Goal: Information Seeking & Learning: Check status

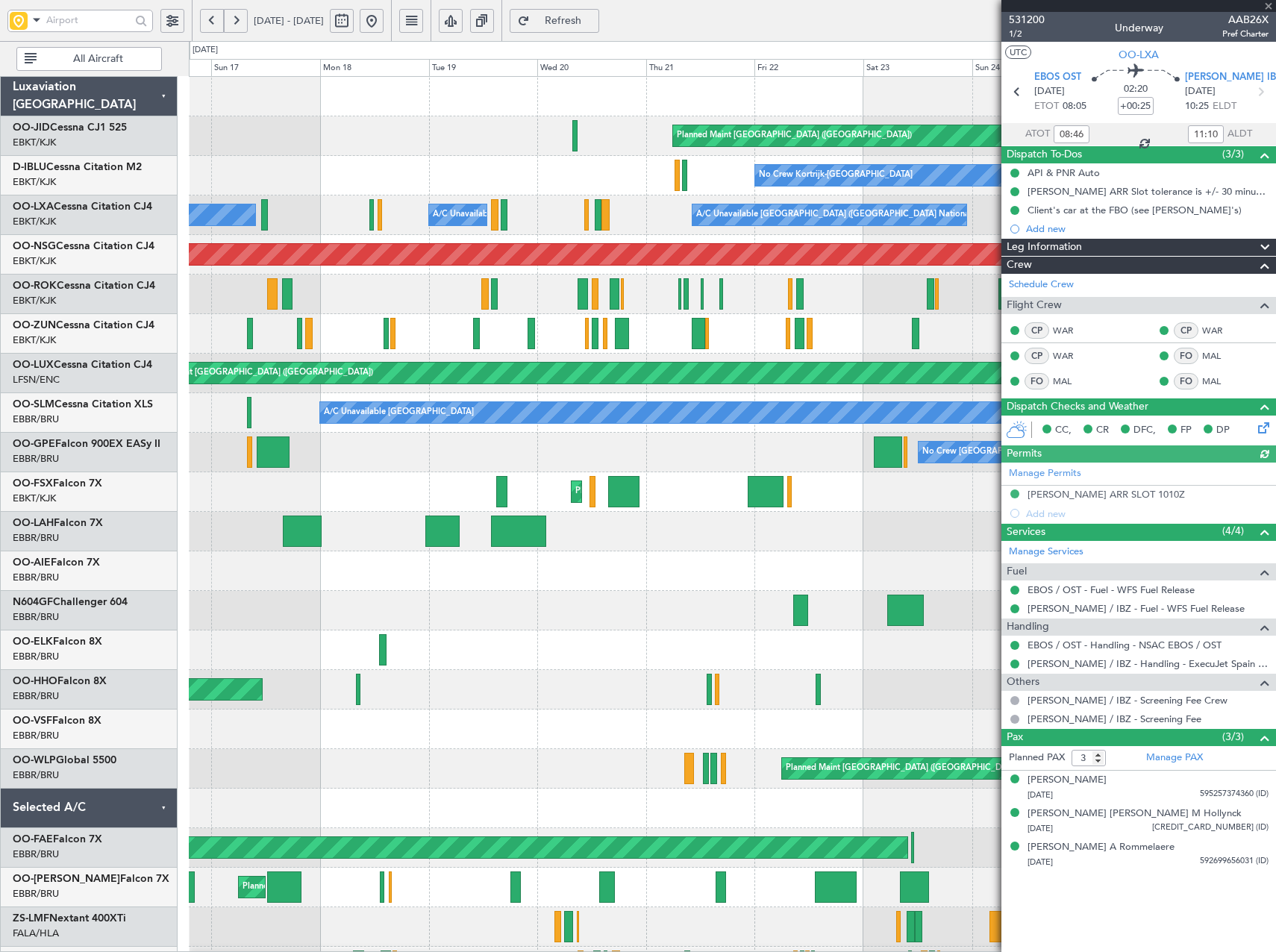
click at [383, 18] on button at bounding box center [372, 21] width 24 height 24
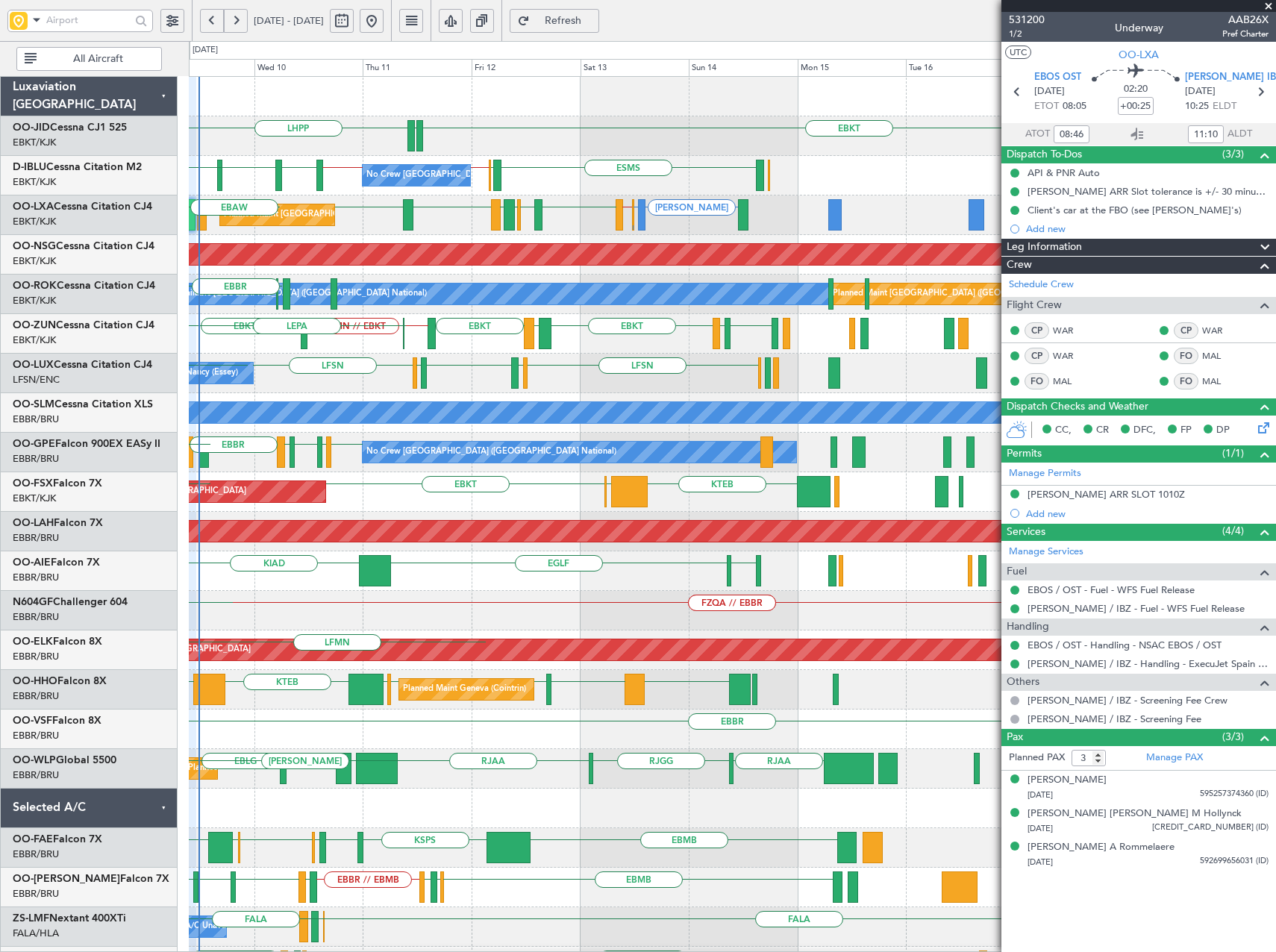
click at [187, 396] on div "LHPP EBKT EDDN EDDN EBKT // EBBR [GEOGRAPHIC_DATA] EBKT [GEOGRAPHIC_DATA] ESMS …" at bounding box center [638, 496] width 1276 height 911
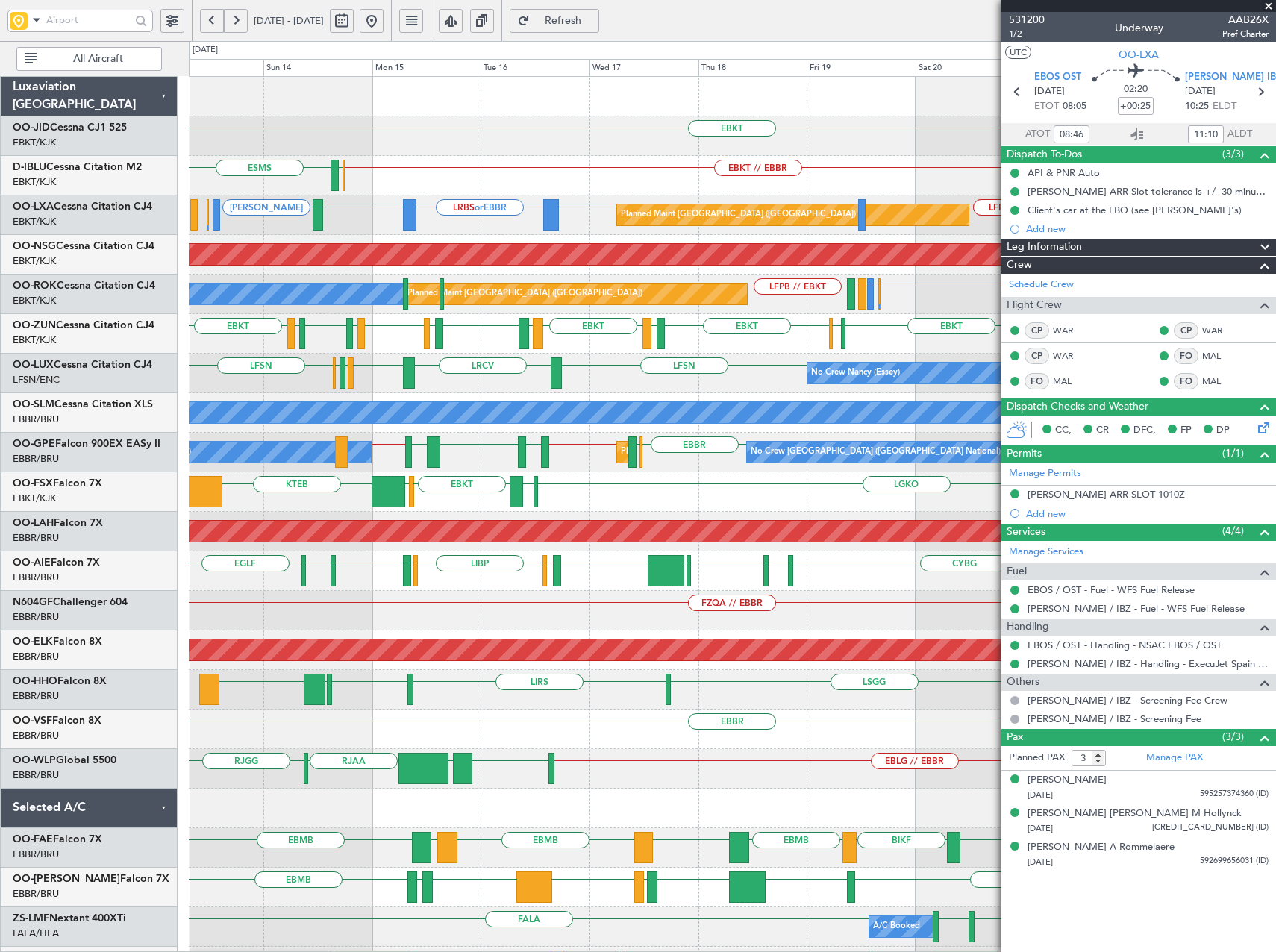
click at [979, 355] on div "EBKT EBKT // EBBR EBKT LIRQ or EBKT EBOS ESMS No Crew [GEOGRAPHIC_DATA] (Brusse…" at bounding box center [732, 591] width 1086 height 1028
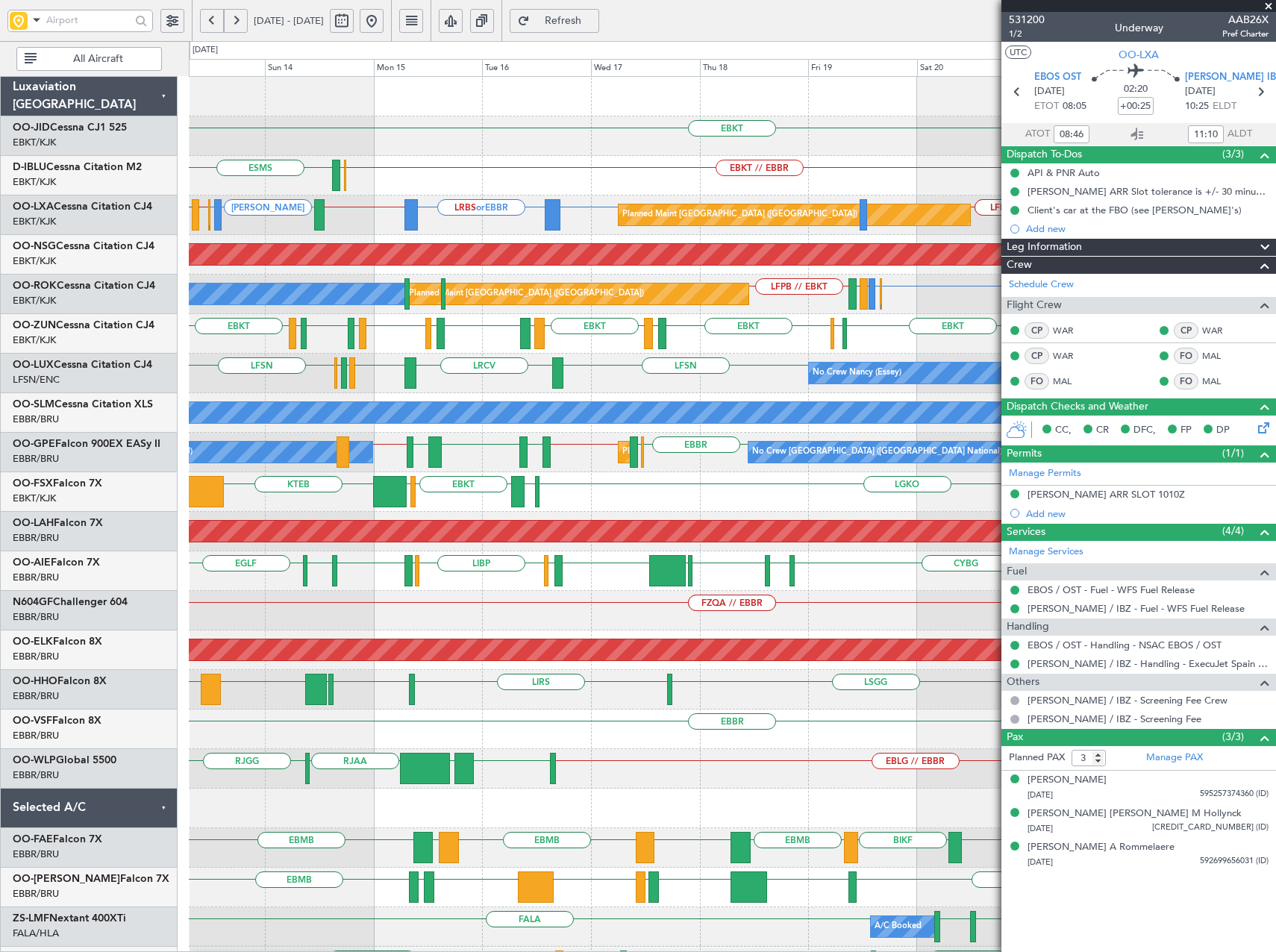
click at [118, 375] on div "EBKT EBKT // EBBR EBKT LIRQ or EBKT EBOS ESMS No Crew [GEOGRAPHIC_DATA] (Brusse…" at bounding box center [638, 496] width 1276 height 911
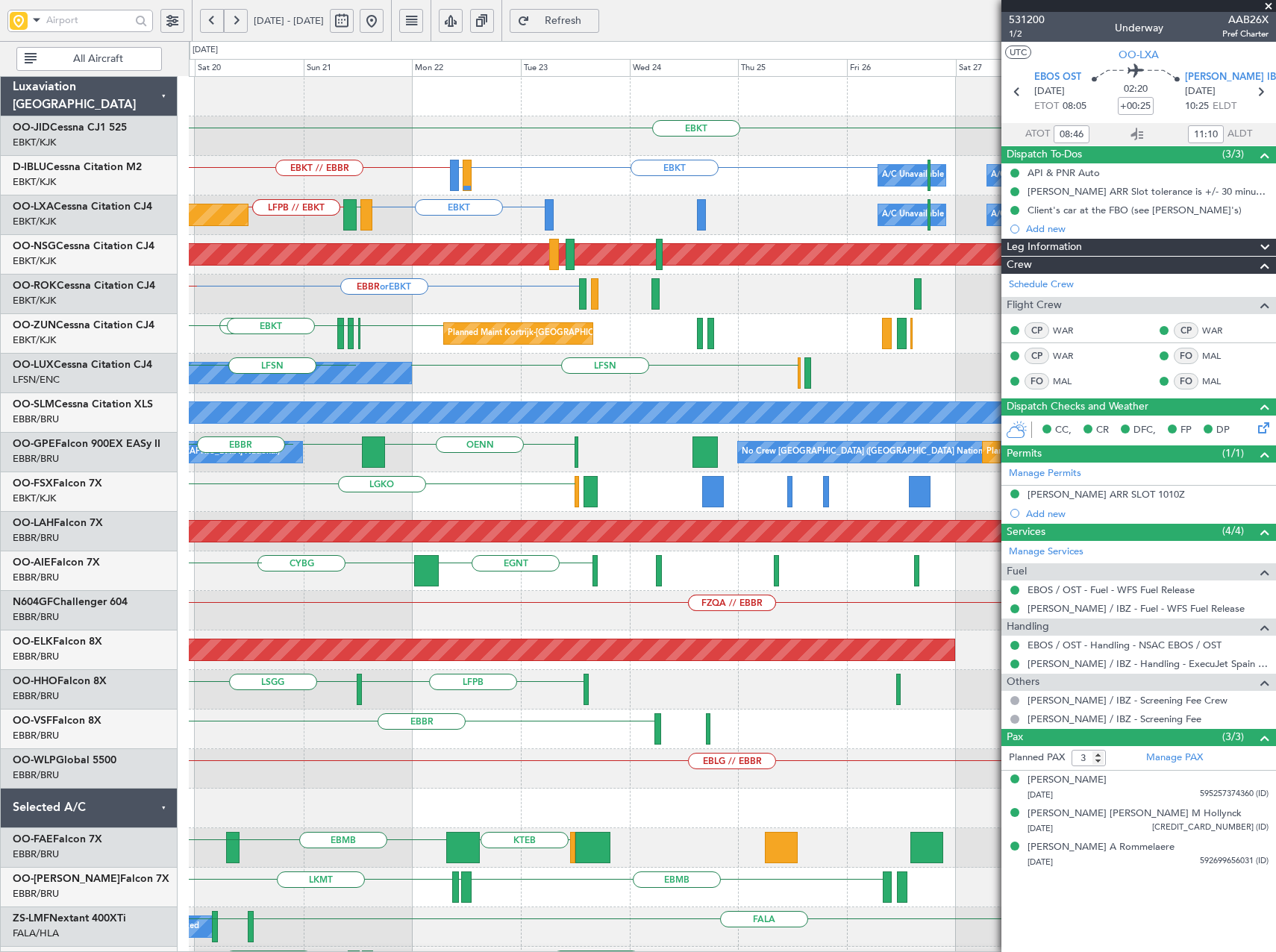
click at [163, 411] on div "EBKT Planned Maint [GEOGRAPHIC_DATA]-[GEOGRAPHIC_DATA] EBKT // EBBR EBKT LIRQ o…" at bounding box center [638, 496] width 1276 height 911
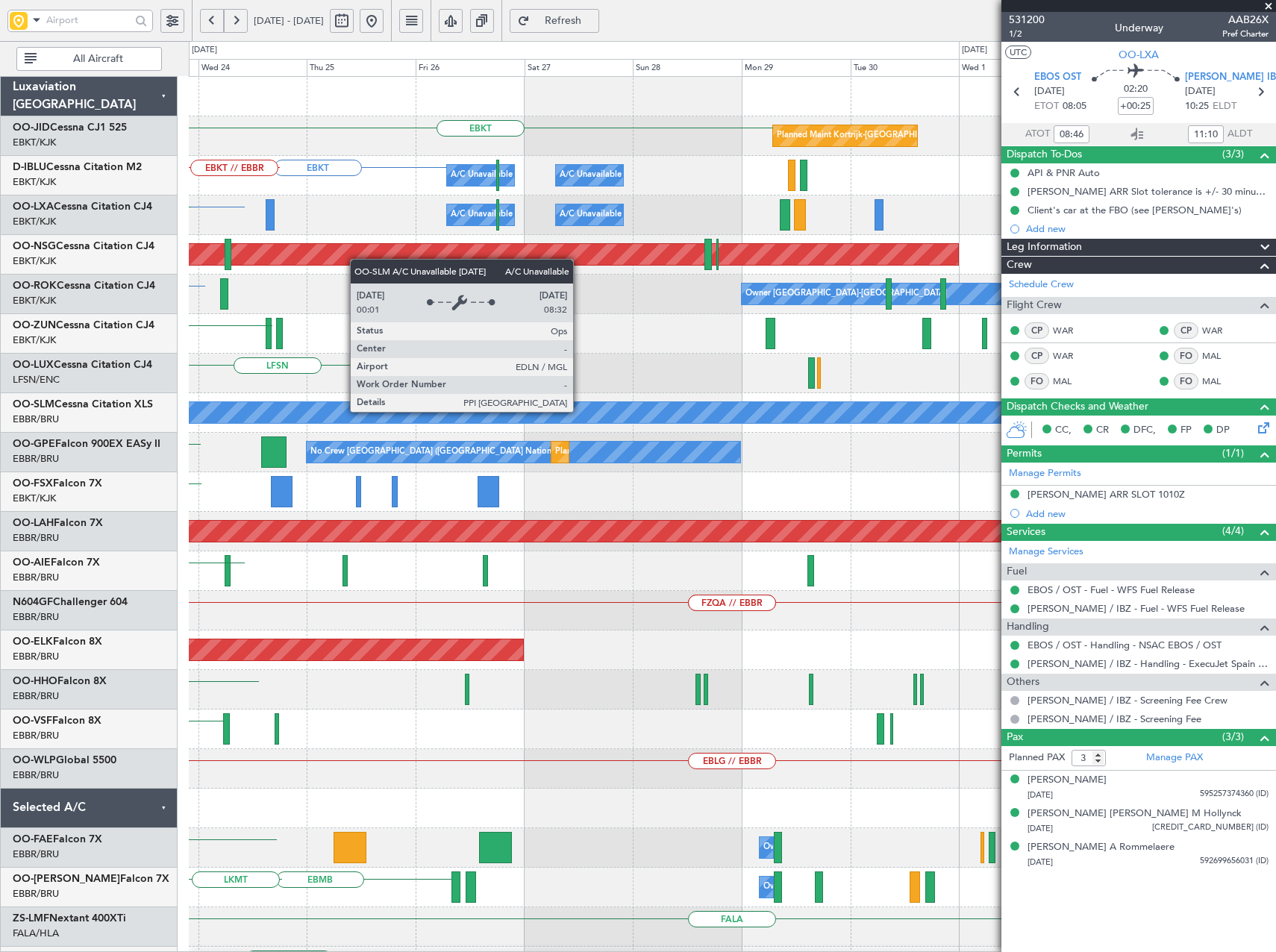
click at [466, 501] on div "EBKT Planned Maint [GEOGRAPHIC_DATA]-[GEOGRAPHIC_DATA] EBKT A/C Unavailable [GE…" at bounding box center [732, 591] width 1086 height 1028
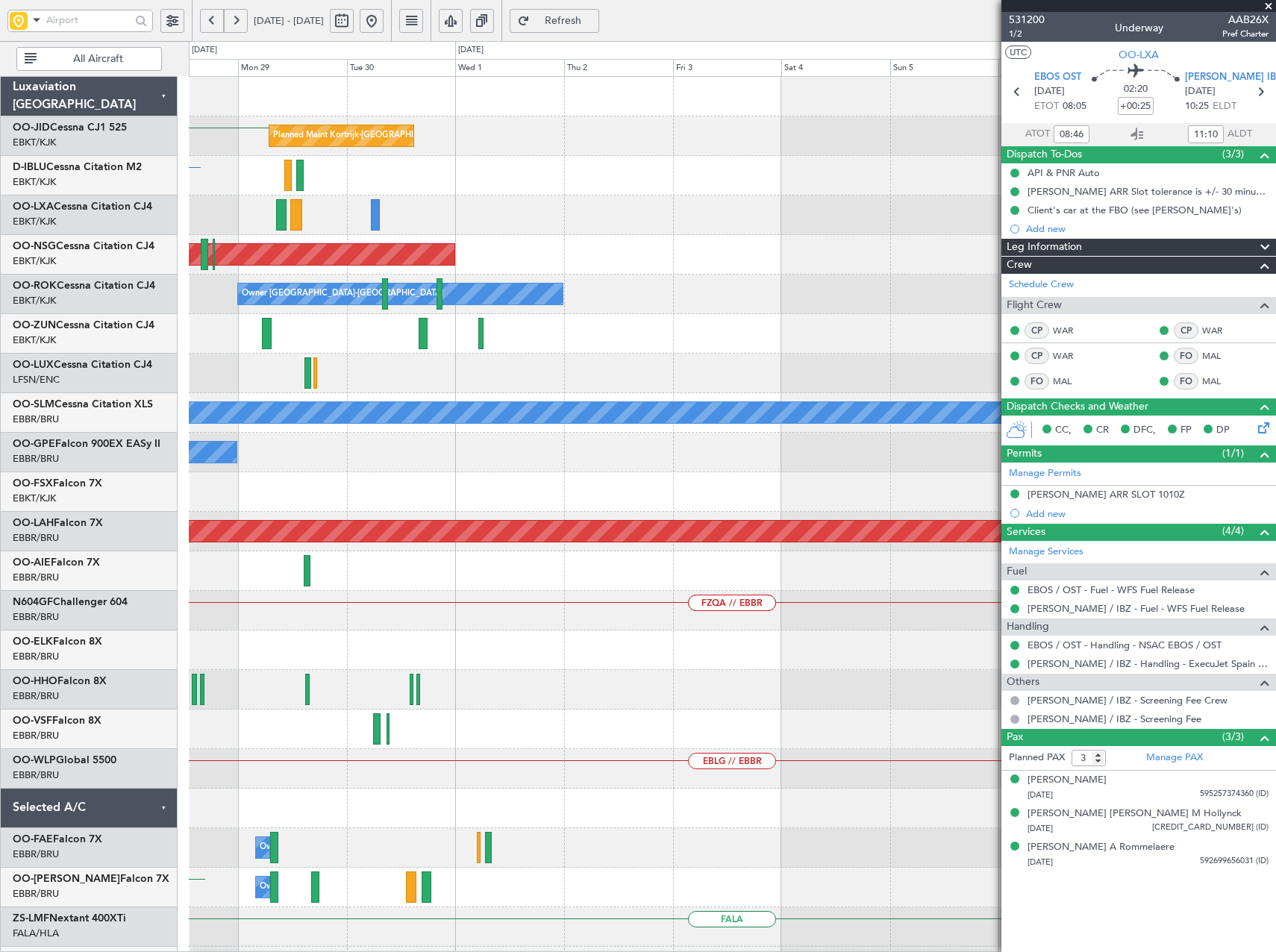
click at [426, 470] on div "No Crew [GEOGRAPHIC_DATA] ([GEOGRAPHIC_DATA] National) Planned Maint [GEOGRAPHI…" at bounding box center [732, 452] width 1086 height 39
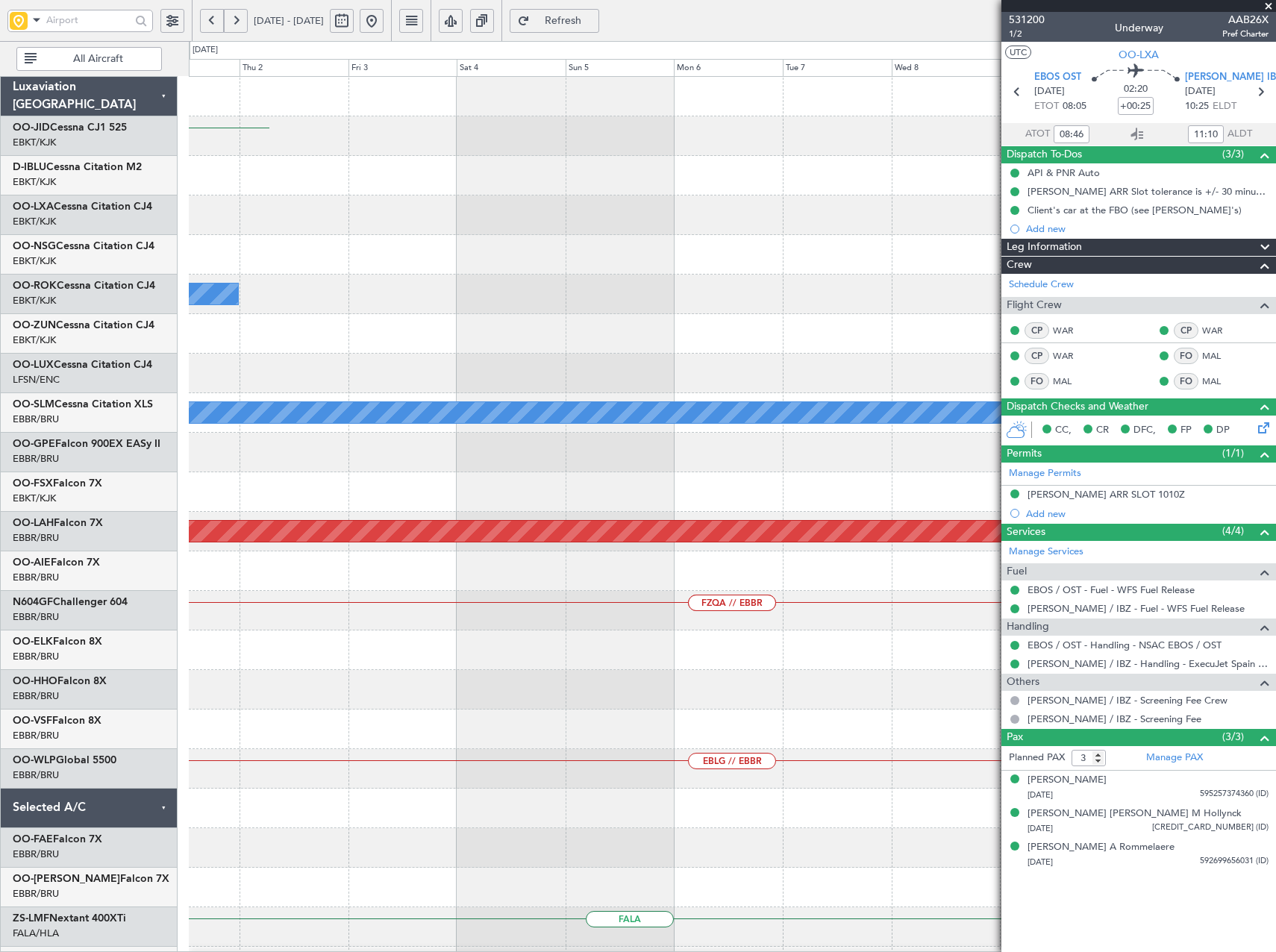
click at [405, 473] on div "Planned Maint Kortrijk-[GEOGRAPHIC_DATA] EBKT Planned Maint [GEOGRAPHIC_DATA] (…" at bounding box center [732, 591] width 1086 height 1028
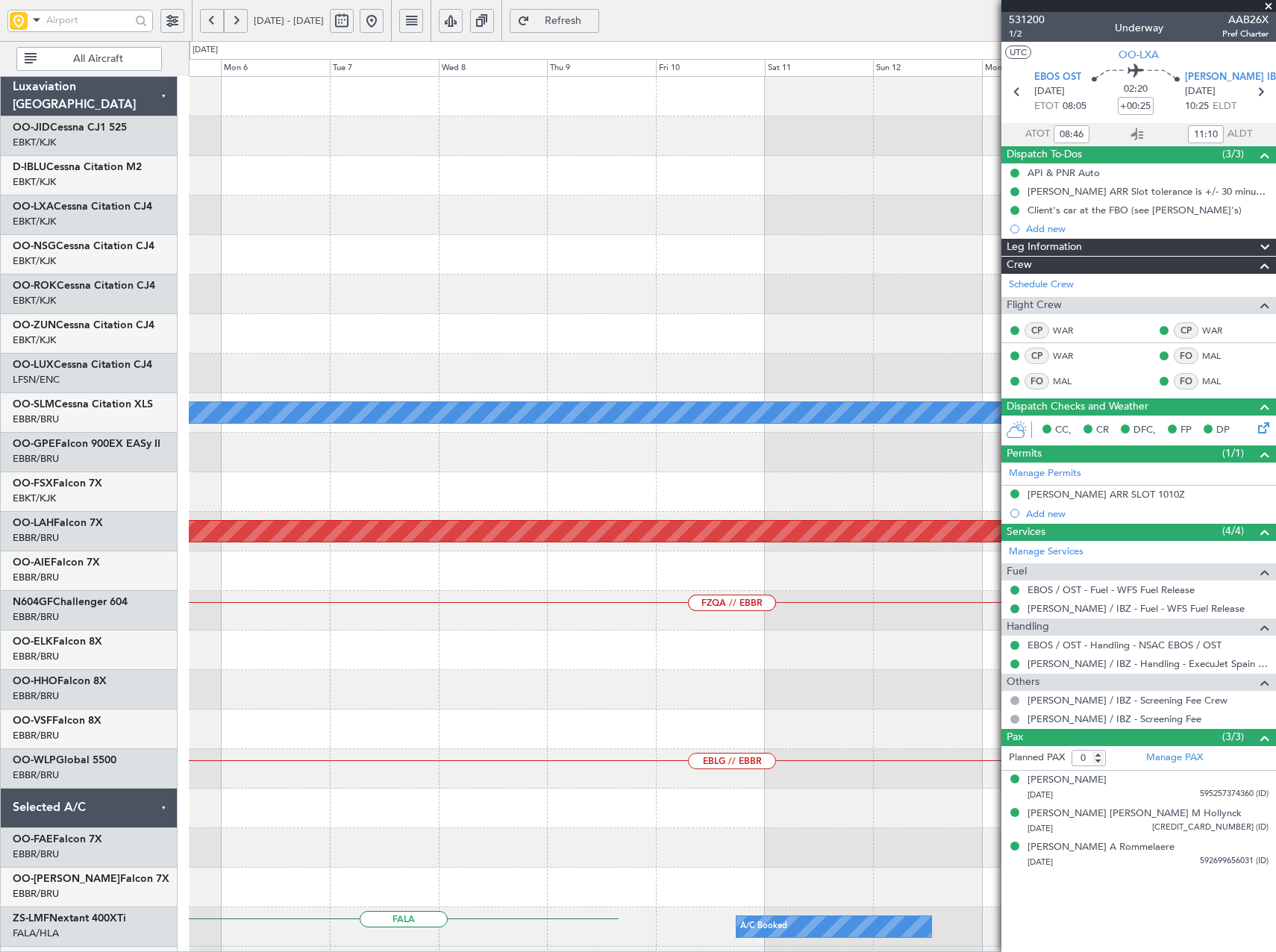
click at [427, 524] on div "Planned Maint [GEOGRAPHIC_DATA] ([GEOGRAPHIC_DATA] National) A/C Unavailable [G…" at bounding box center [732, 591] width 1086 height 1028
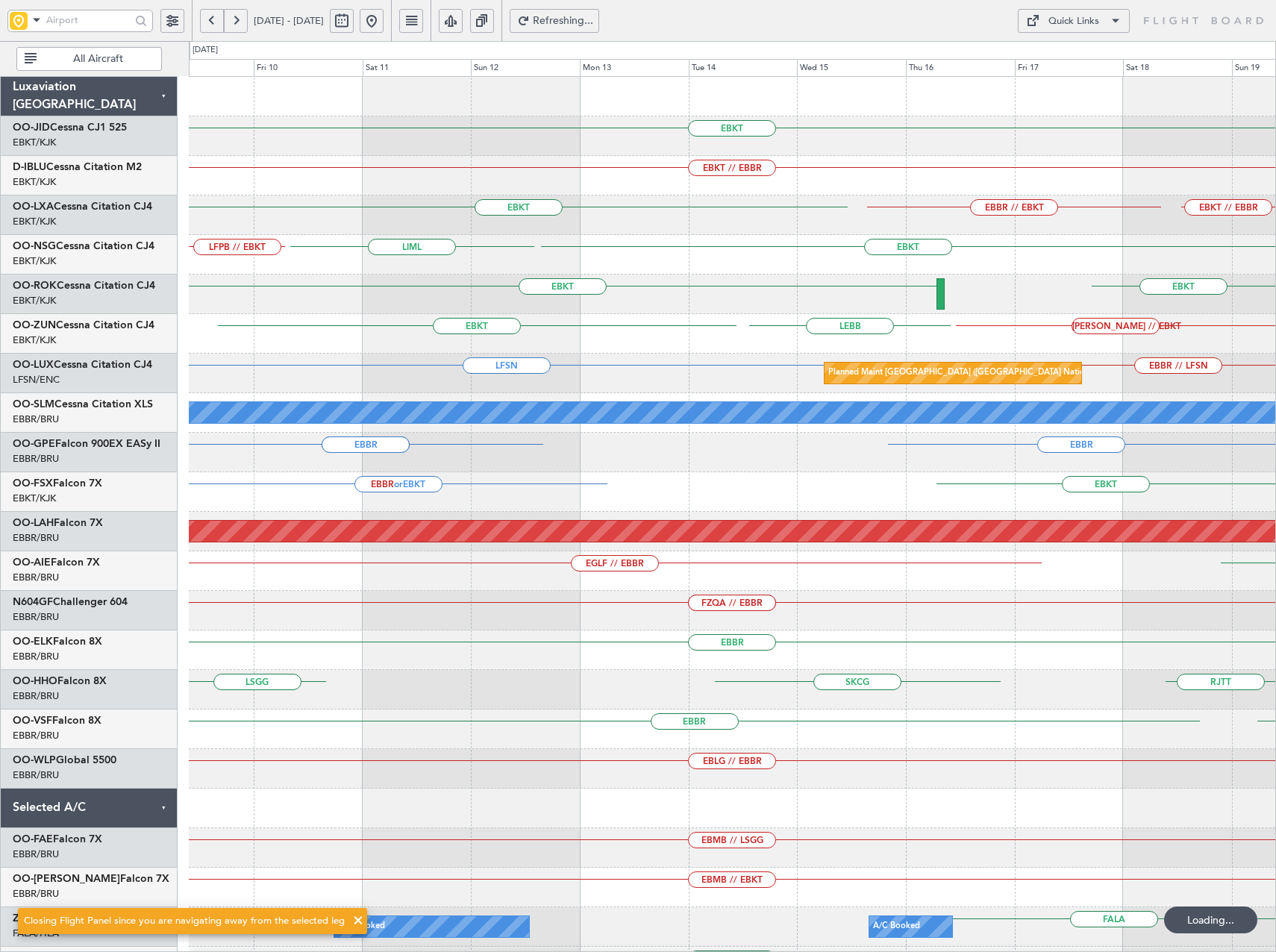
click at [337, 545] on div "Planned Maint [PERSON_NAME]-[GEOGRAPHIC_DATA][PERSON_NAME] ([GEOGRAPHIC_DATA][P…" at bounding box center [732, 531] width 1086 height 39
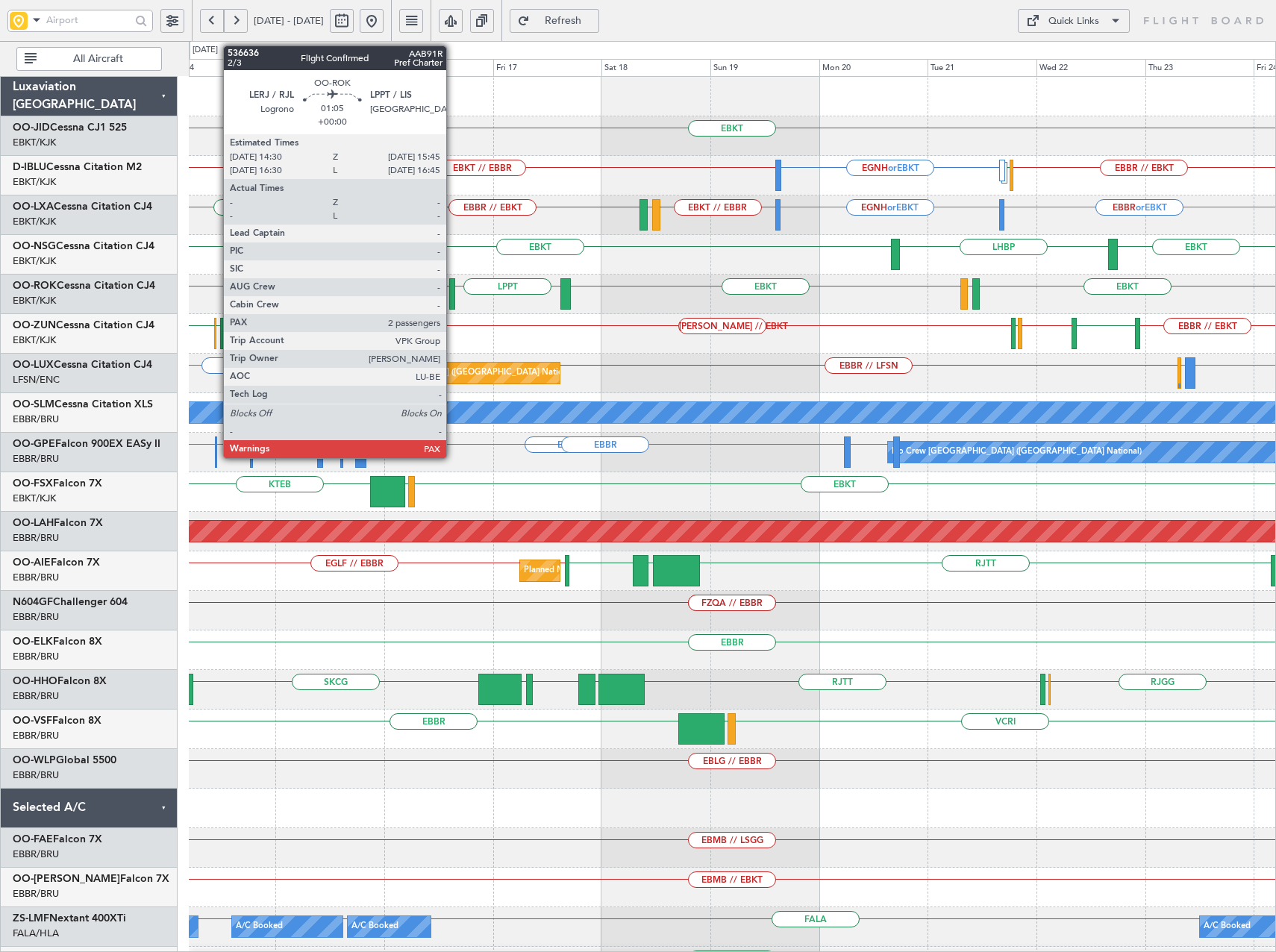
click at [453, 290] on div at bounding box center [452, 293] width 6 height 31
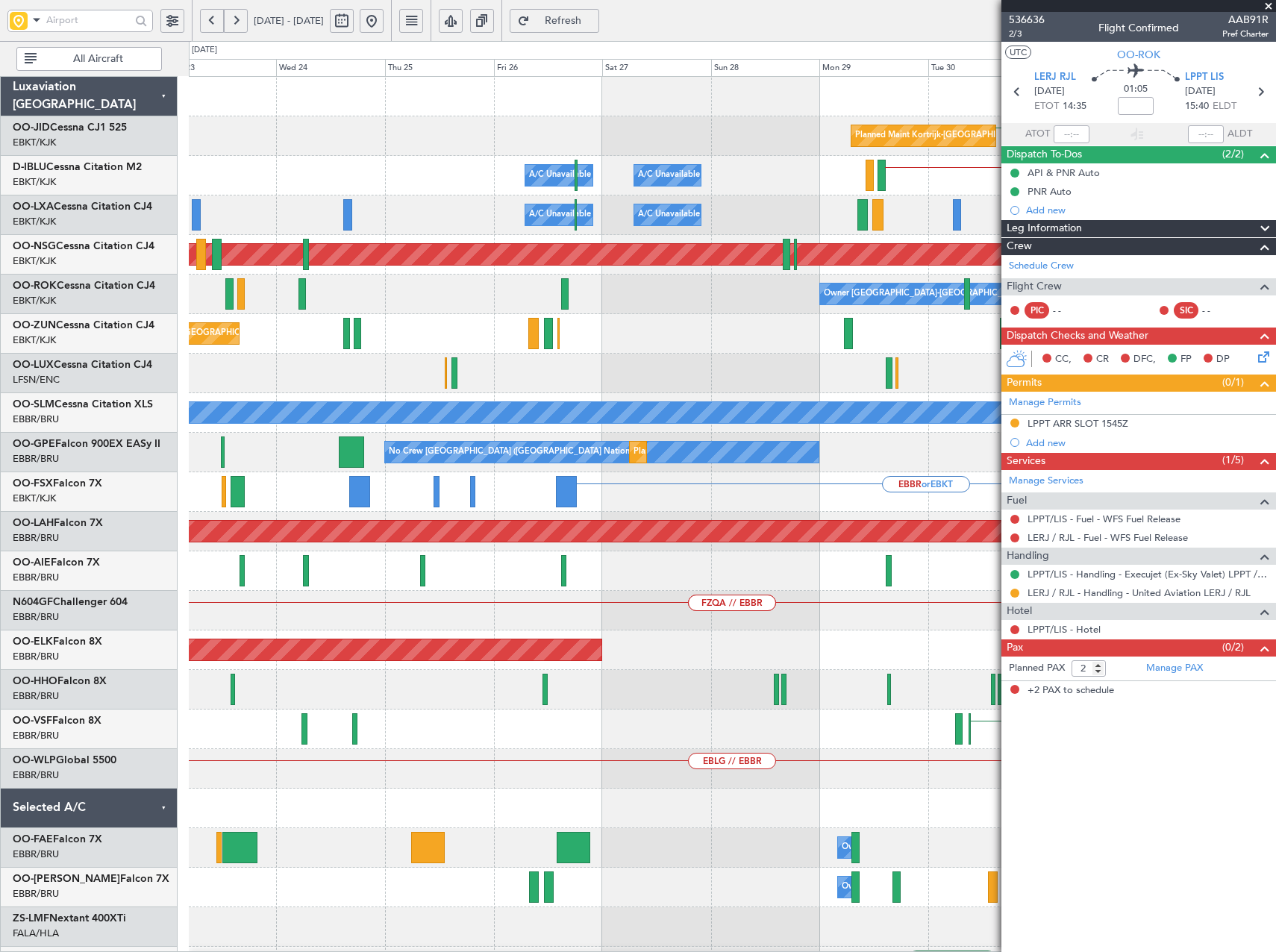
click at [1275, 372] on html "[DATE] - [DATE] Refresh Quick Links All Aircraft EBKT Planned Maint [GEOGRAPHIC…" at bounding box center [638, 476] width 1276 height 952
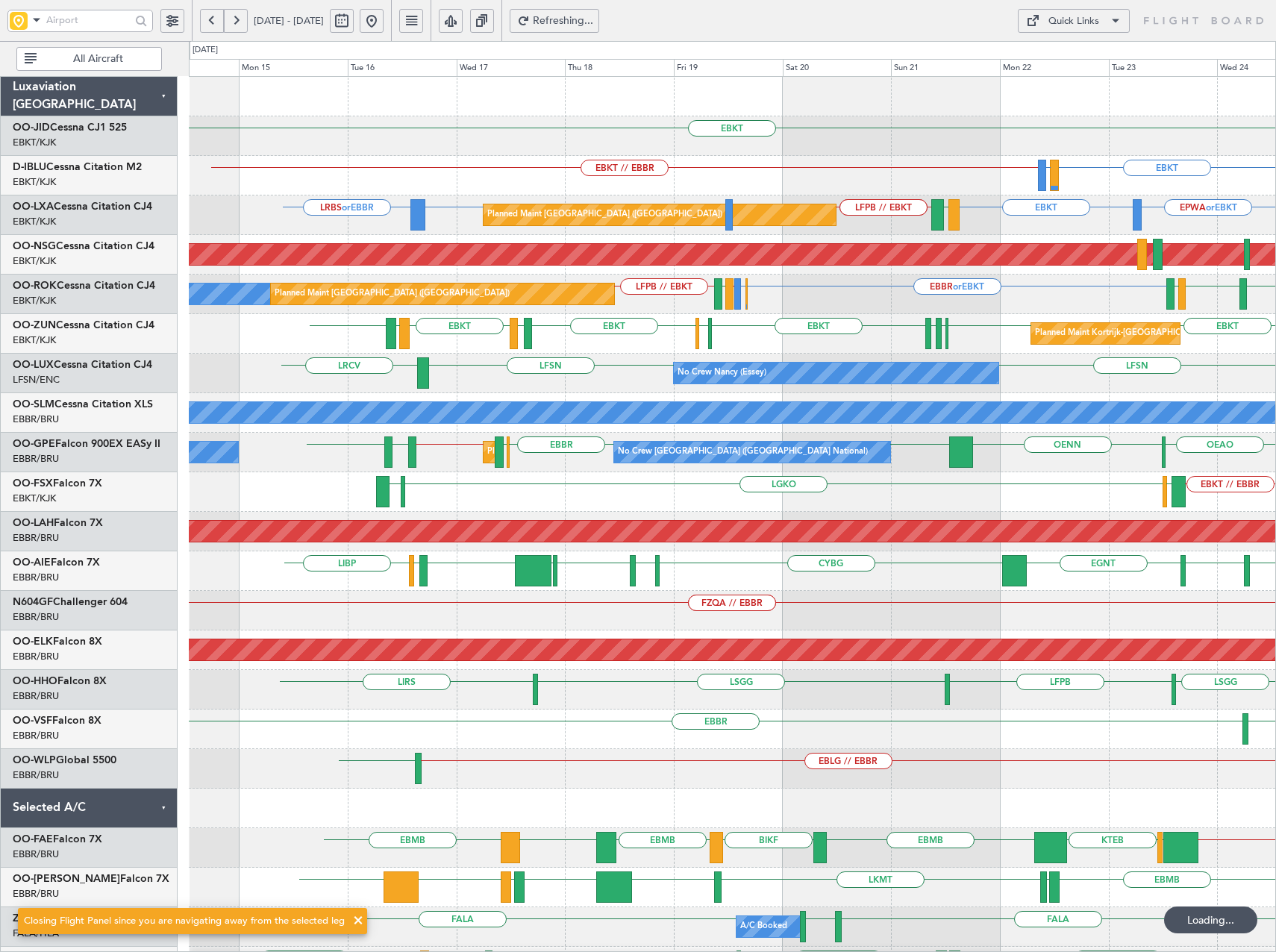
click at [383, 23] on button at bounding box center [372, 21] width 24 height 24
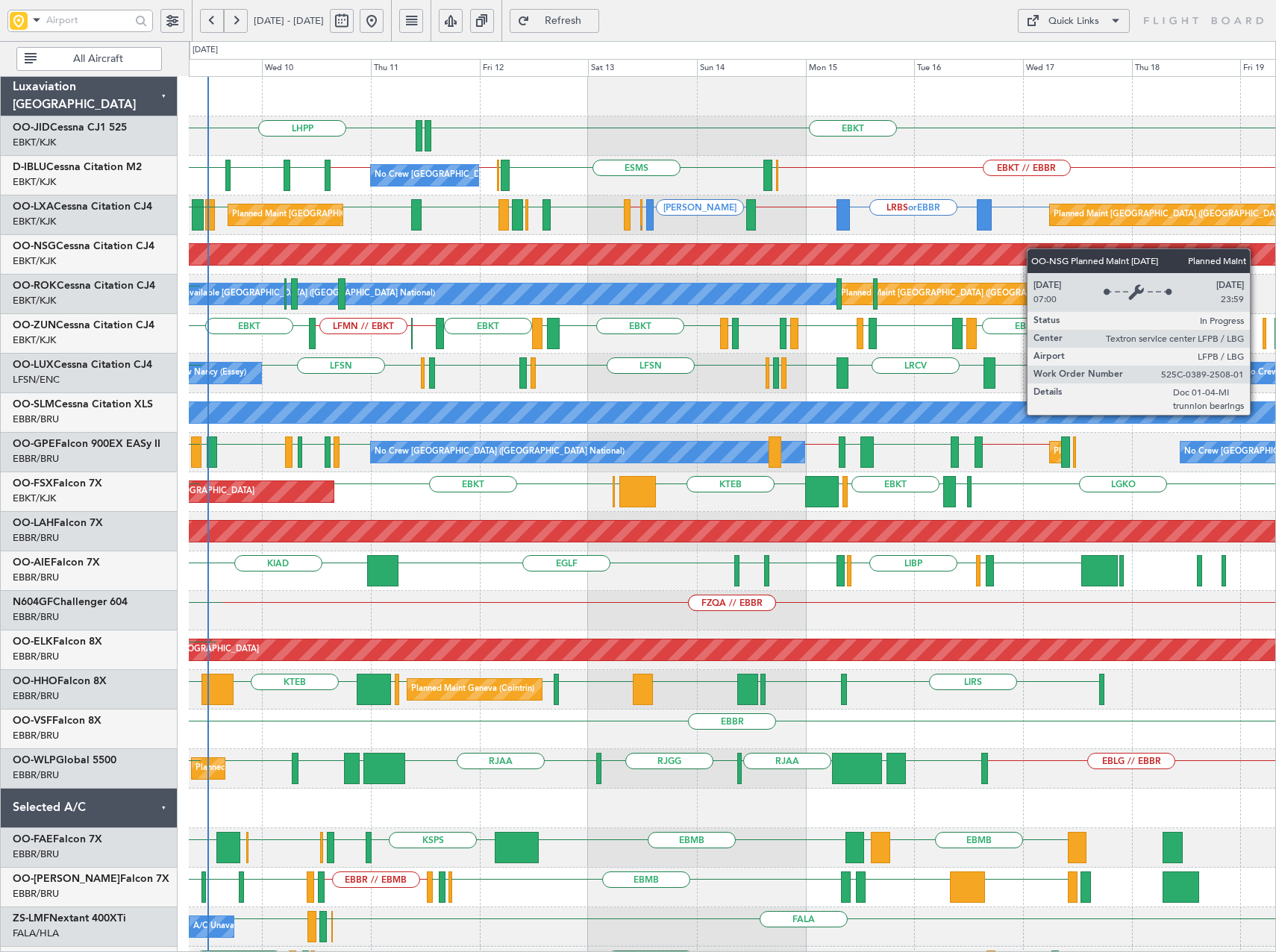
click at [904, 259] on div "EBKT LHPP EDDN EDDN No Crew [GEOGRAPHIC_DATA] (Brussels National) EBKT // EBBR …" at bounding box center [732, 591] width 1086 height 1028
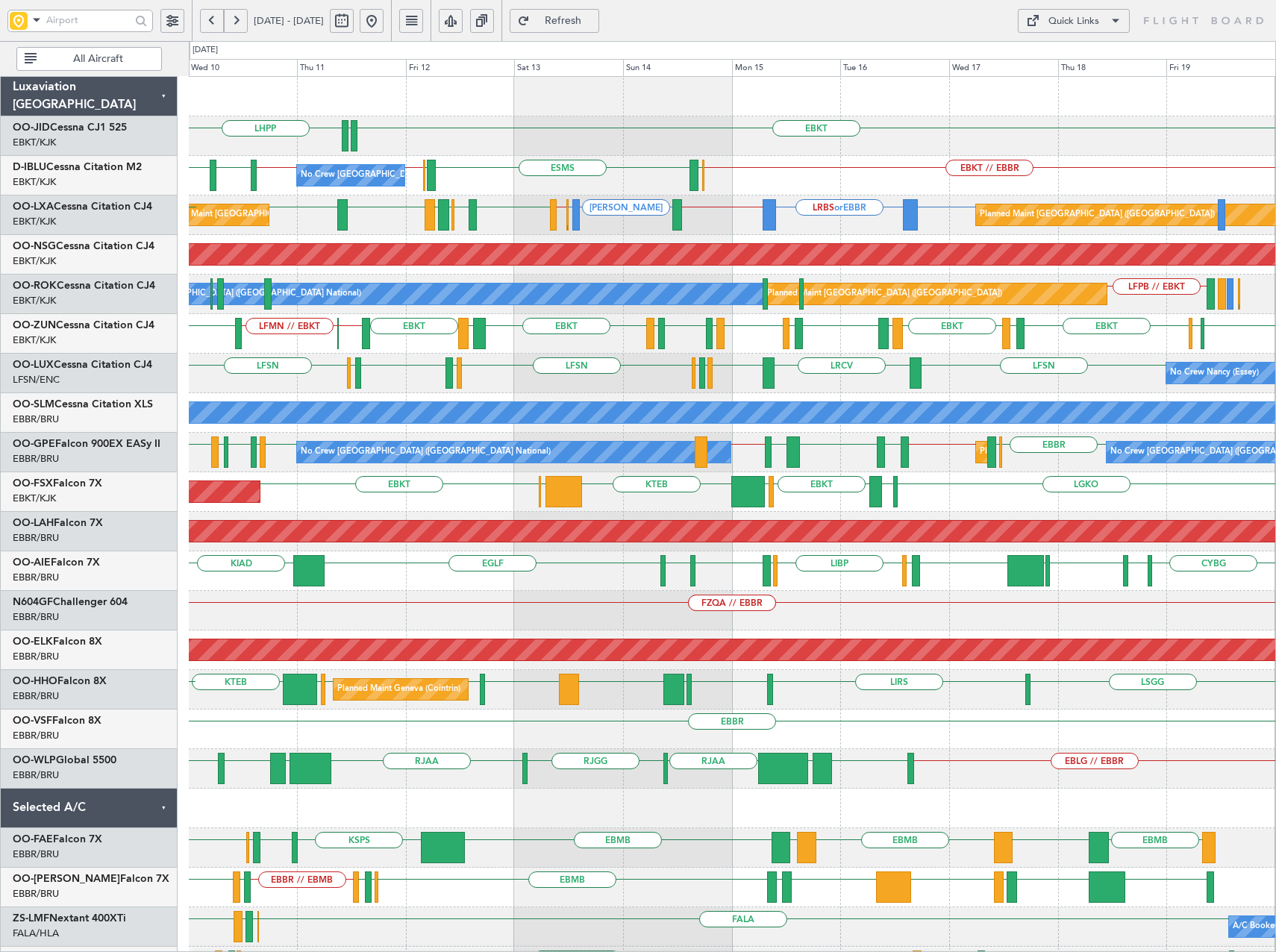
click at [983, 275] on div "EBKT LHPP EDDN No Crew [GEOGRAPHIC_DATA] (Brussels National) EBKT // EBBR EBOS …" at bounding box center [732, 610] width 1086 height 1067
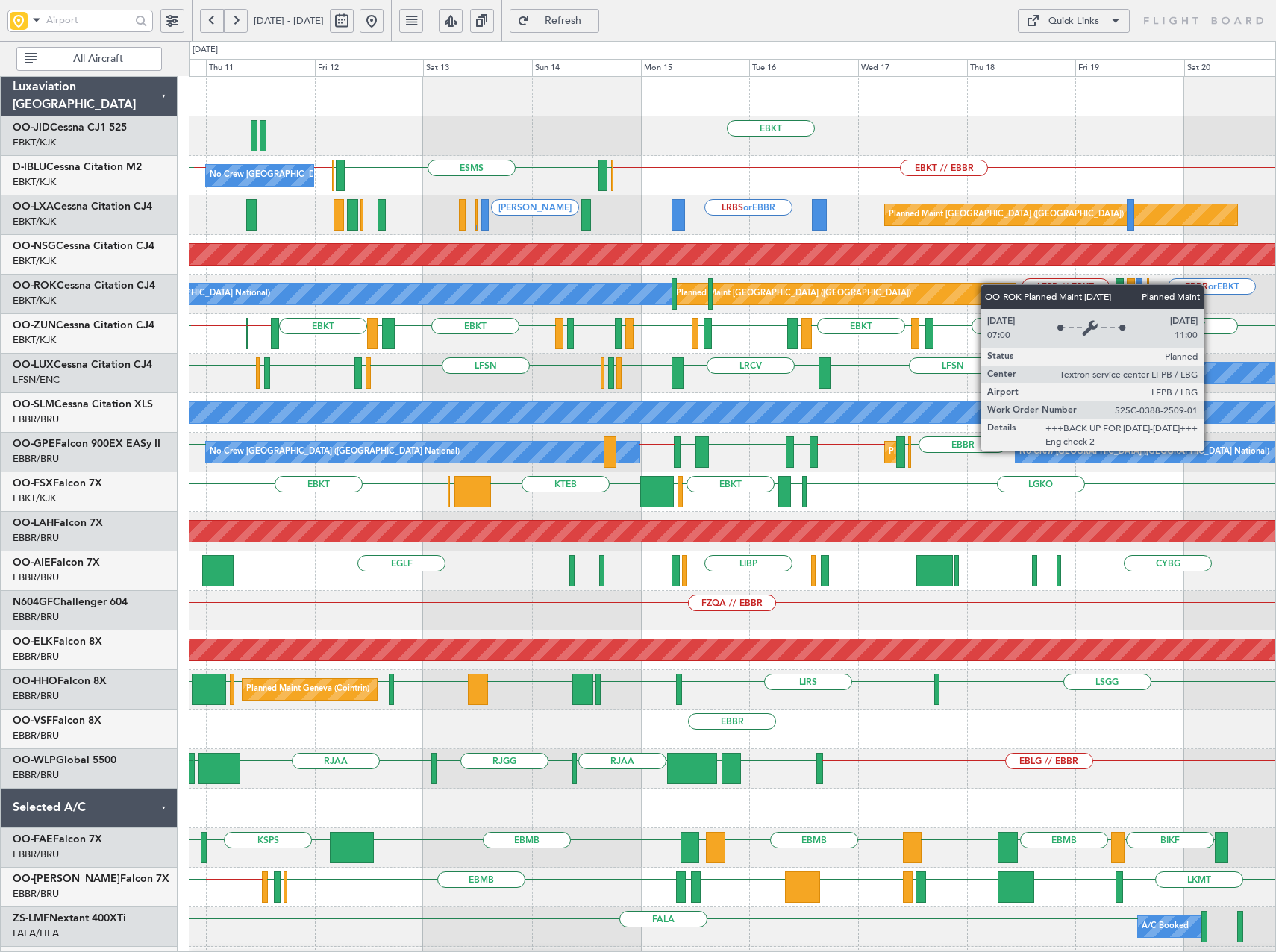
click at [913, 295] on div "A/C Unavailable [GEOGRAPHIC_DATA] ([GEOGRAPHIC_DATA] National) Planned Maint [G…" at bounding box center [732, 294] width 1086 height 39
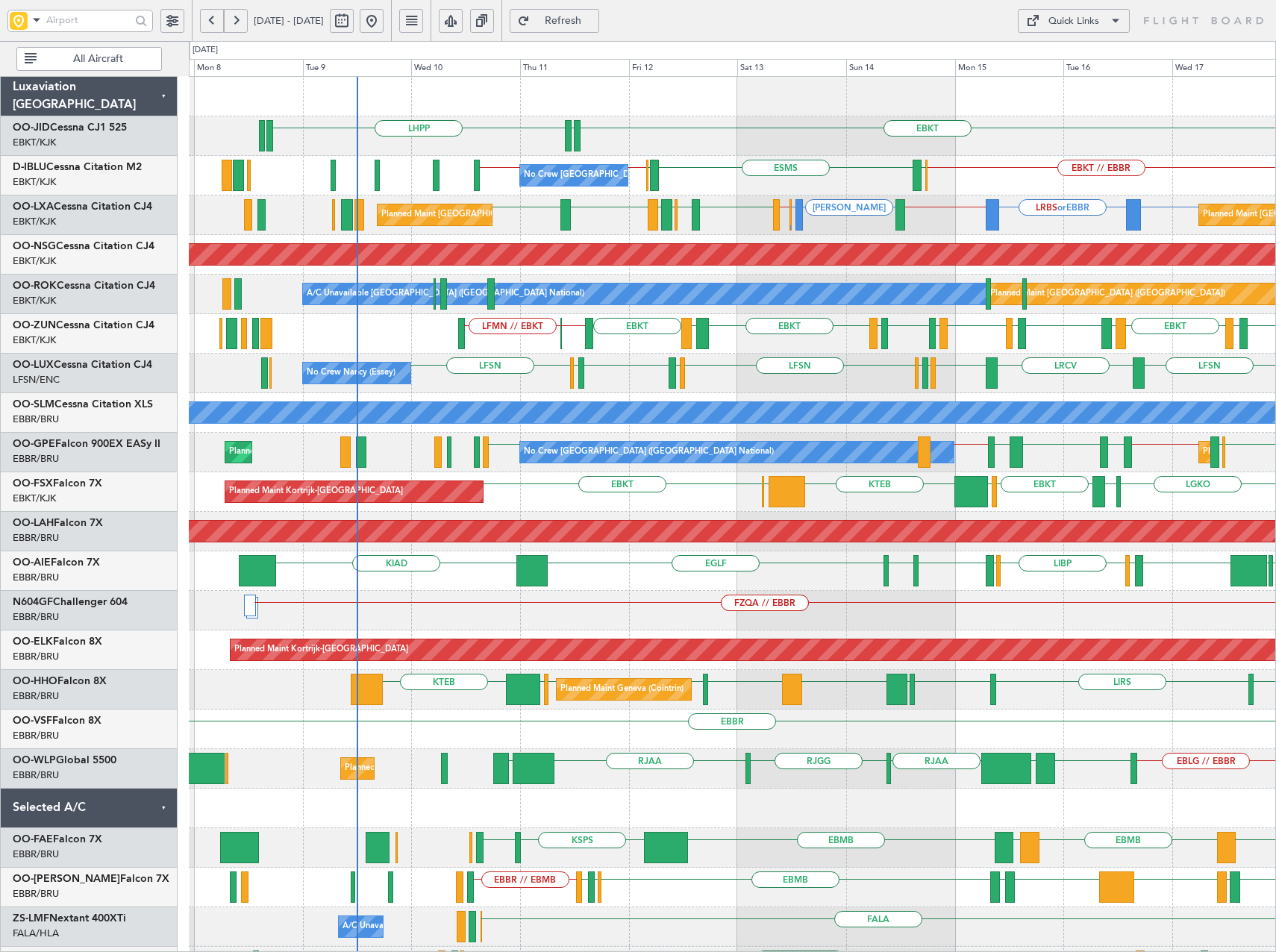
click at [983, 339] on div "EBKT LHPP EDDN No Crew [GEOGRAPHIC_DATA] (Brussels National) EBKT // EBBR EBOS …" at bounding box center [732, 591] width 1086 height 1028
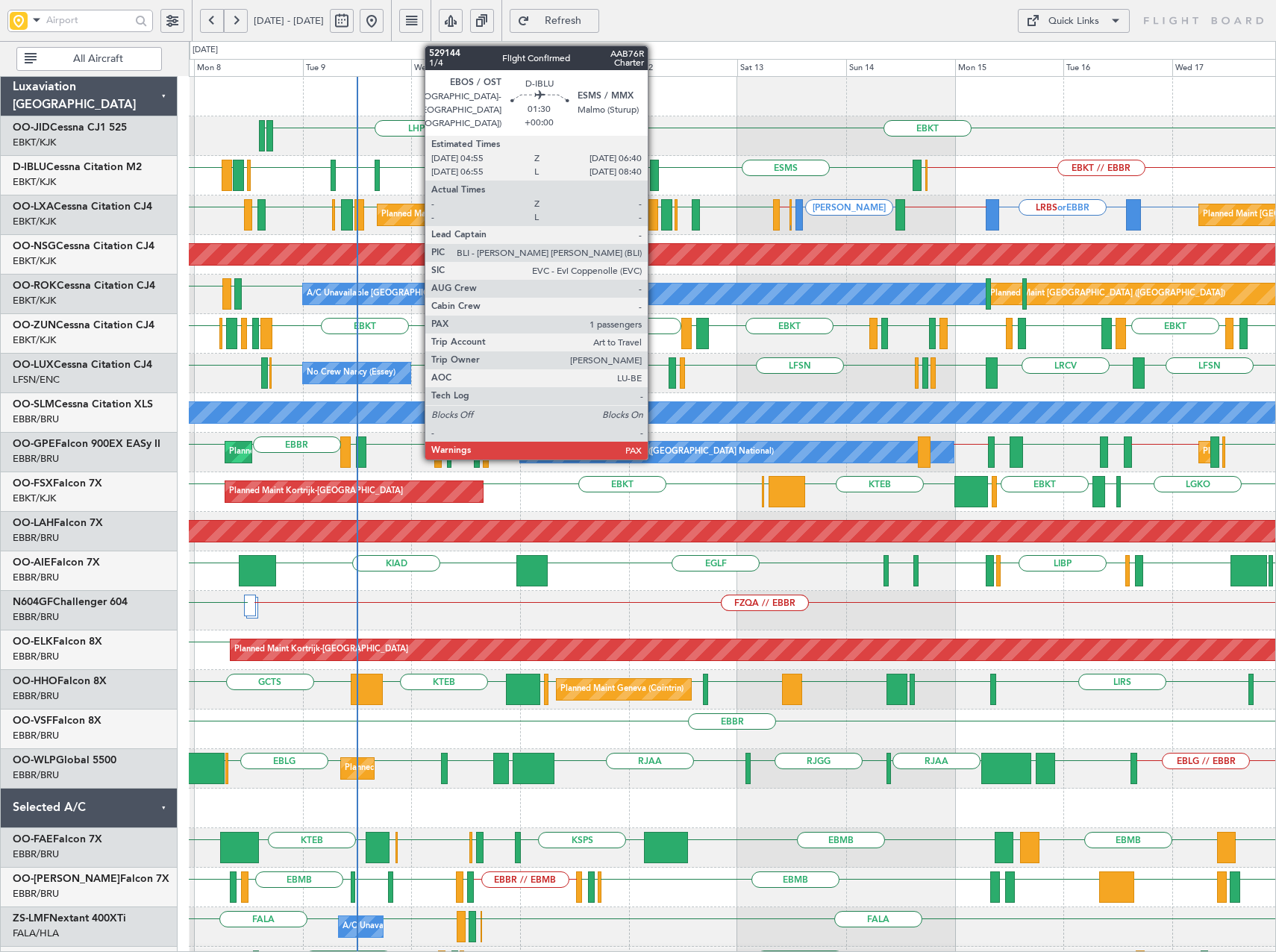
click at [654, 168] on div at bounding box center [653, 175] width 9 height 31
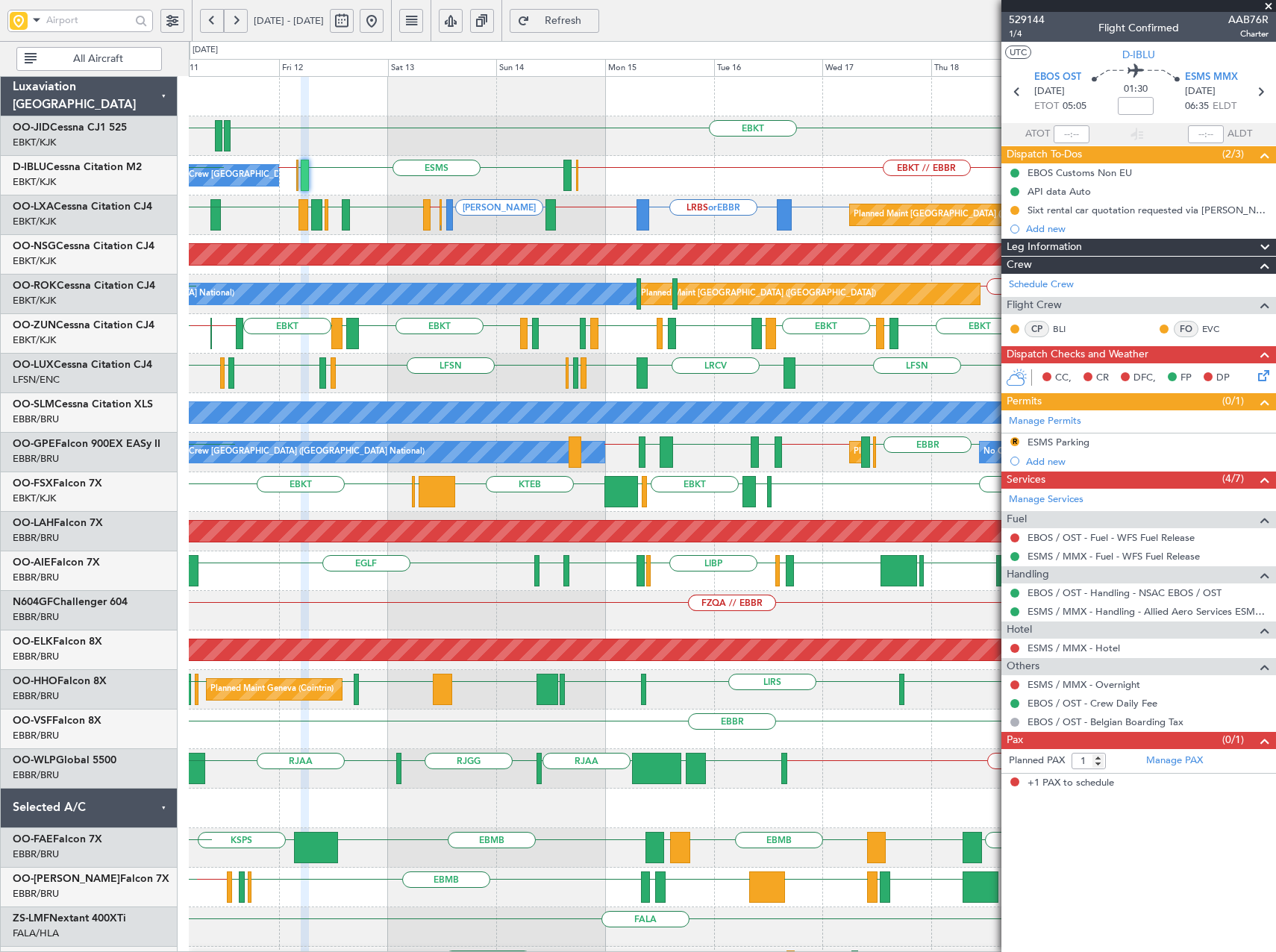
click at [614, 229] on div "EBKT LHPP EDDN No Crew [GEOGRAPHIC_DATA] (Brussels National) EBKT // EBBR EBOS …" at bounding box center [732, 610] width 1086 height 1067
click at [1267, 6] on span at bounding box center [1268, 6] width 15 height 13
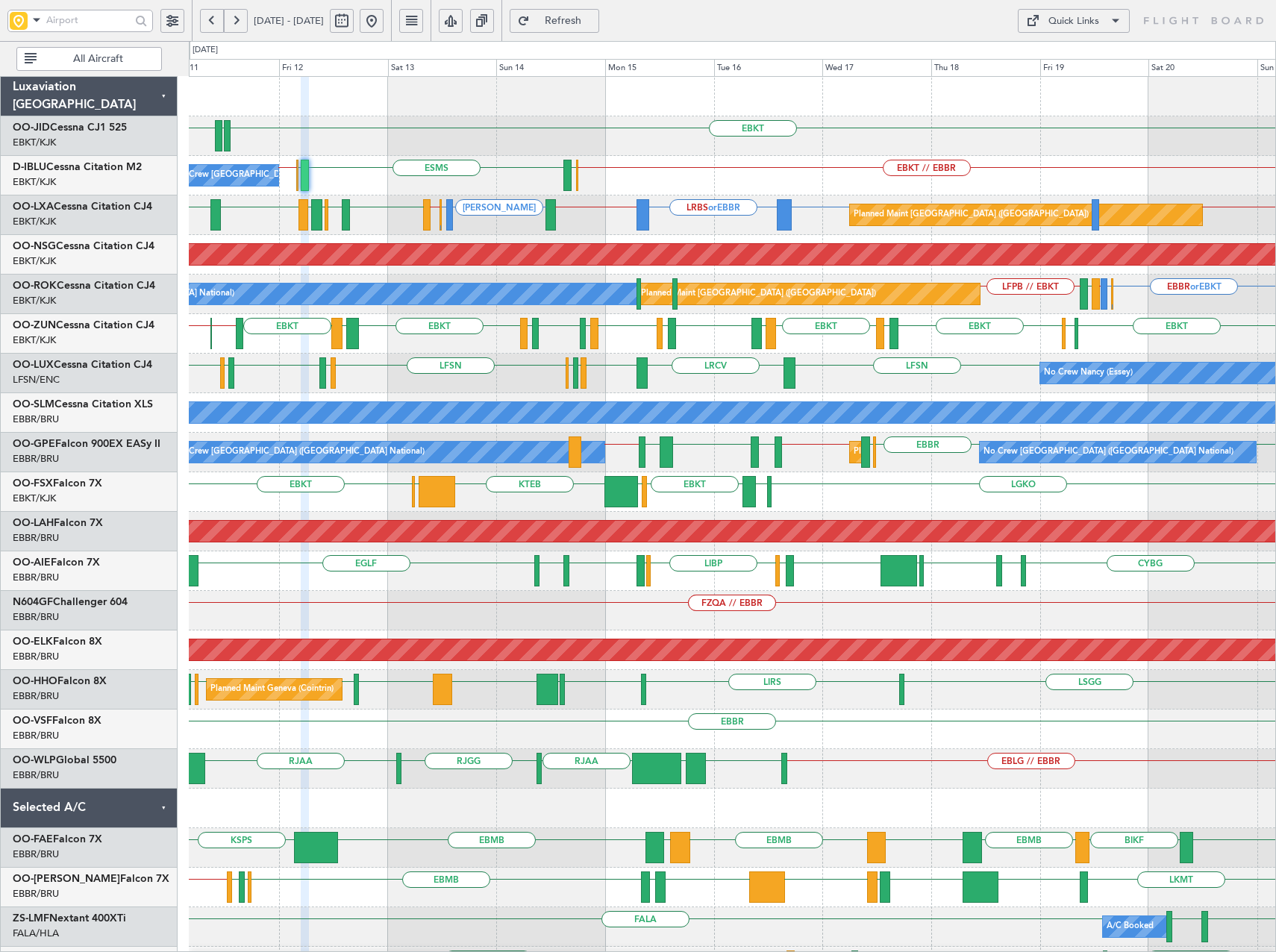
type input "0"
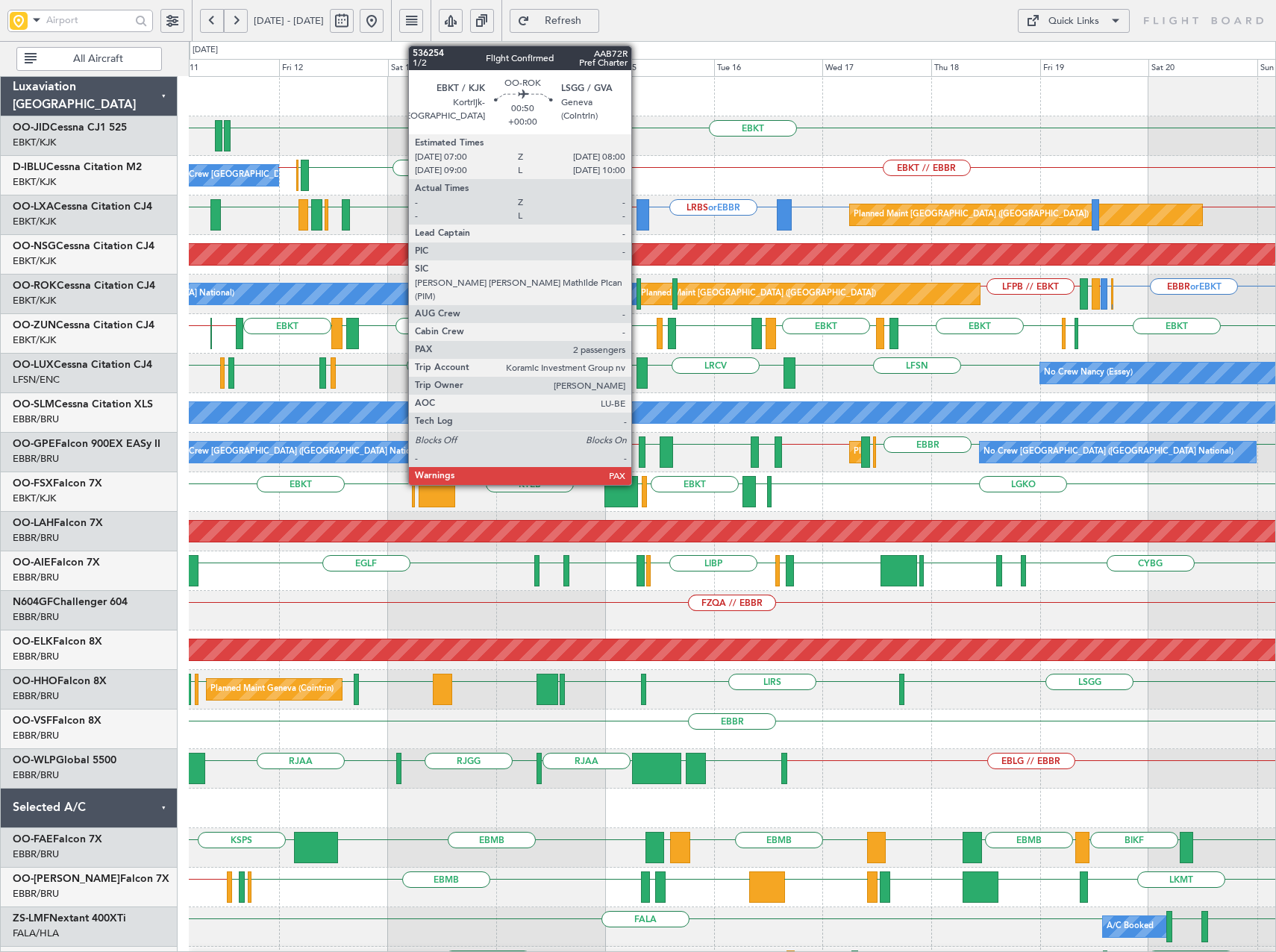
click at [638, 289] on div at bounding box center [639, 293] width 5 height 31
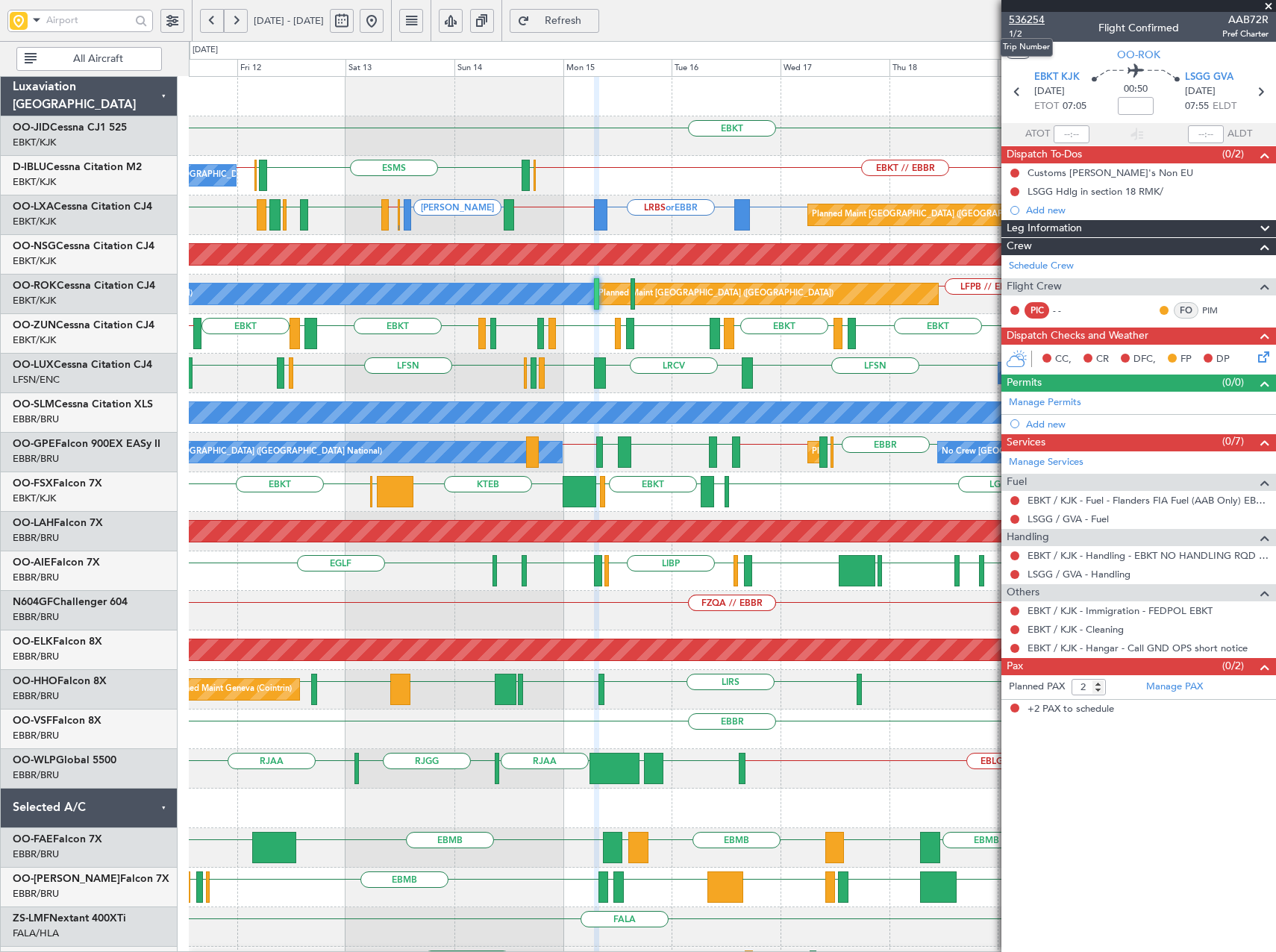
click at [1038, 18] on span "536254" at bounding box center [1027, 19] width 36 height 15
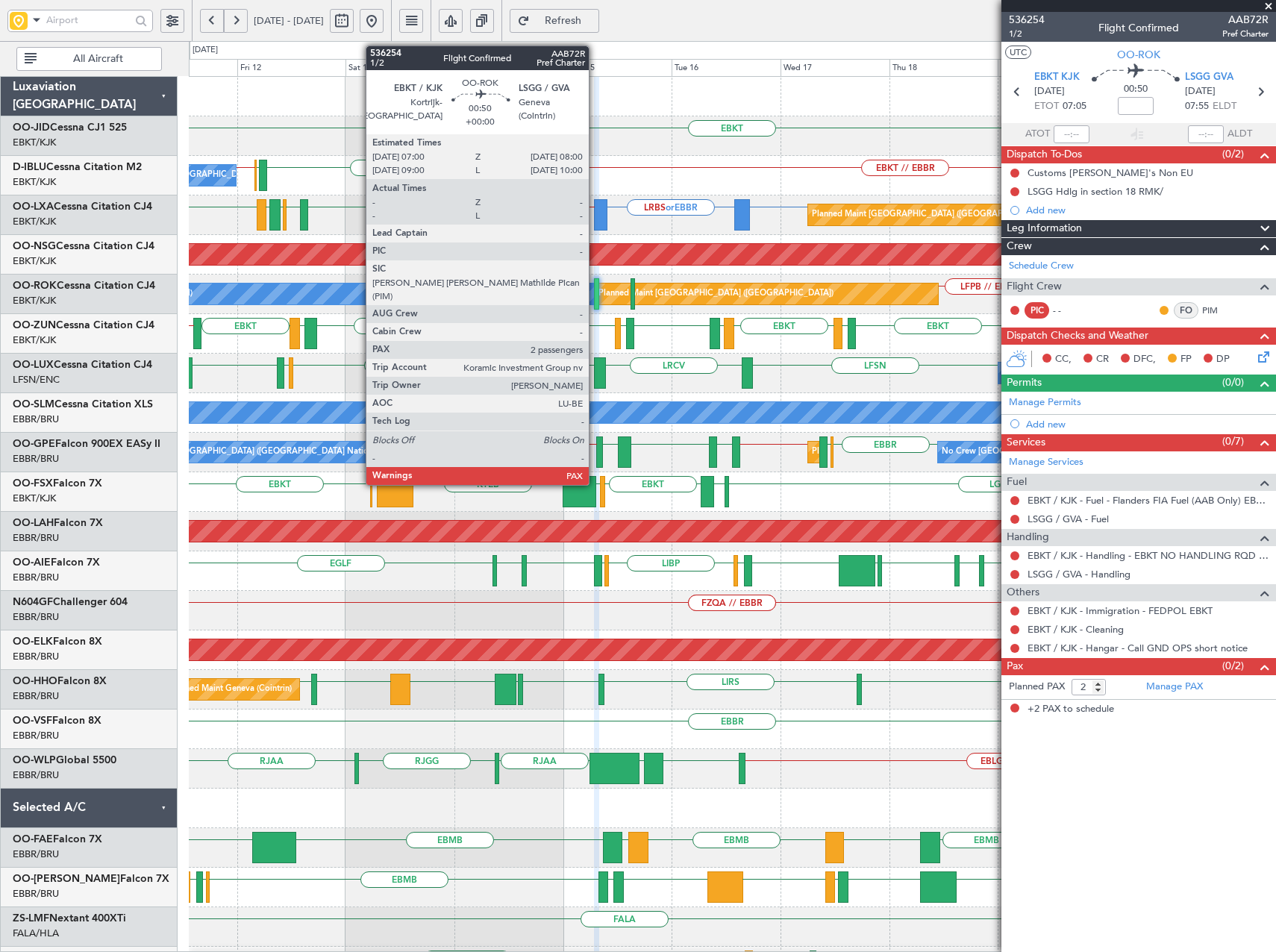
click at [595, 297] on div at bounding box center [596, 293] width 5 height 31
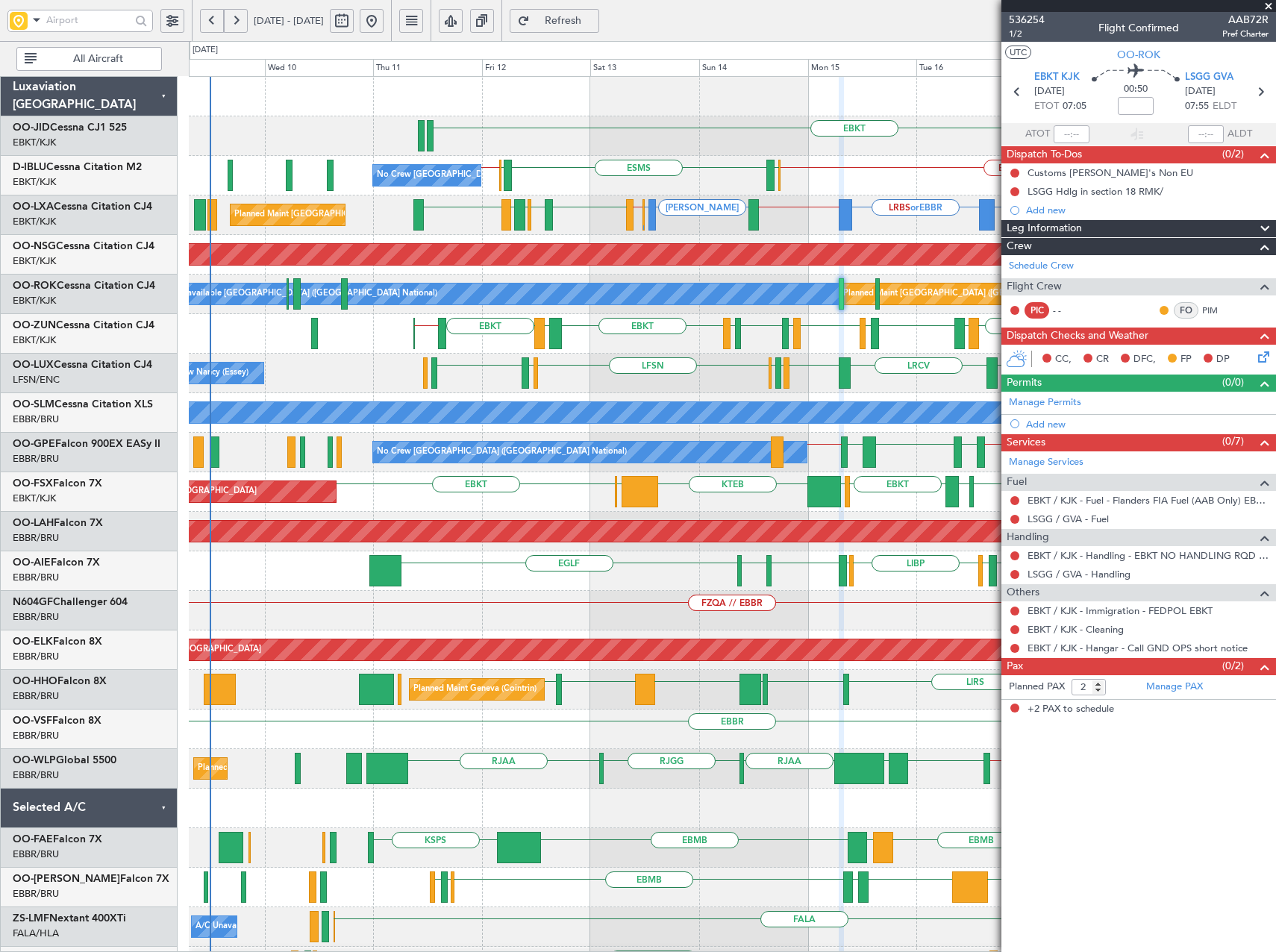
click at [595, 313] on div "A/C Unavailable [GEOGRAPHIC_DATA] ([GEOGRAPHIC_DATA] National) Planned Maint [G…" at bounding box center [732, 294] width 1086 height 39
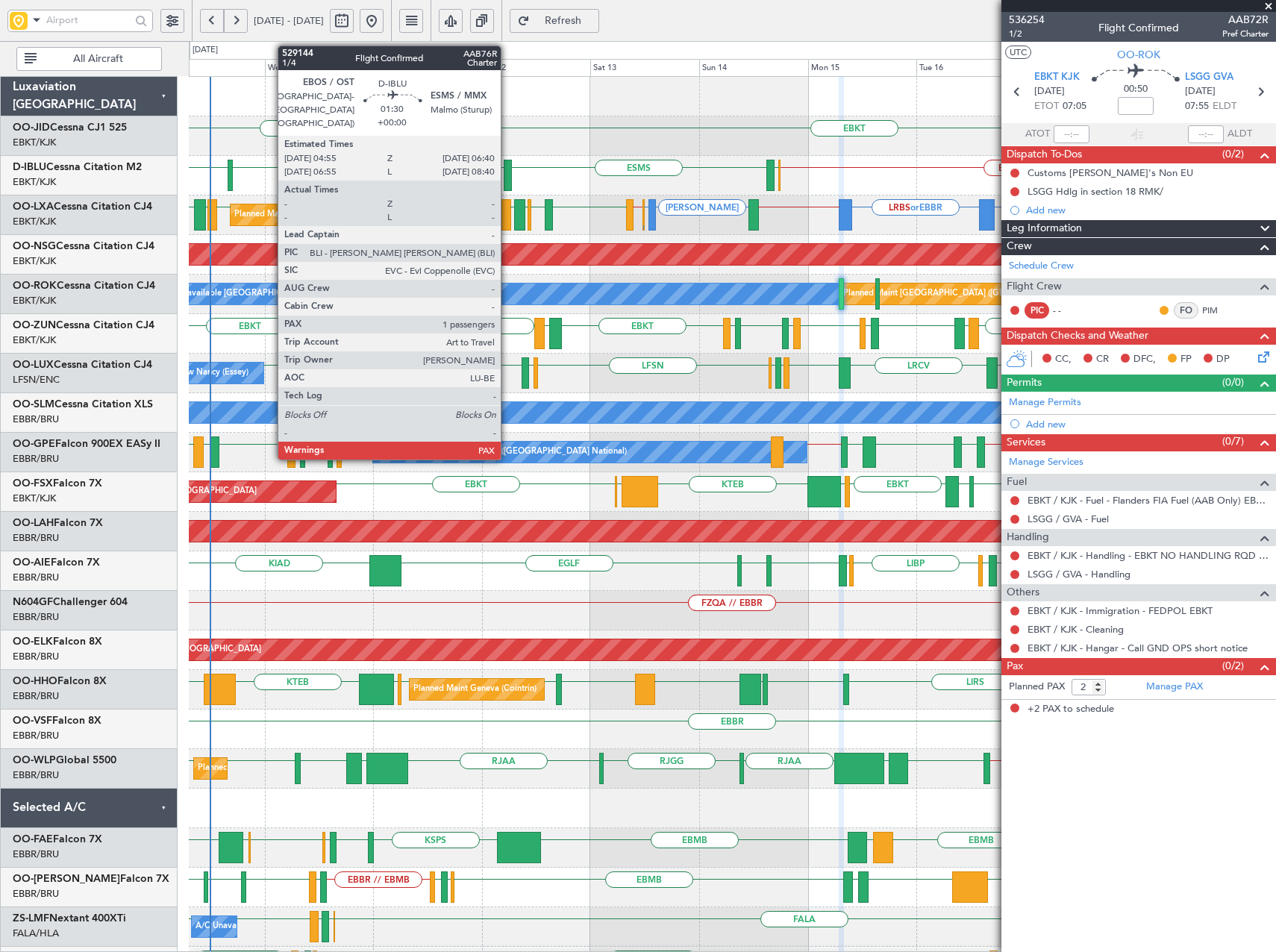
click at [507, 174] on div at bounding box center [508, 175] width 9 height 31
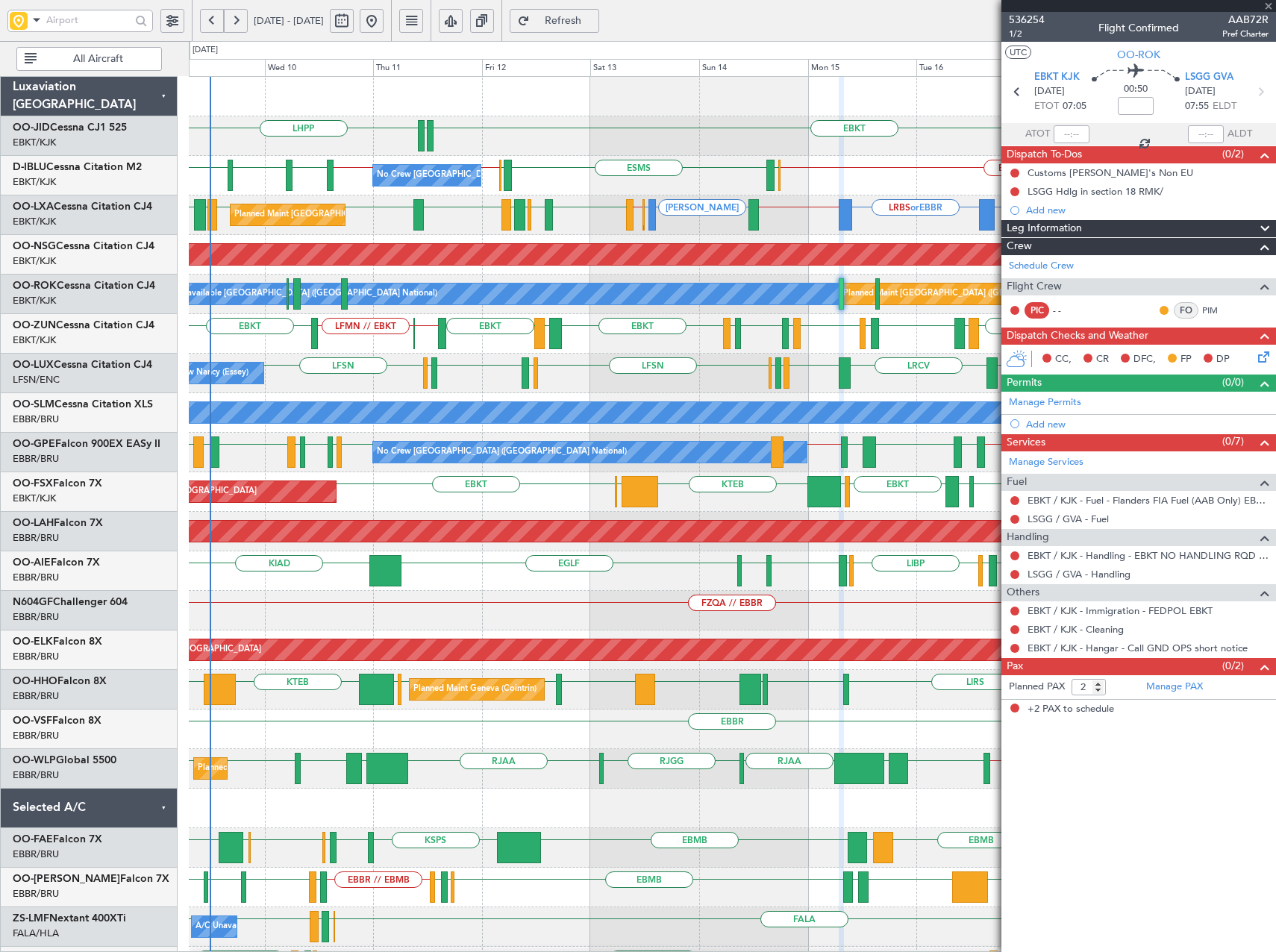
type input "1"
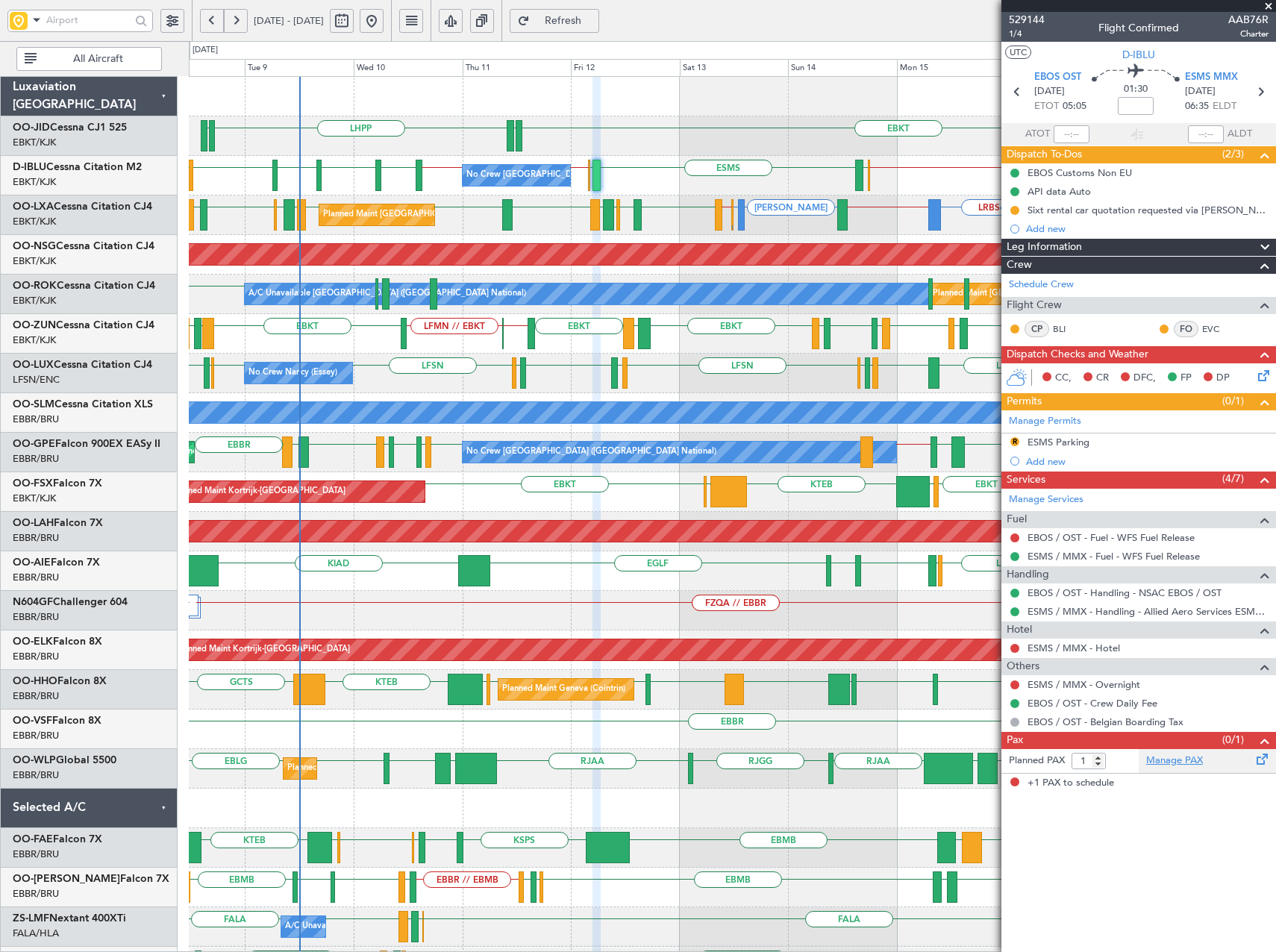
click at [1183, 765] on link "Manage PAX" at bounding box center [1174, 760] width 57 height 15
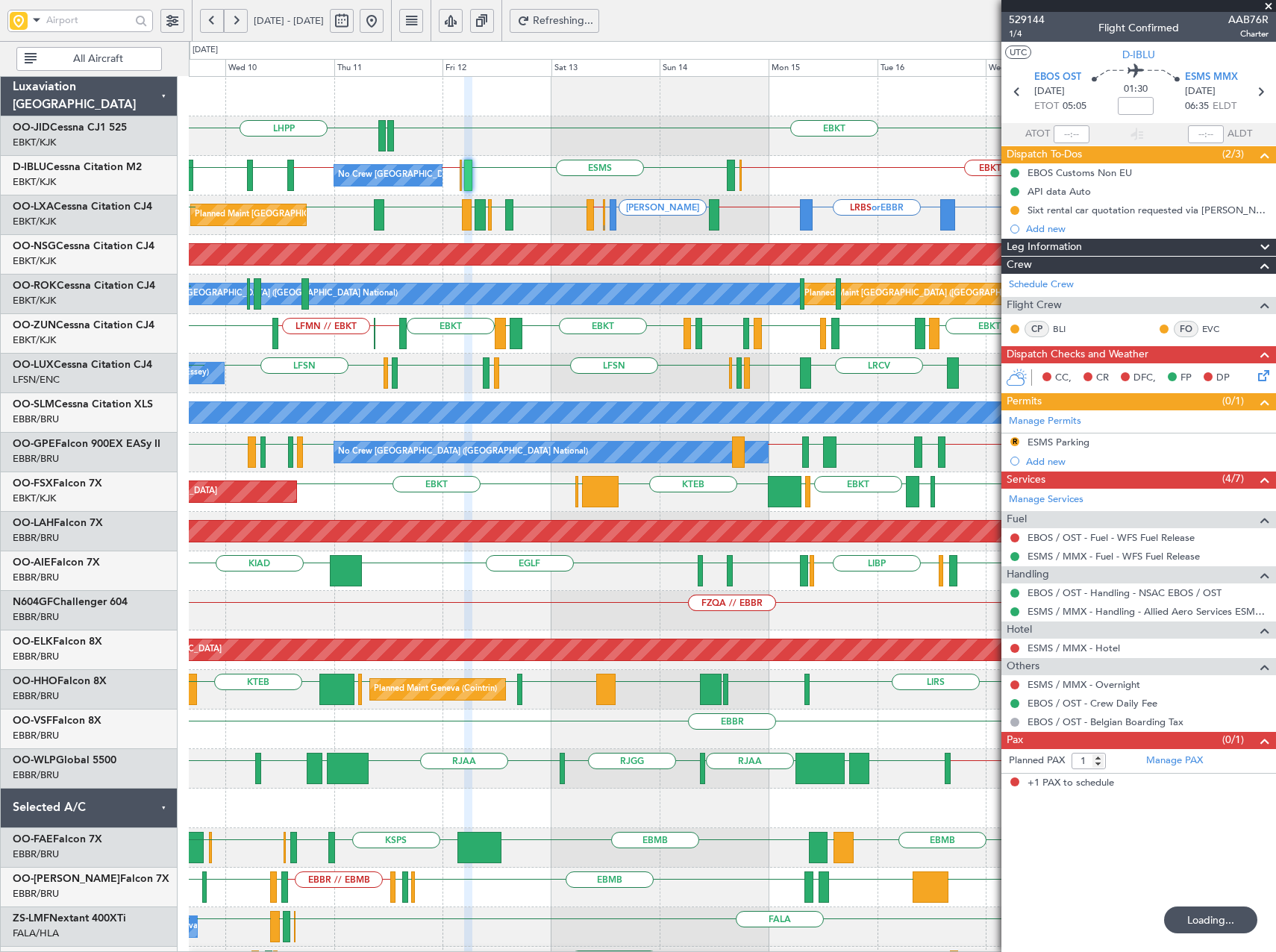
click at [747, 348] on div "LHPP EBKT EDDN EDDN No Crew [GEOGRAPHIC_DATA] (Brussels National) EBKT // EBBR …" at bounding box center [732, 610] width 1086 height 1067
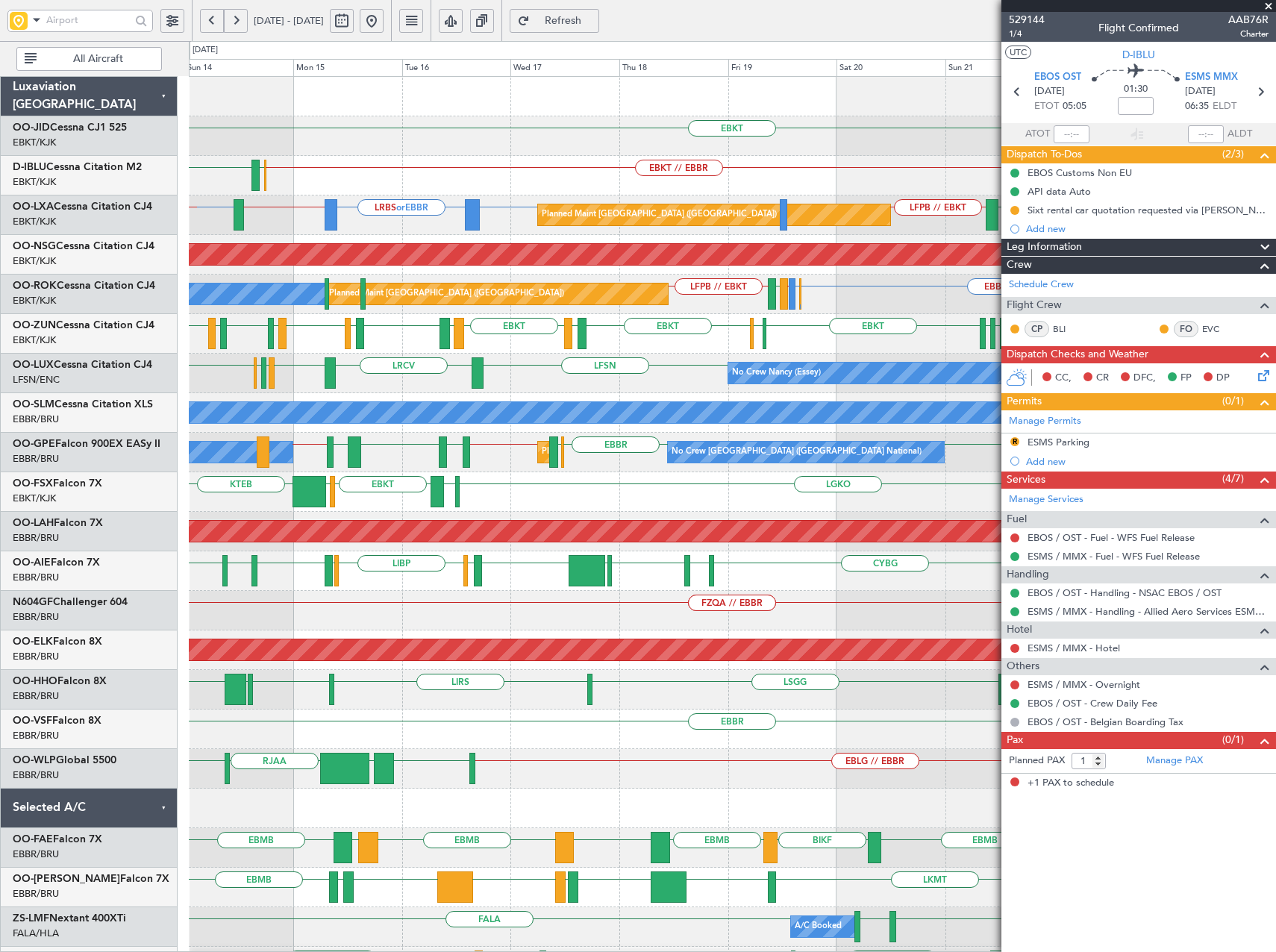
click at [699, 363] on div "No Crew [PERSON_NAME] ([PERSON_NAME]) LFSN LFSN LRCV LFSN LFMN LFPB LFSN" at bounding box center [732, 373] width 1086 height 39
click at [1041, 502] on link "Manage Services" at bounding box center [1046, 499] width 74 height 15
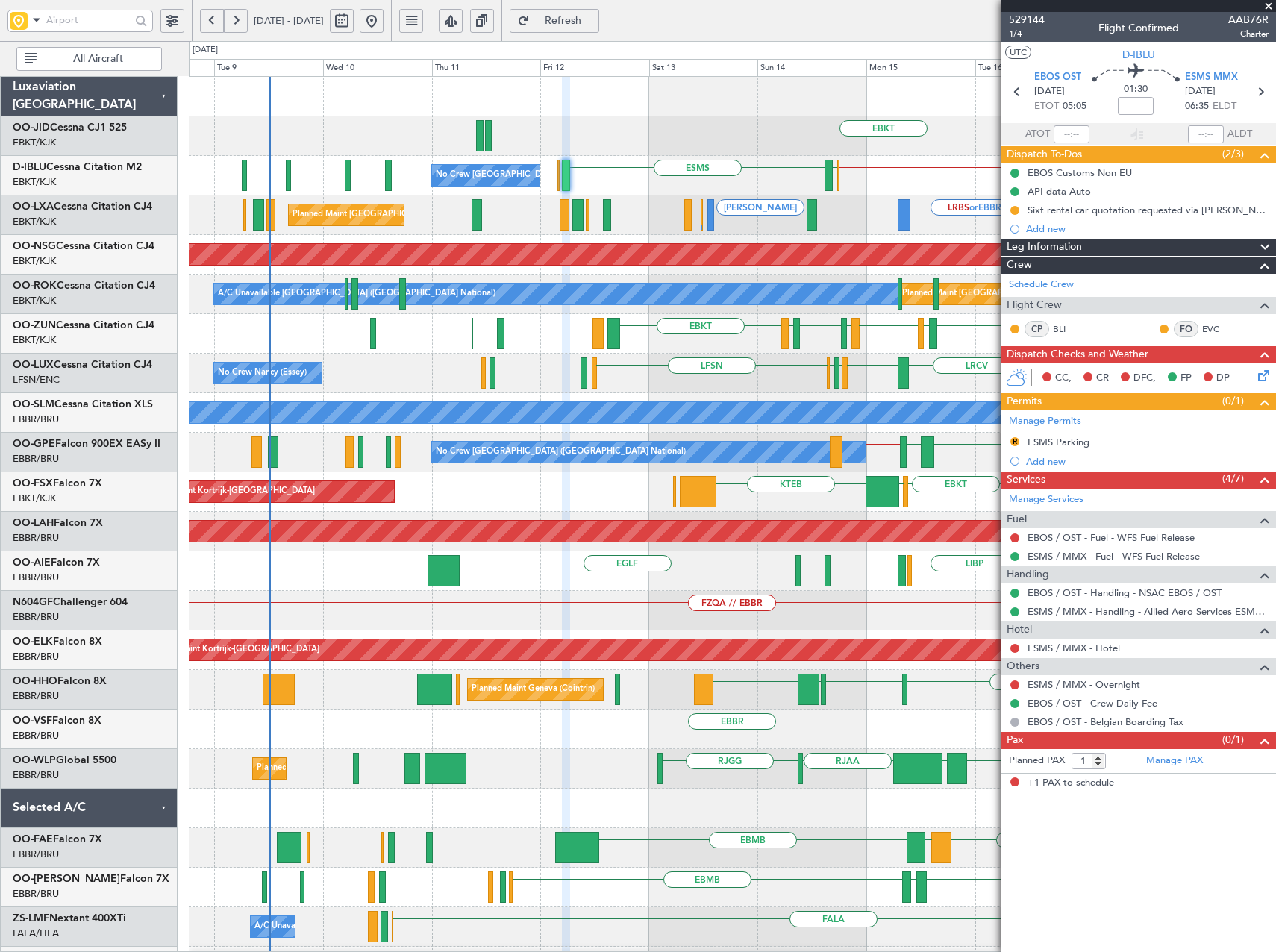
click at [930, 273] on div "EBKT EBKT // EBBR EBOS ESMS No Crew Brussels (Brussels National) Planned Maint …" at bounding box center [732, 591] width 1086 height 1028
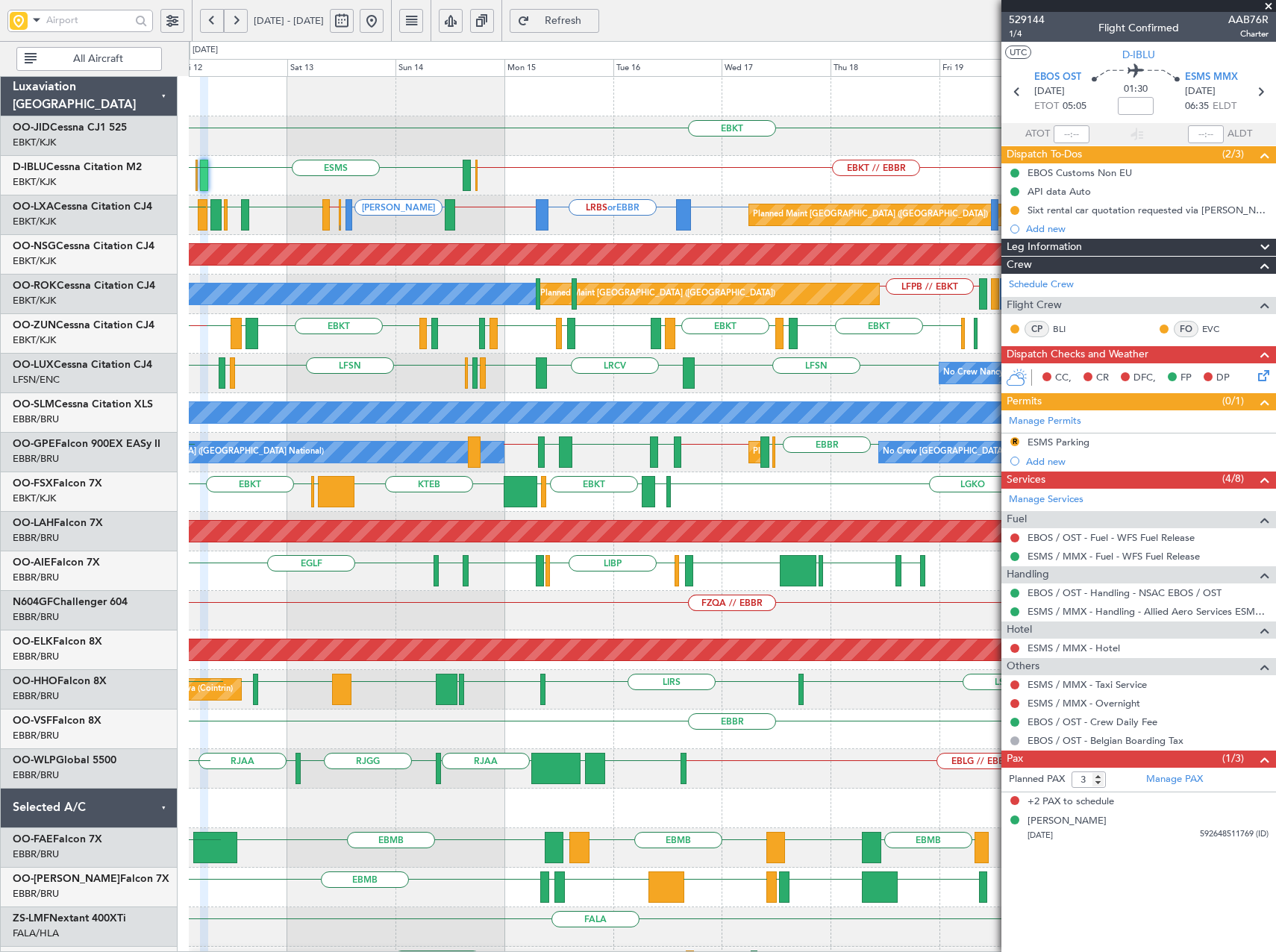
click at [469, 373] on div "LFSN LRCV LFSN LFMN LFPB LFSN LFMD EBKT No Crew Nancy (Essey) LSZH LFSN No Crew…" at bounding box center [732, 373] width 1086 height 39
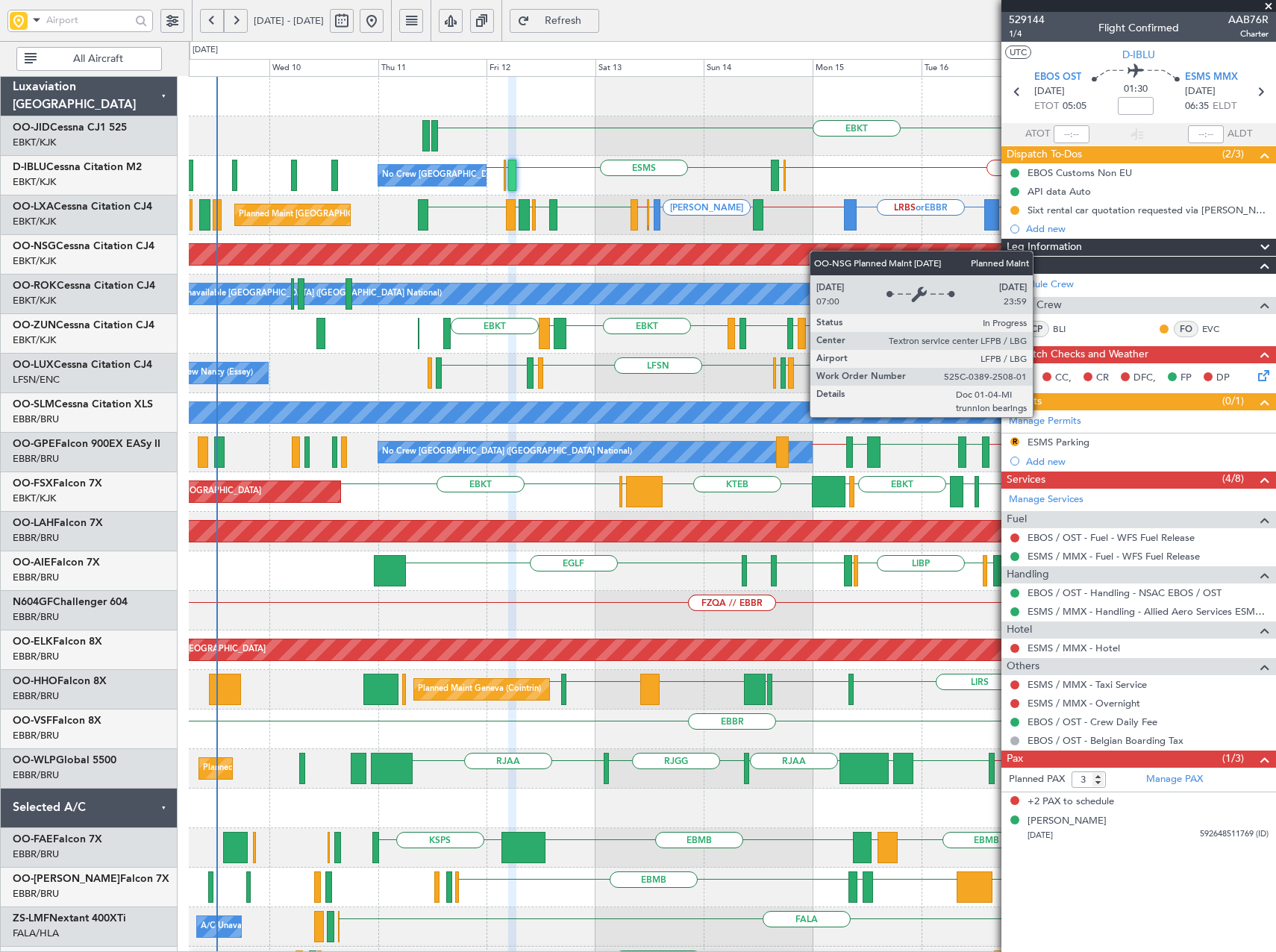
click at [917, 265] on div "EBKT EBKT // EBBR EBOS ESMS EBOS EBBR // EBKT No Crew Brussels (Brussels Nation…" at bounding box center [732, 591] width 1086 height 1028
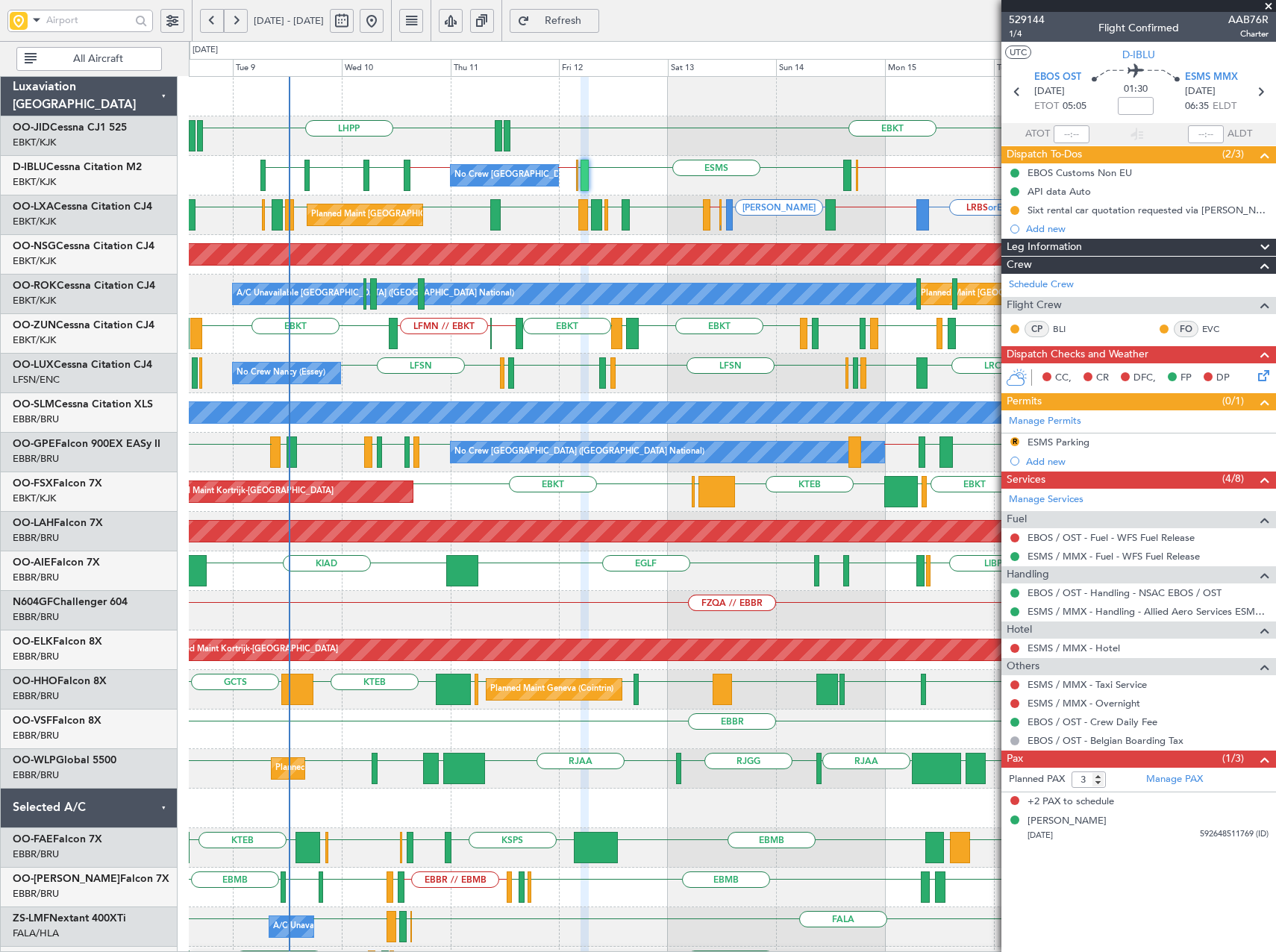
click at [527, 198] on div "EBKT LHPP EDDN No Crew Brussels (Brussels National) EBKT // EBBR EBKT // EBBR L…" at bounding box center [732, 610] width 1086 height 1067
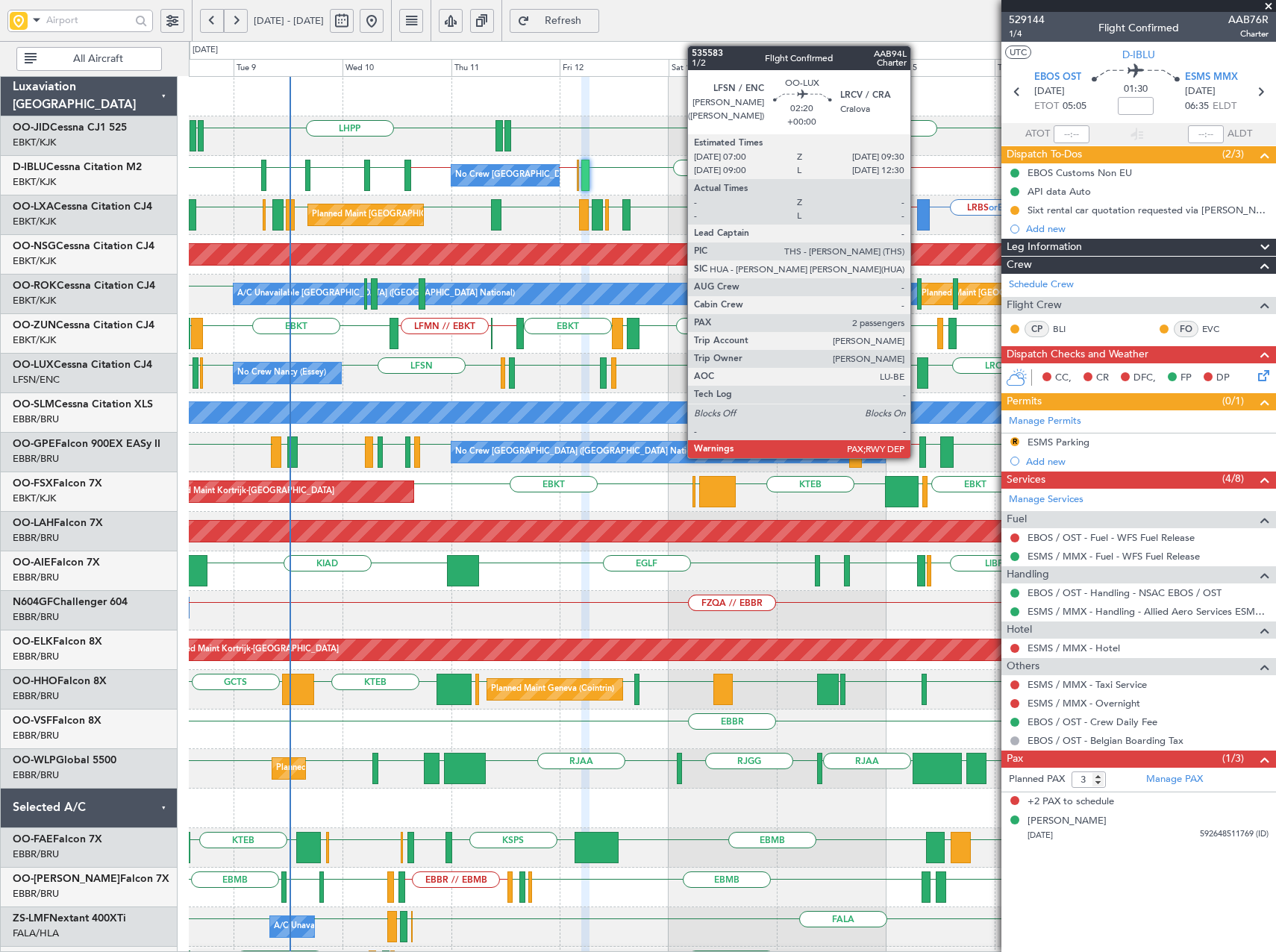
click at [332, 354] on div "LFSN LRCV LFSN LFSN ELLX LFMD LFSN LFMN LFPB LFSN LFMD EBKT LSZH No Crew Nancy …" at bounding box center [732, 373] width 1086 height 39
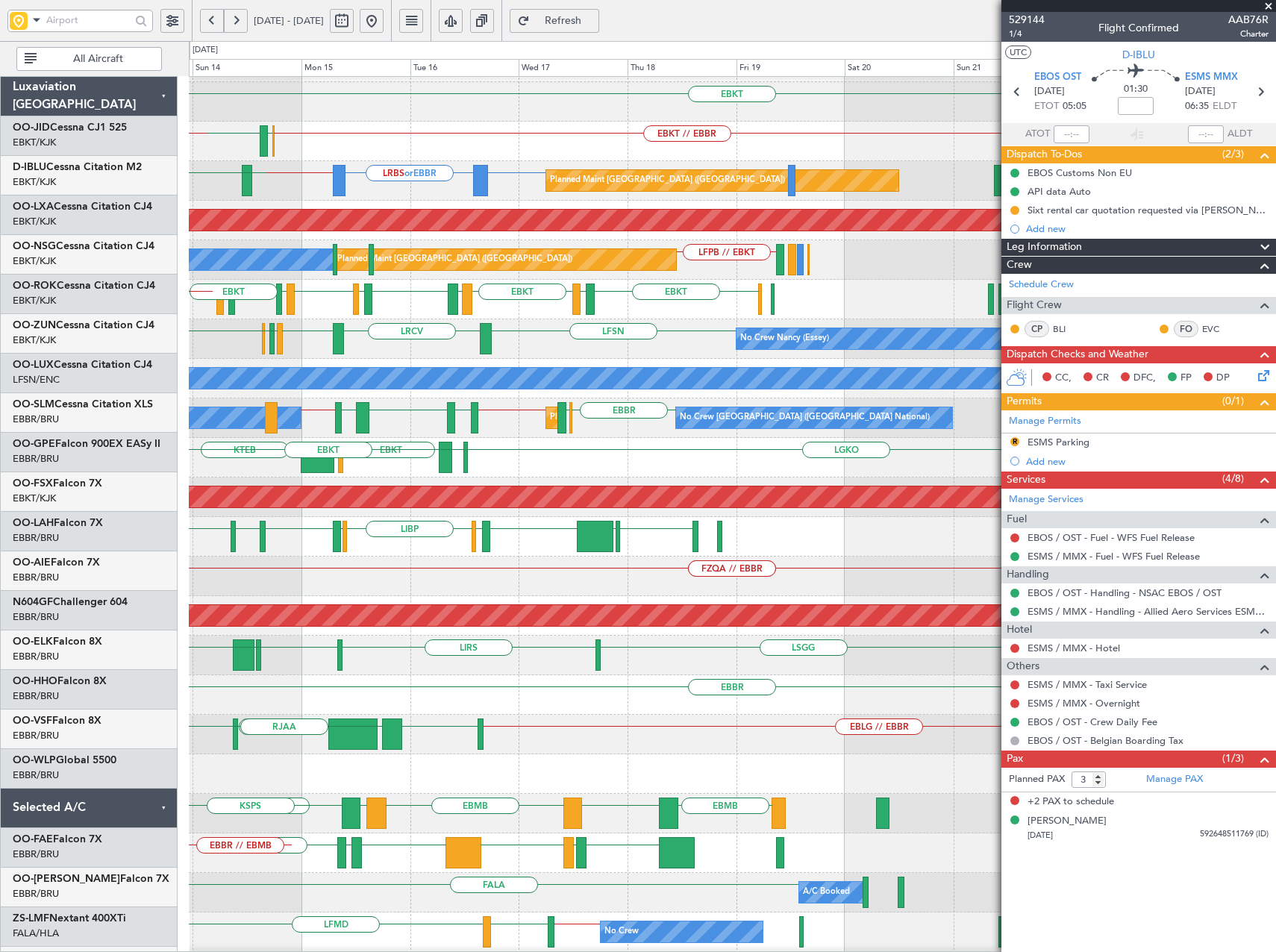
scroll to position [34, 0]
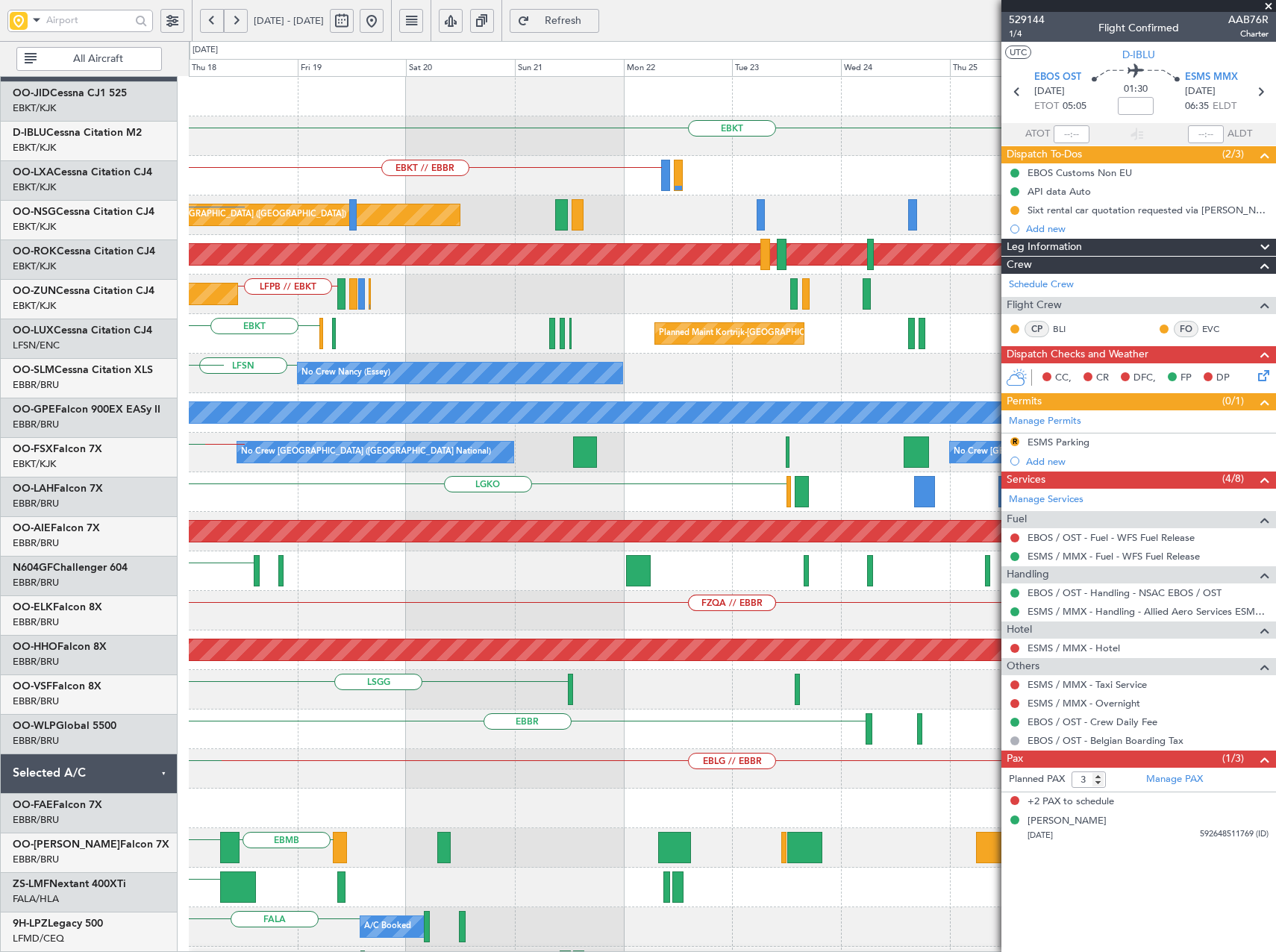
click at [417, 422] on div "A/C Unavailable [GEOGRAPHIC_DATA]" at bounding box center [732, 412] width 3259 height 21
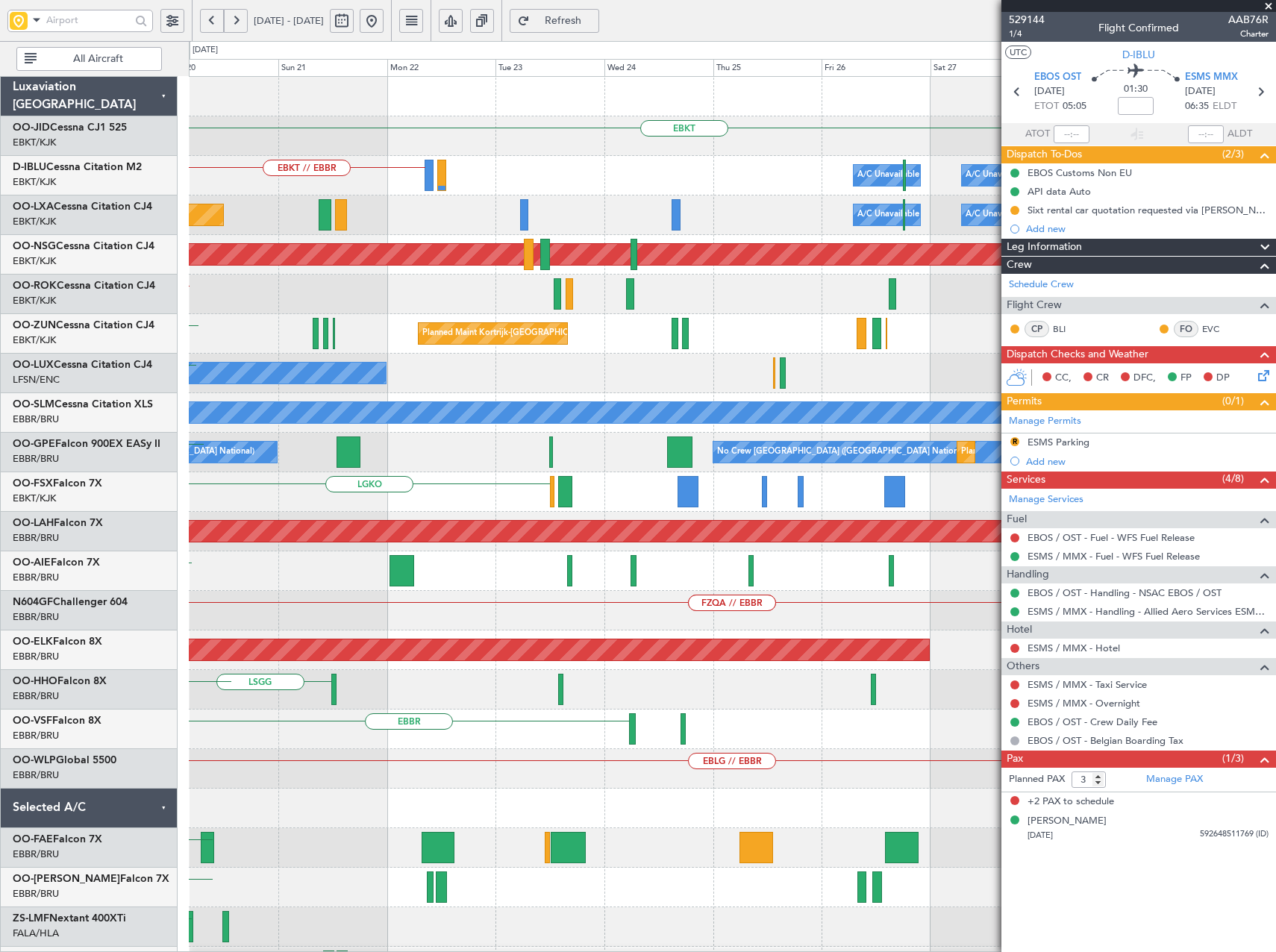
click at [258, 440] on div "EBKT Planned Maint Kortrijk-Wevelgem EBKT // EBBR A/C Unavailable Brussels (Bru…" at bounding box center [732, 610] width 1086 height 1067
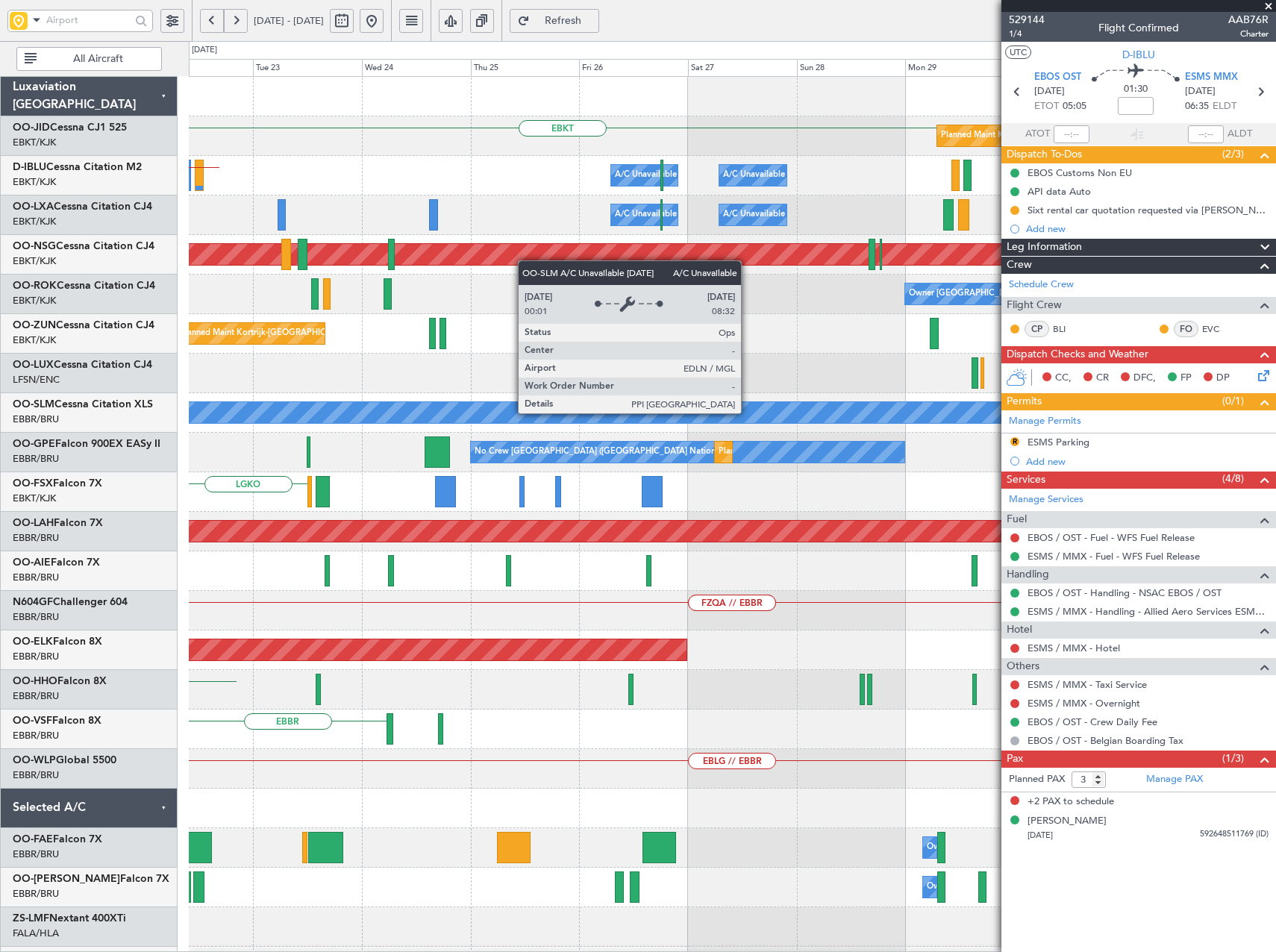
click at [334, 435] on div "EBKT Planned Maint Kortrijk-Wevelgem A/C Unavailable Brussels (Brussels Nationa…" at bounding box center [732, 610] width 1086 height 1067
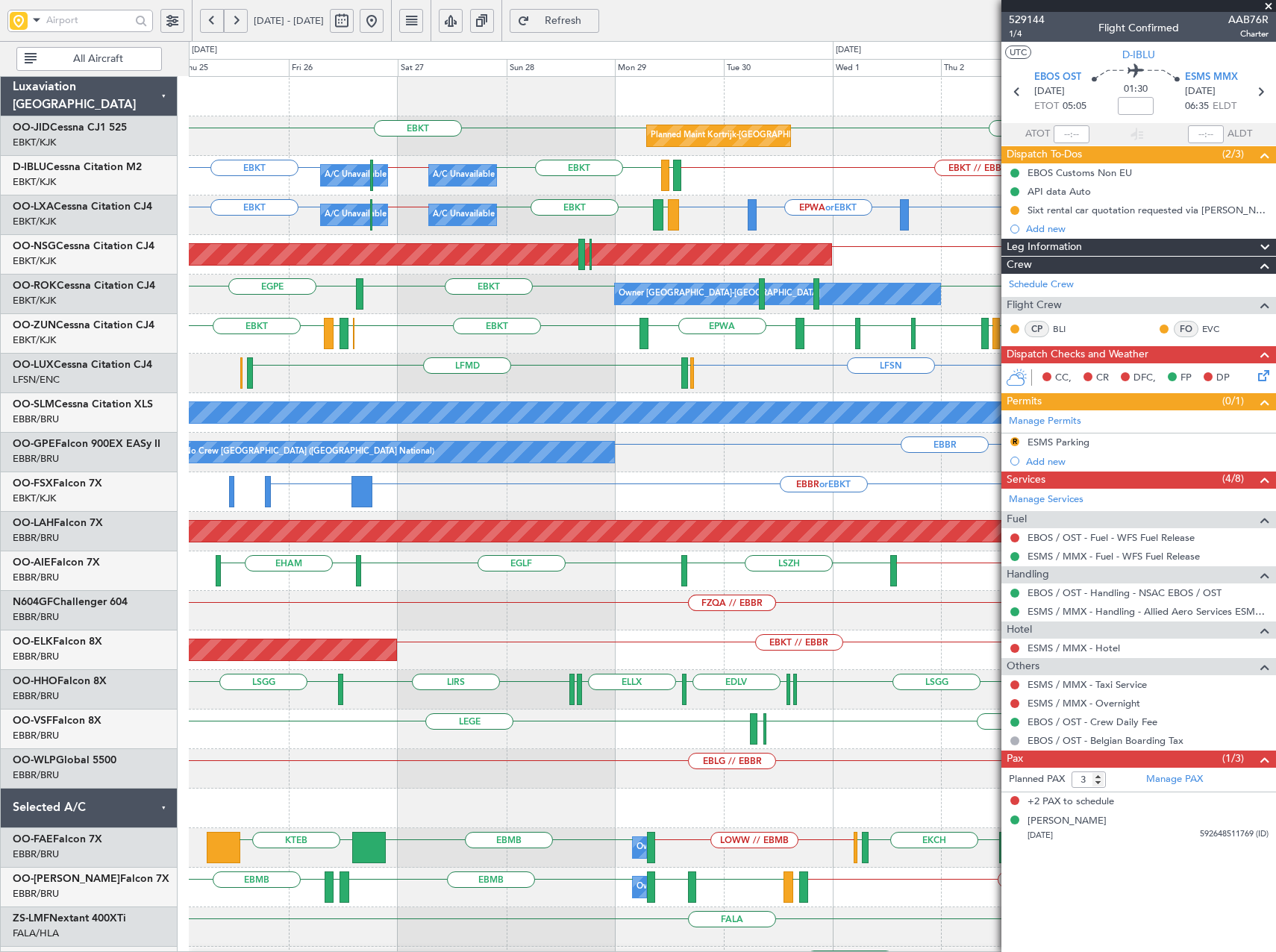
click at [623, 392] on div "LFSN LFSN LFPB or LFSN LFMN or LFSN ELLX LFMD" at bounding box center [732, 373] width 1086 height 39
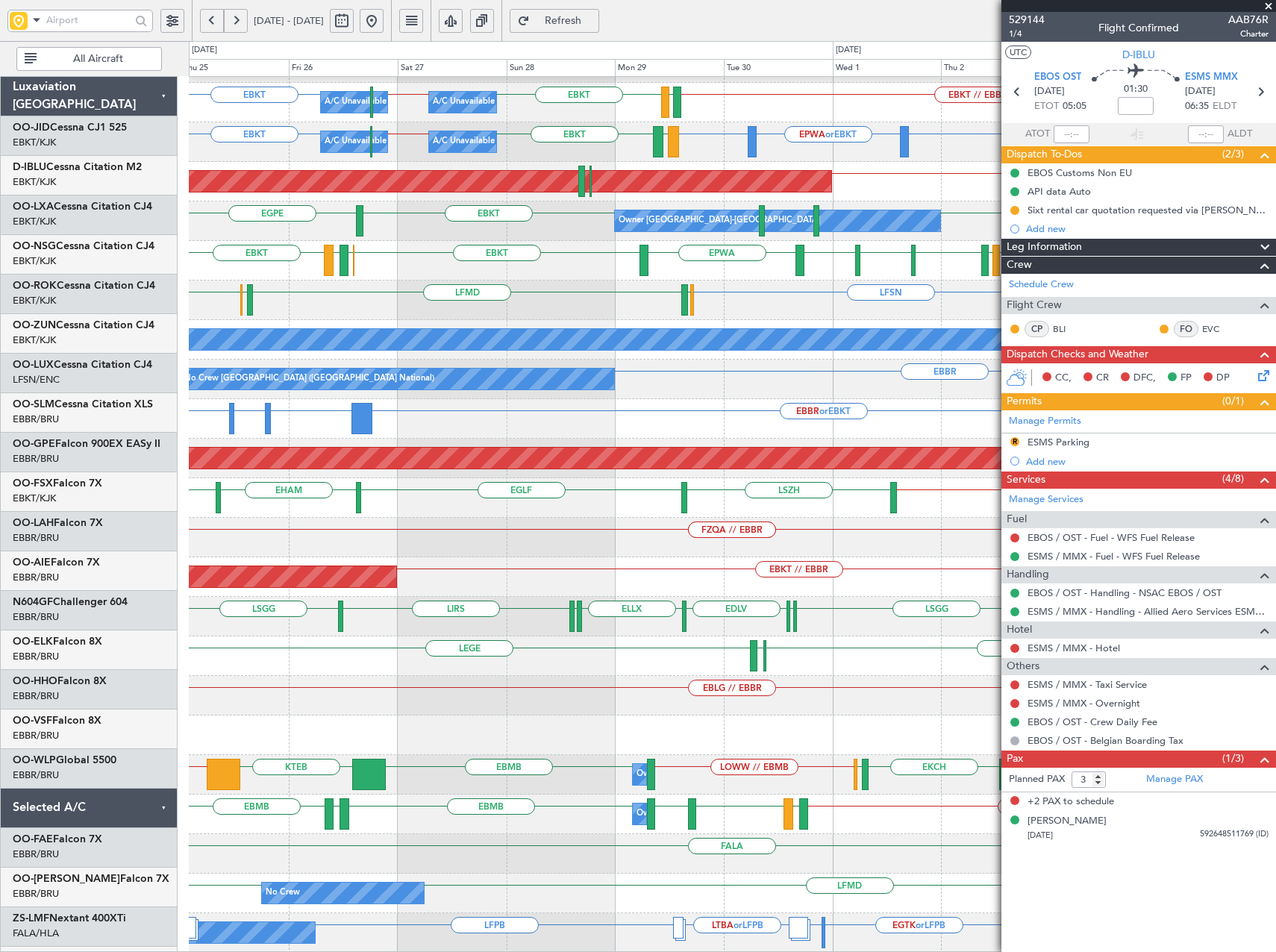
scroll to position [73, 0]
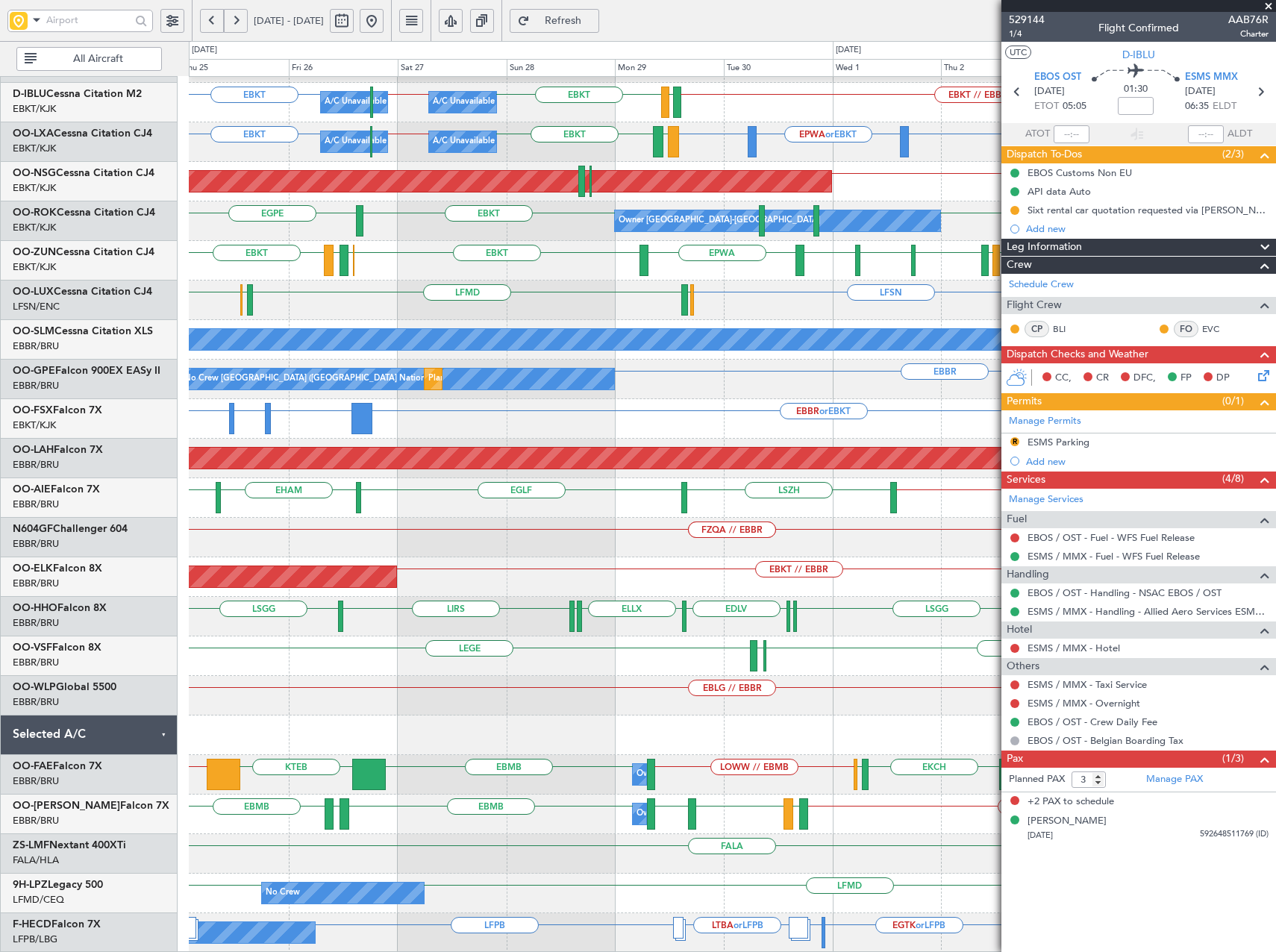
drag, startPoint x: 1269, startPoint y: 8, endPoint x: 1152, endPoint y: 37, distance: 120.5
click at [1269, 8] on span at bounding box center [1268, 6] width 15 height 13
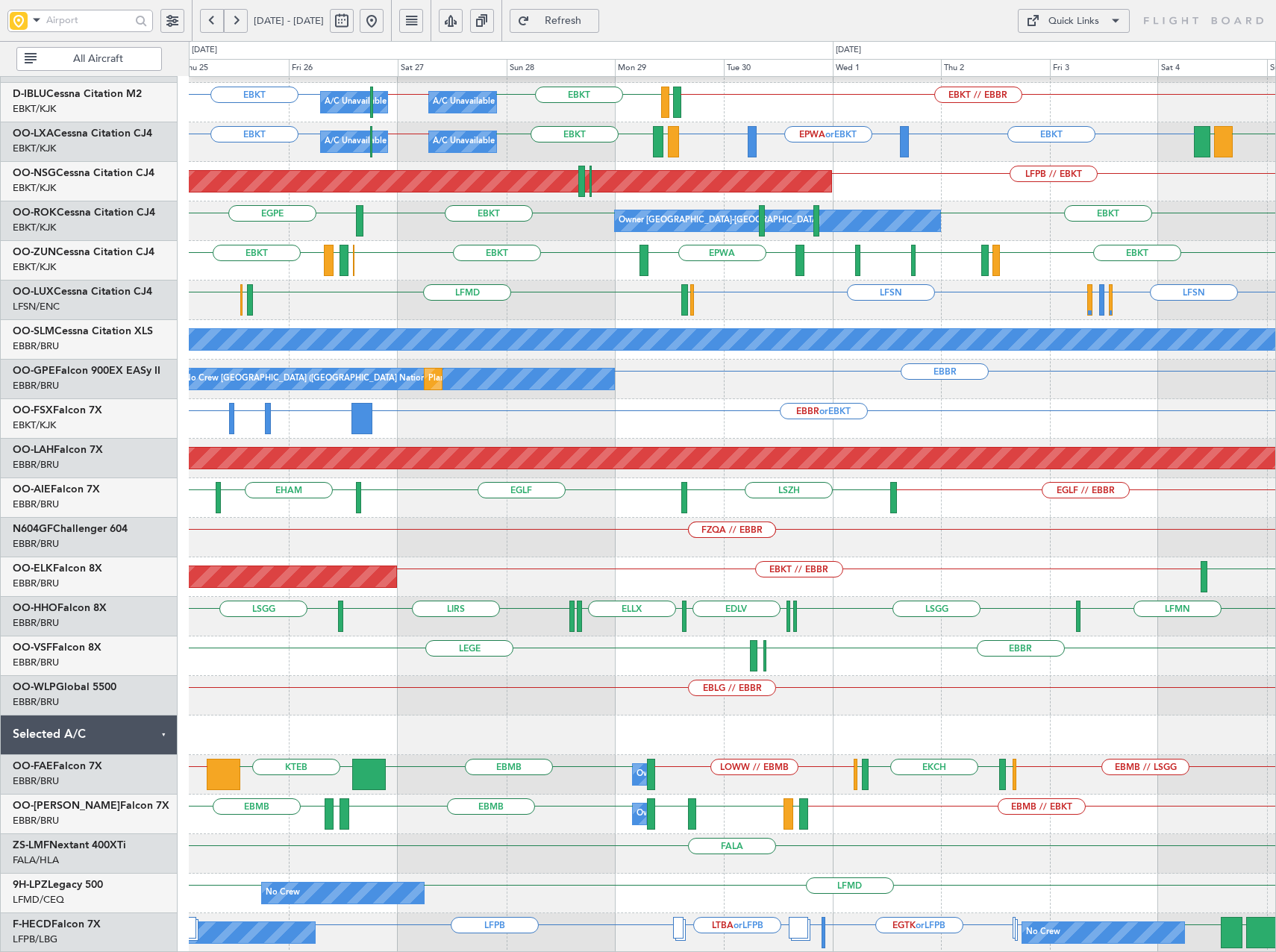
type input "0"
click at [1072, 22] on div "Quick Links" at bounding box center [1074, 21] width 51 height 15
click at [1055, 54] on button "Trip Builder" at bounding box center [1074, 57] width 112 height 36
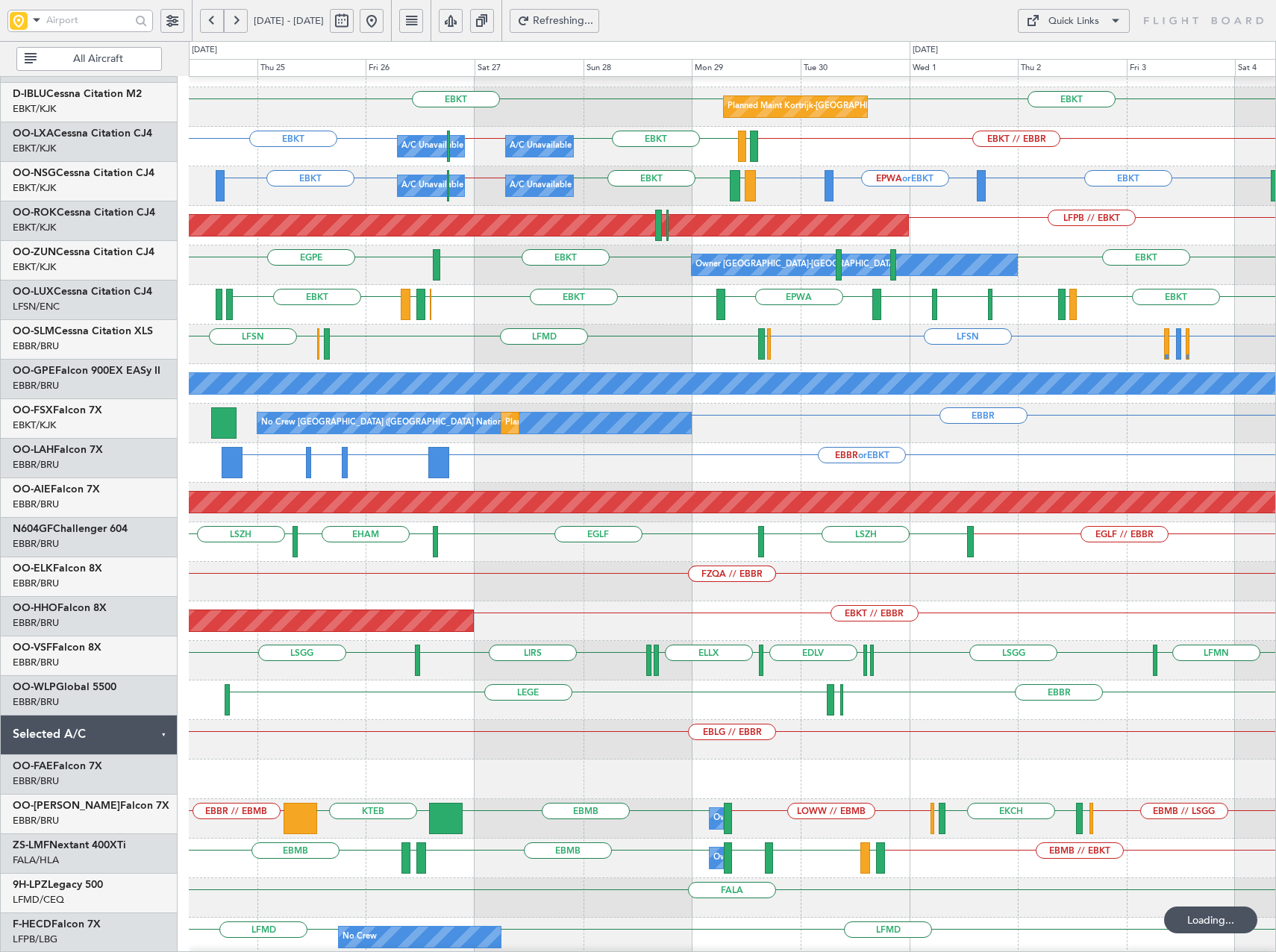
scroll to position [0, 0]
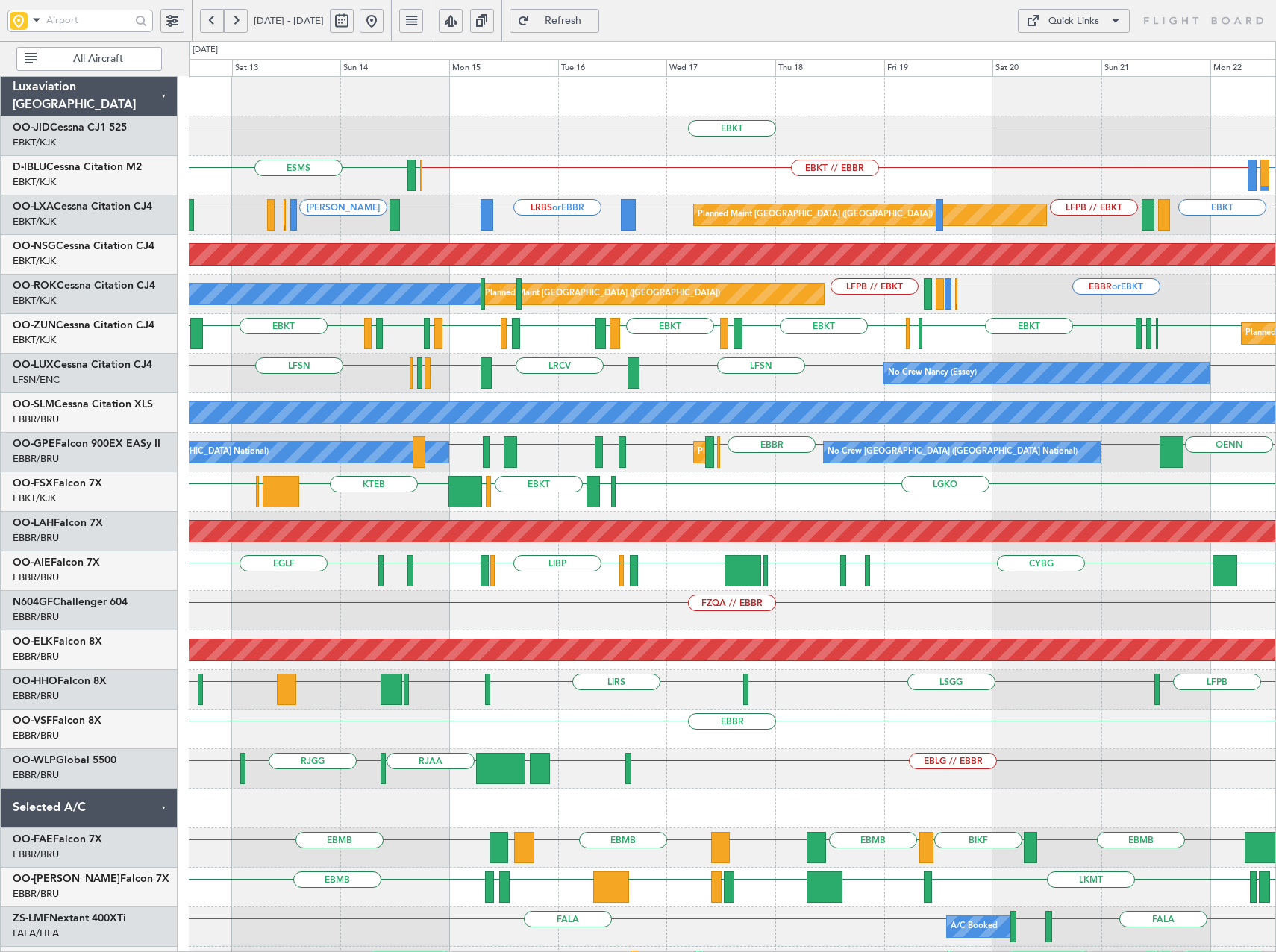
click at [187, 400] on div "EBKT EBKT // EBBR EBKT LIRQ or EBKT EBOS ESMS No Crew Brussels (Brussels Nation…" at bounding box center [638, 496] width 1276 height 911
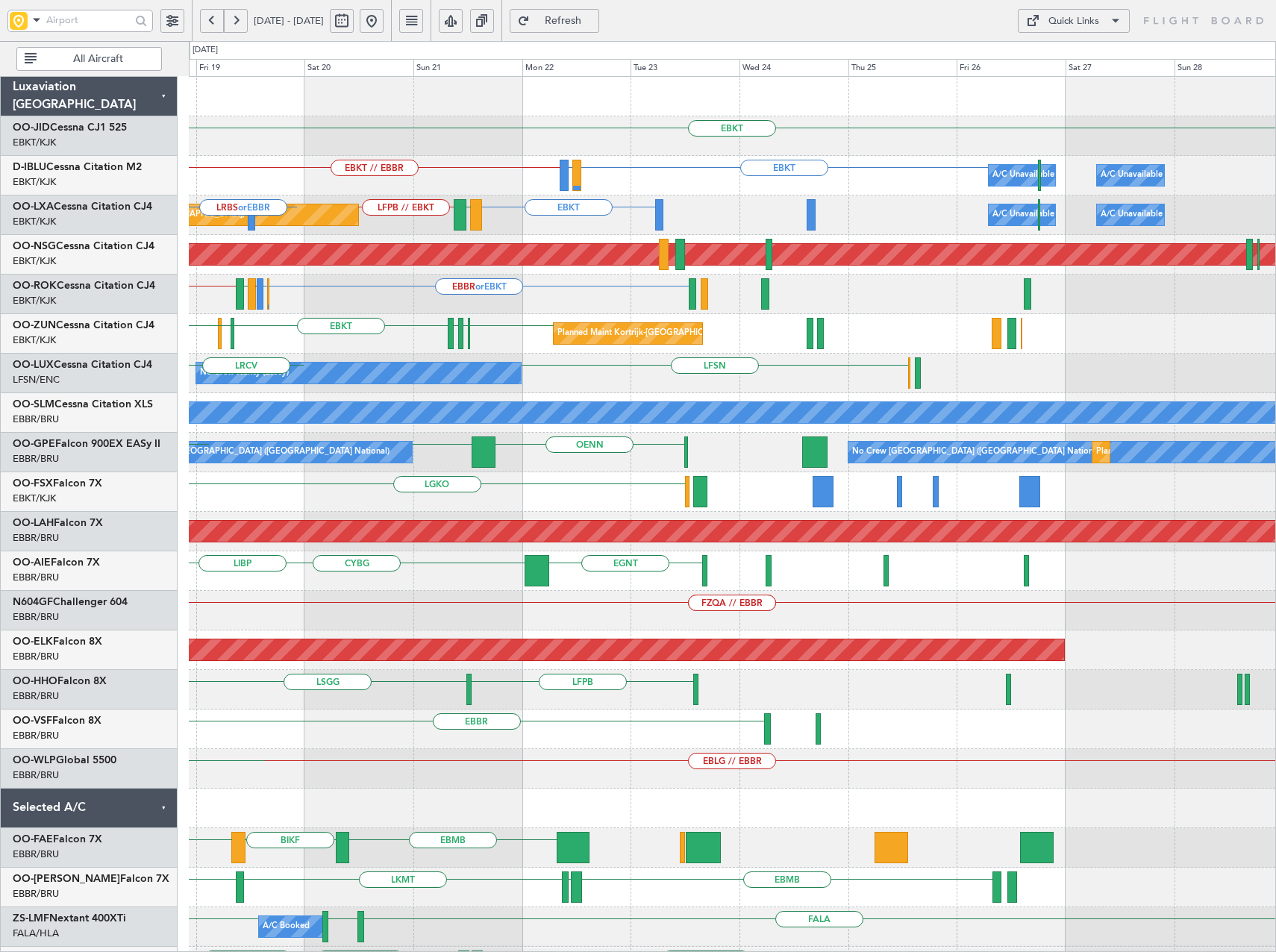
click at [387, 408] on div "EBKT Planned Maint Kortrijk-Wevelgem EBKT // EBBR EBKT LIRQ or EBKT A/C Unavail…" at bounding box center [732, 591] width 1086 height 1028
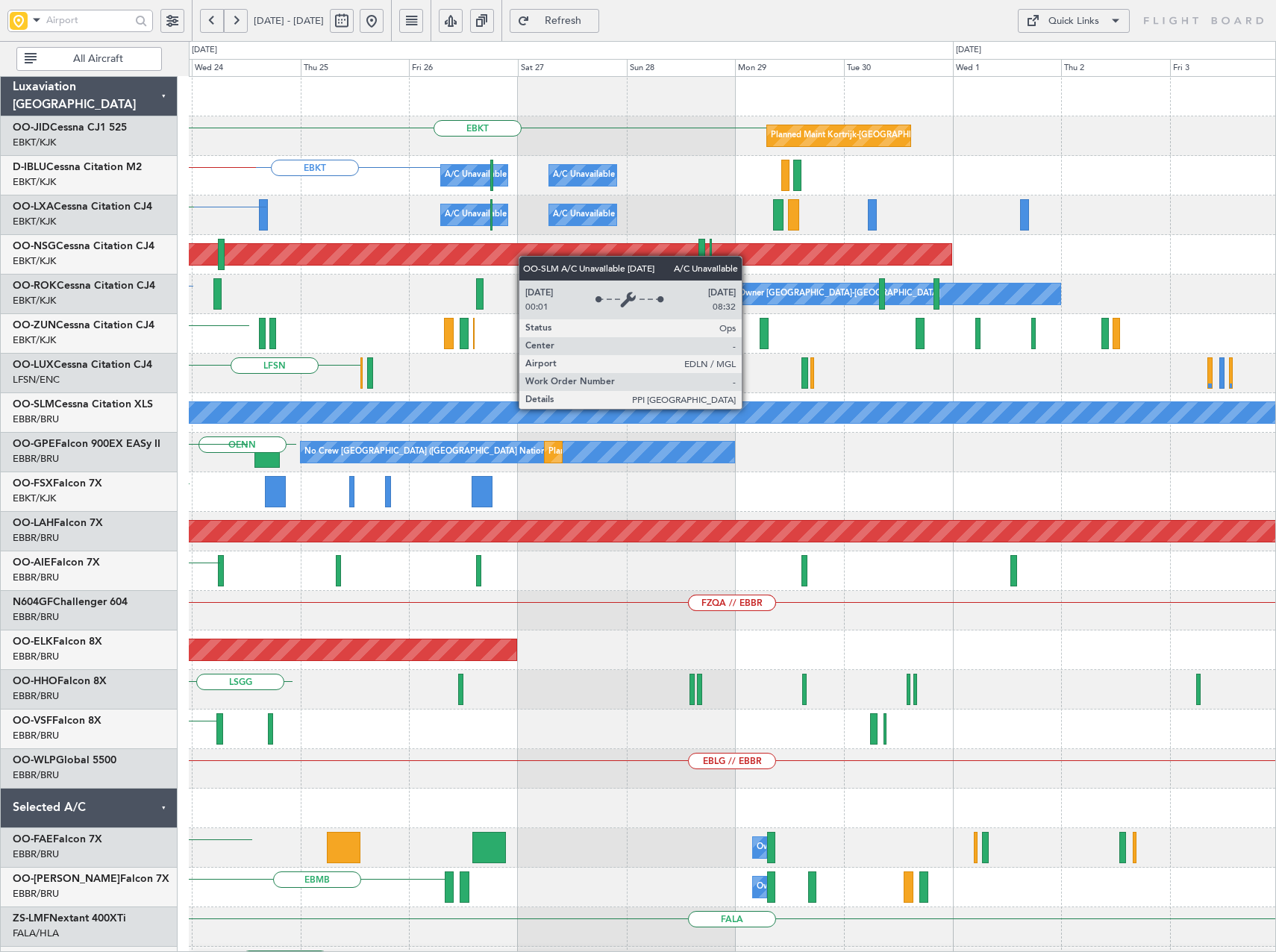
click at [541, 451] on div "EBKT Planned Maint Kortrijk-Wevelgem EBKT A/C Unavailable Brussels (Brussels Na…" at bounding box center [732, 591] width 1086 height 1028
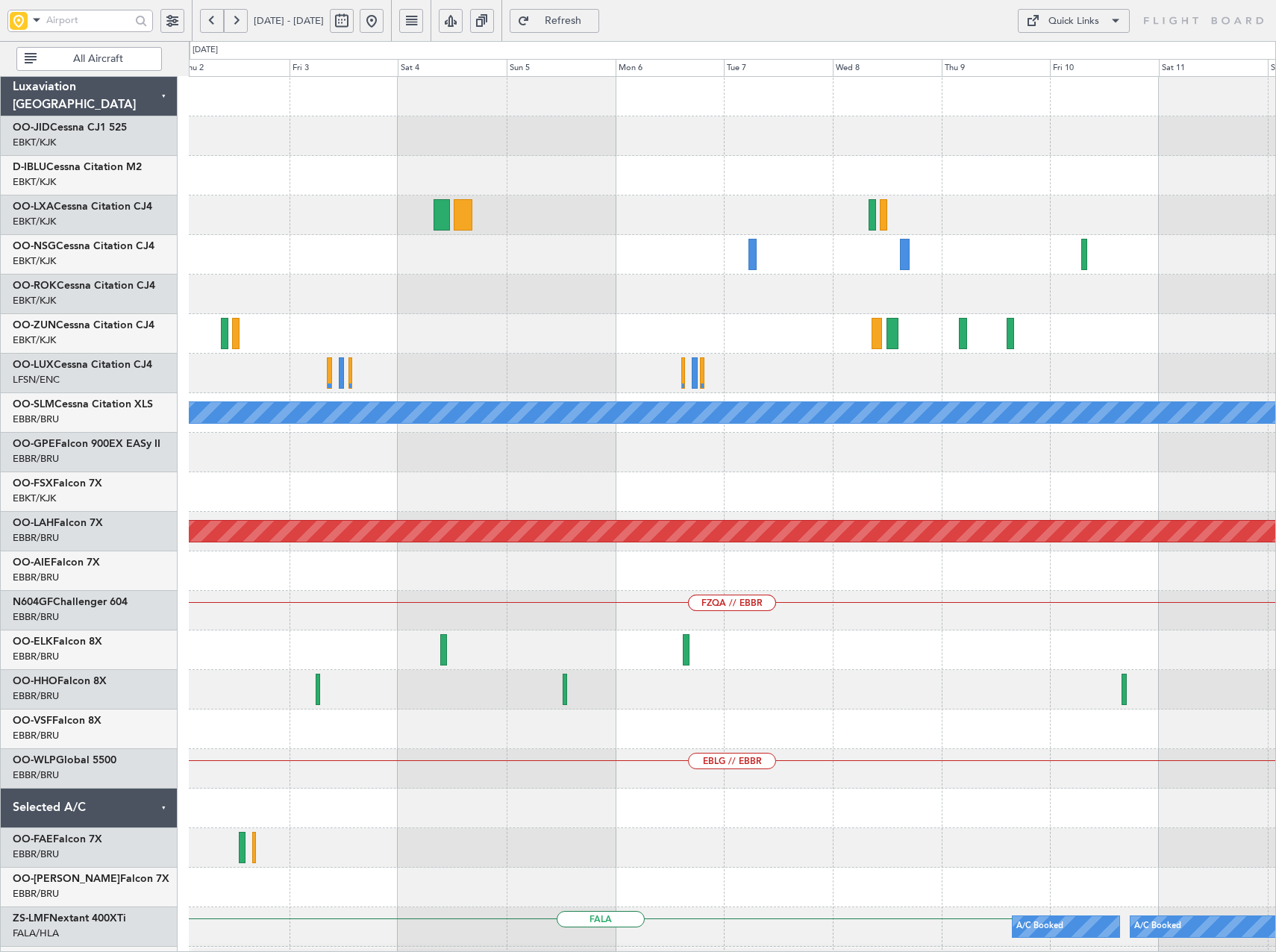
click at [491, 474] on div "Planned Maint Kortrijk-Wevelgem Planned Maint Paris (Le Bourget) Owner Kortrijk…" at bounding box center [732, 591] width 1086 height 1028
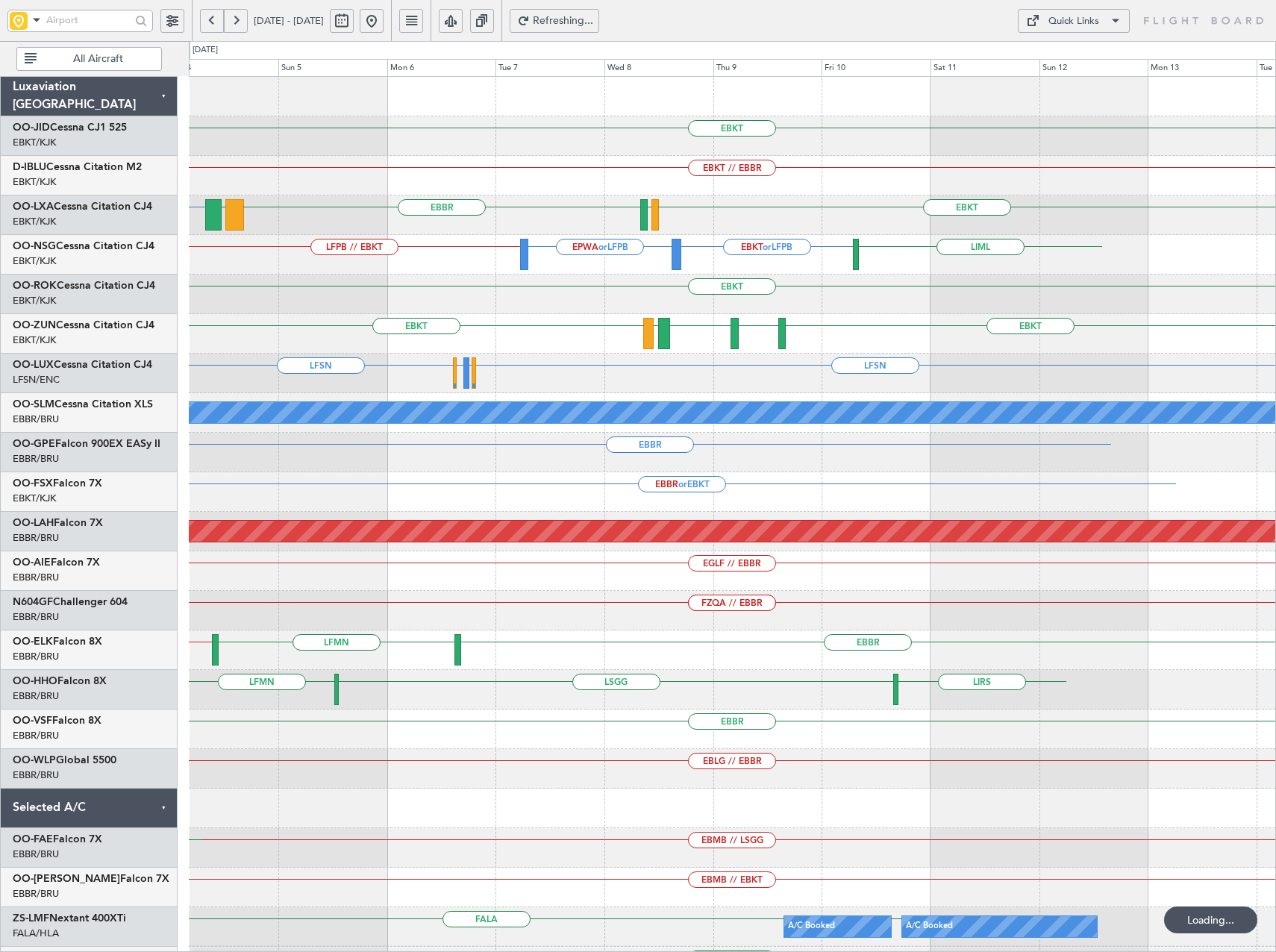
click at [794, 426] on div "EBKT EBKT // EBBR EBKT EBBR LGSM EBKT LFTH LFPB // EBKT EBKT or LFPB EPWA or LF…" at bounding box center [732, 551] width 1086 height 949
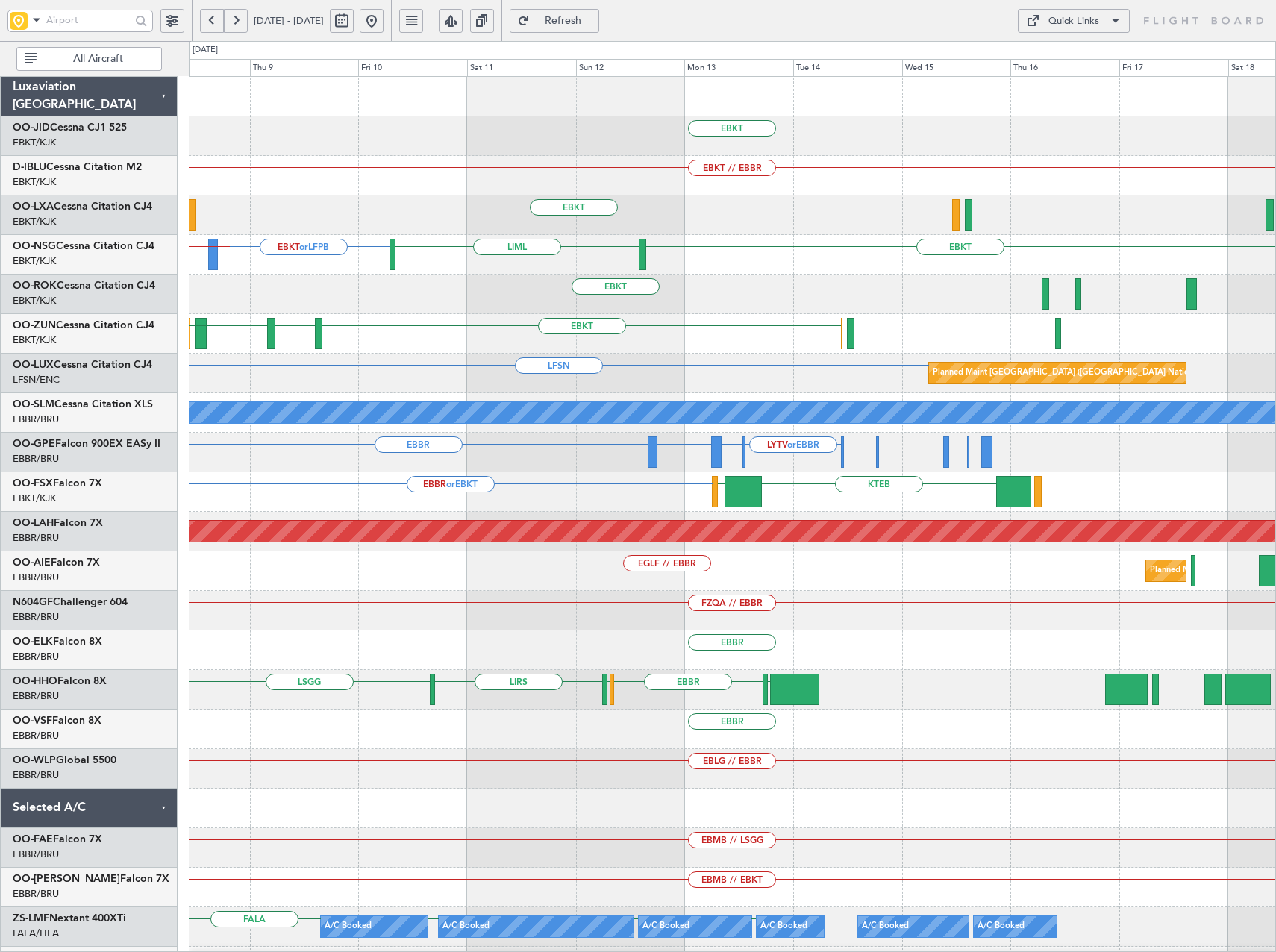
click at [627, 404] on div "EBKT EBKT // EBBR EBKT LFTH EBBR EBKT or LFPB EPWA or LFPB LIML EBKT LFPB // EB…" at bounding box center [732, 551] width 1086 height 949
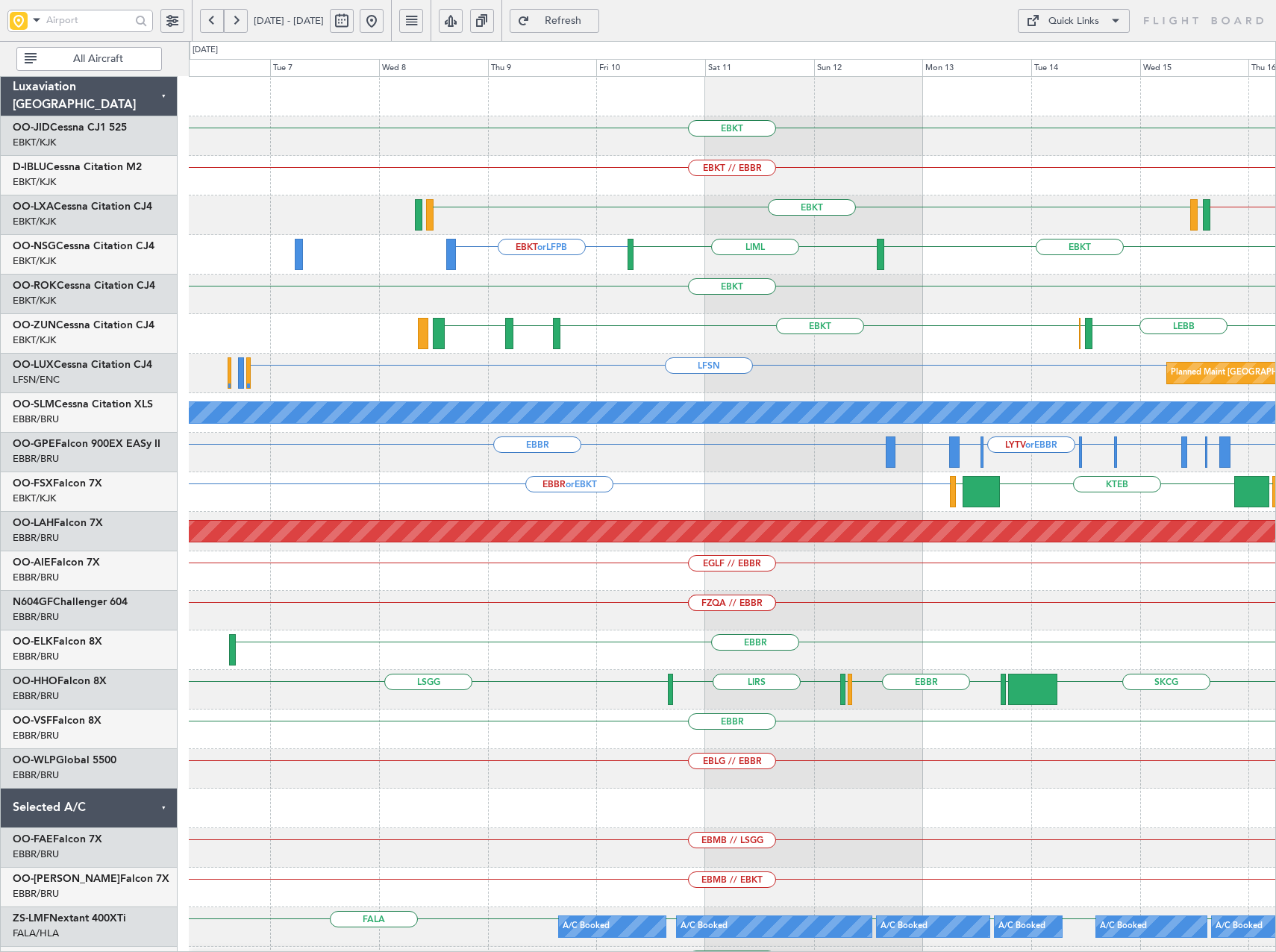
click at [687, 314] on div "EBKT EBKT // EBBR EBKT EBBR // EBKT LFTH LFMD EBKT // EBBR EBKT or LFPB LIML EB…" at bounding box center [732, 591] width 1086 height 1028
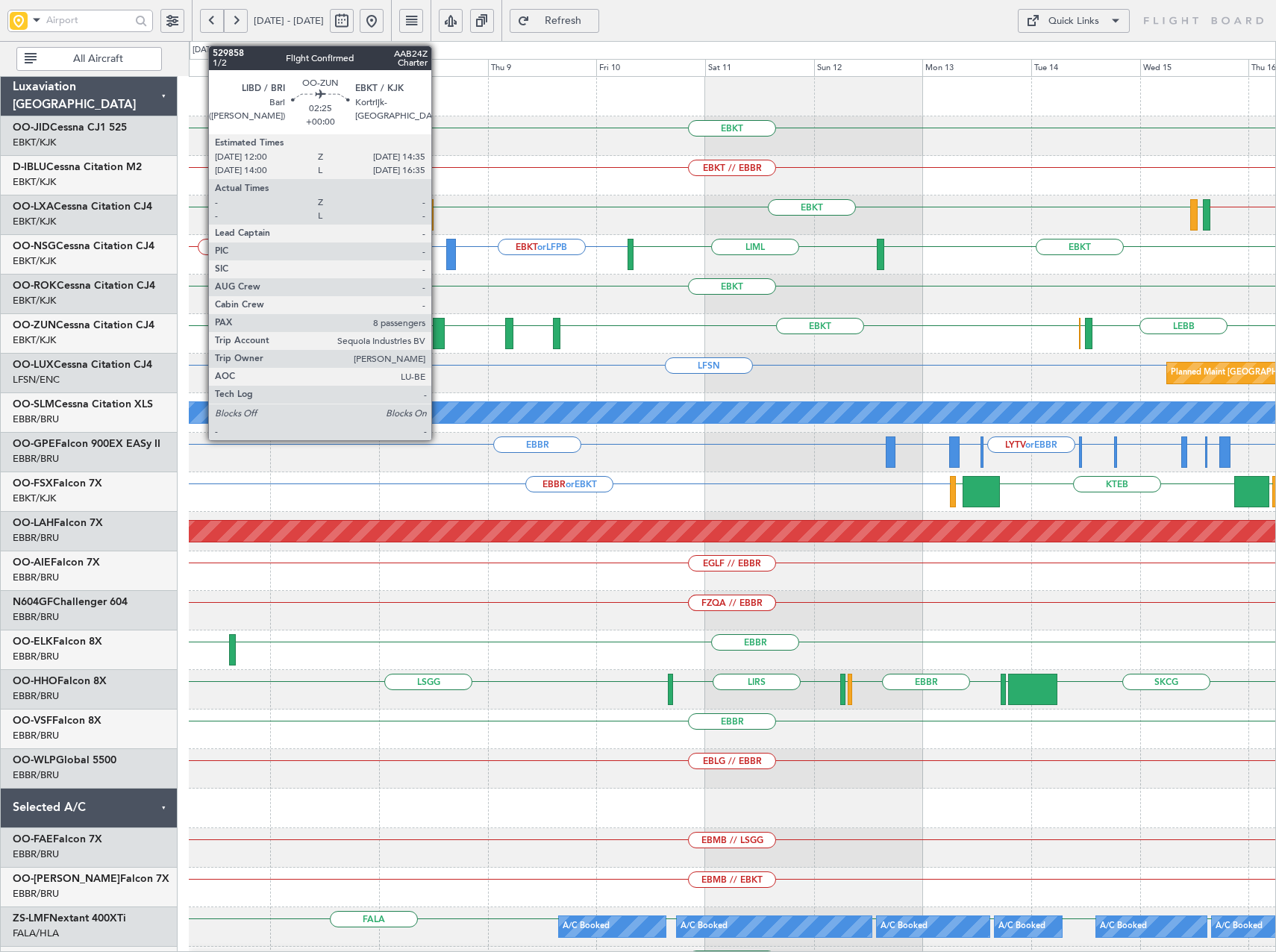
click at [438, 337] on div at bounding box center [438, 334] width 12 height 31
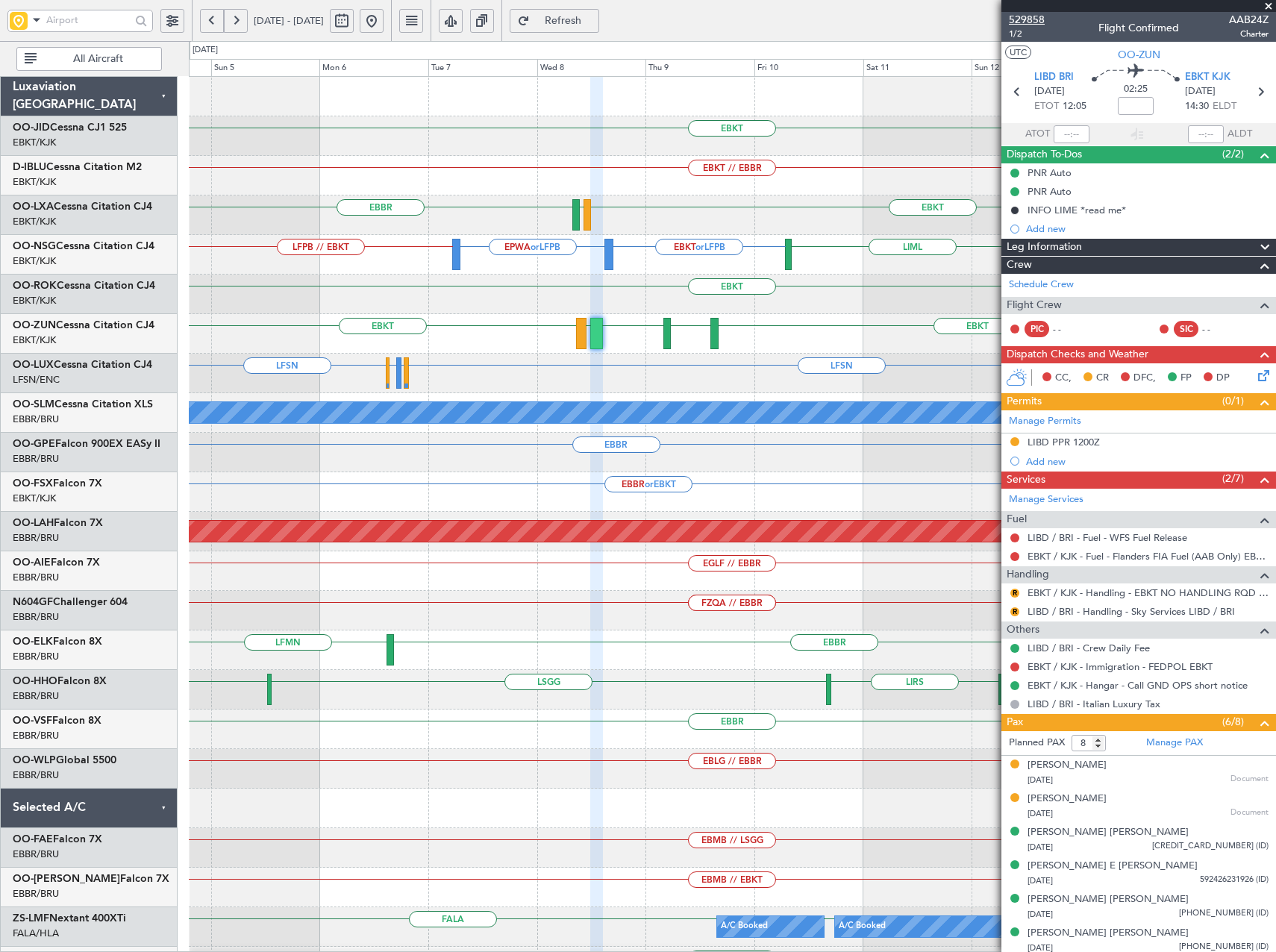
click at [1034, 21] on span "529858" at bounding box center [1027, 19] width 36 height 15
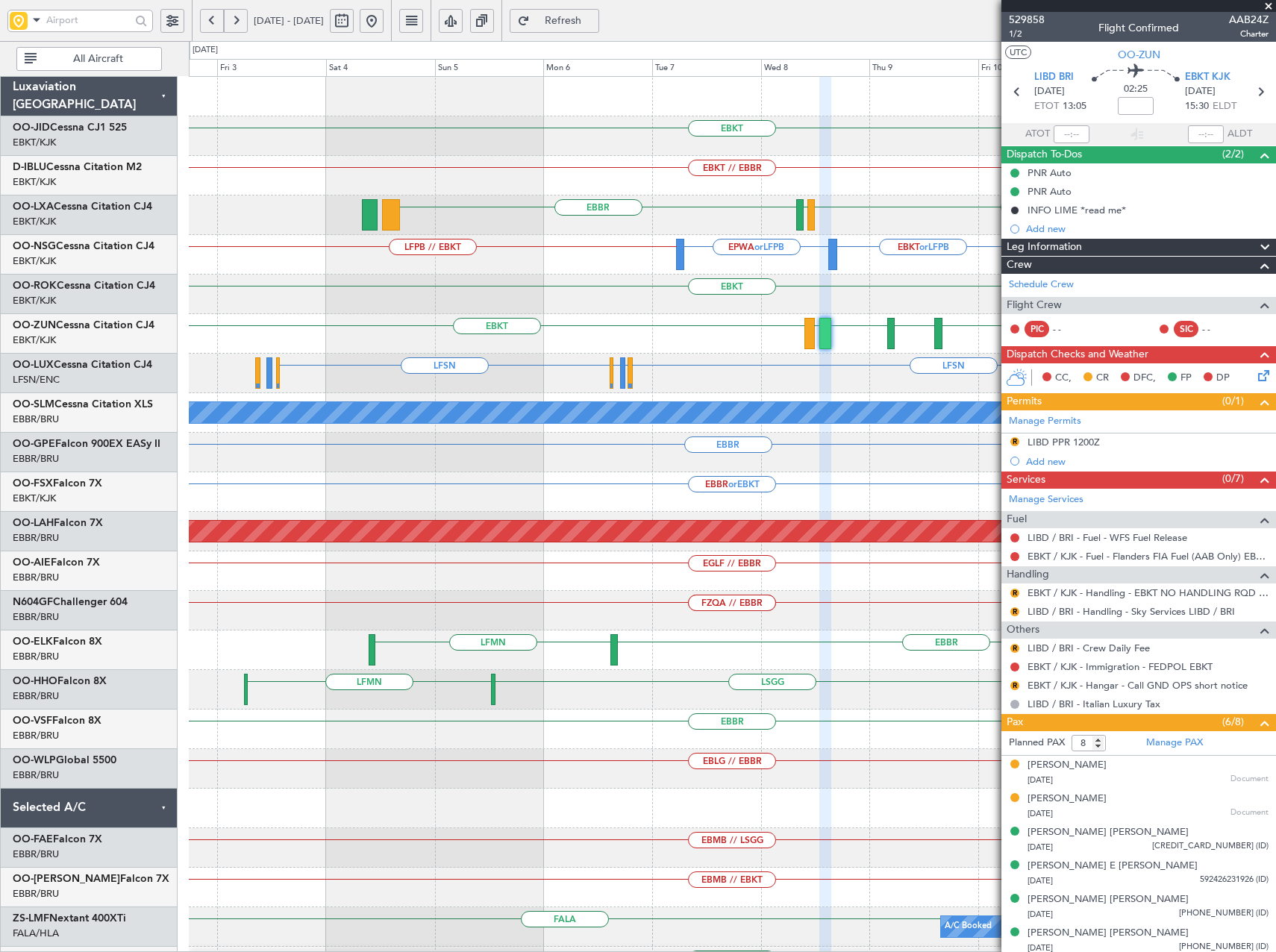
click at [593, 204] on div "EBKT Planned Maint Kortrijk-Wevelgem EBKT // EBBR EBBR EBKT LFTH LFPB // EBKT E…" at bounding box center [732, 551] width 1086 height 949
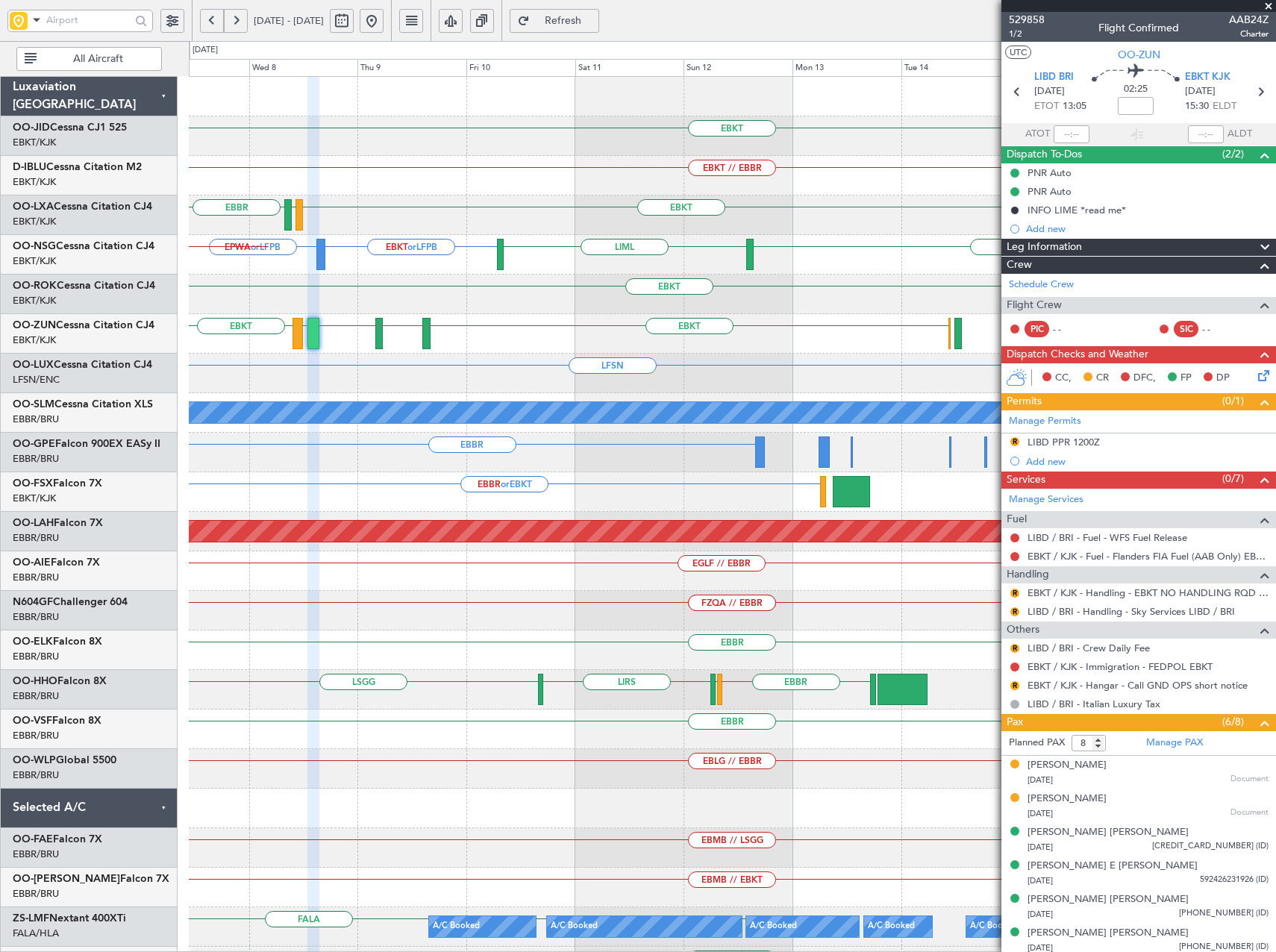
click at [21, 265] on div "EBKT EBKT // EBBR EBBR EBKT LFTH EBKT or LFPB EPWA or LFPB LIML EBKT LFPB // EB…" at bounding box center [638, 496] width 1276 height 911
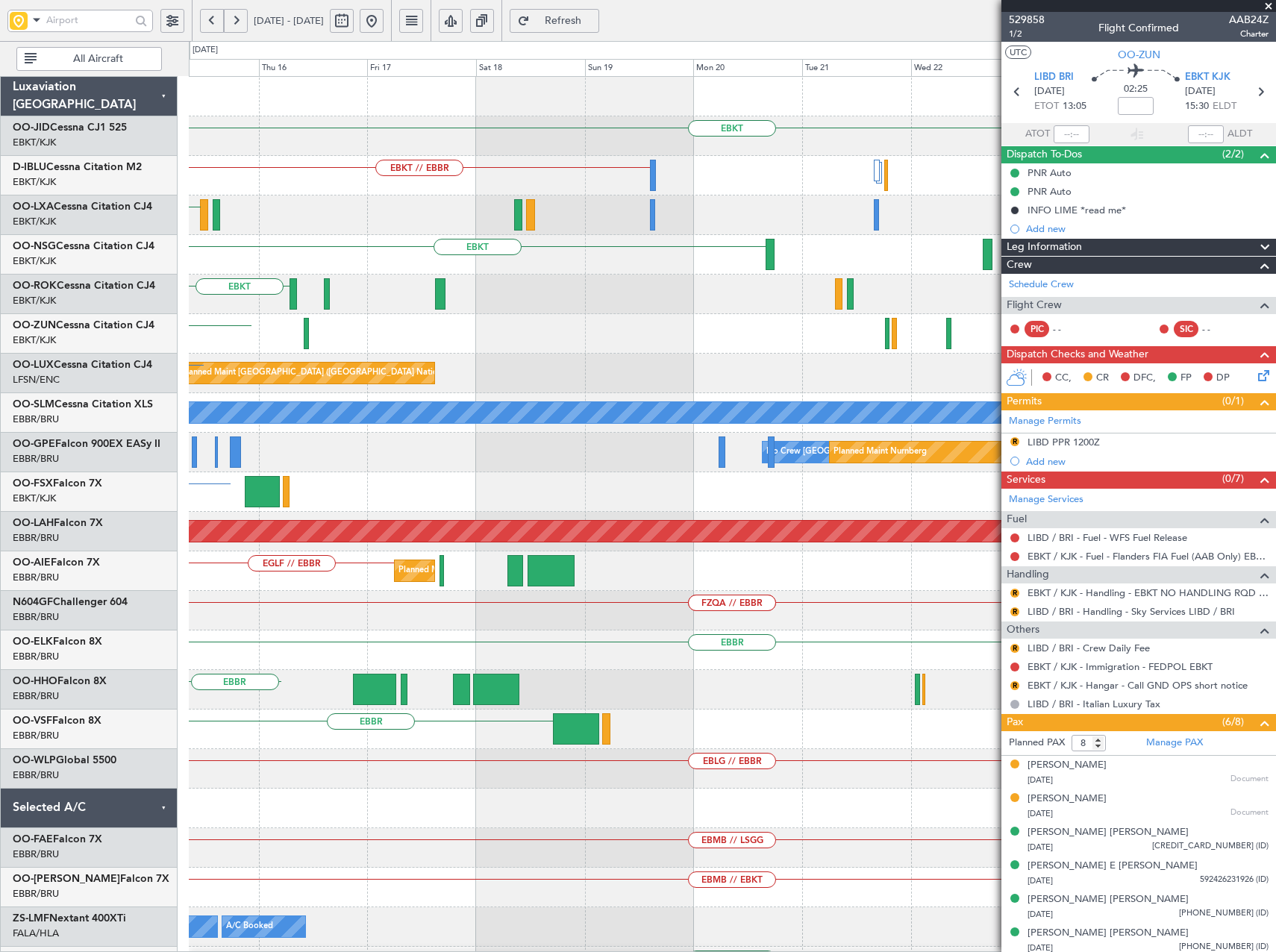
click at [173, 312] on div "EBKT EBKT // EBBR EBKT EBKT EBKT EBKT Planned Maint Brussels (Brussels National…" at bounding box center [638, 496] width 1276 height 911
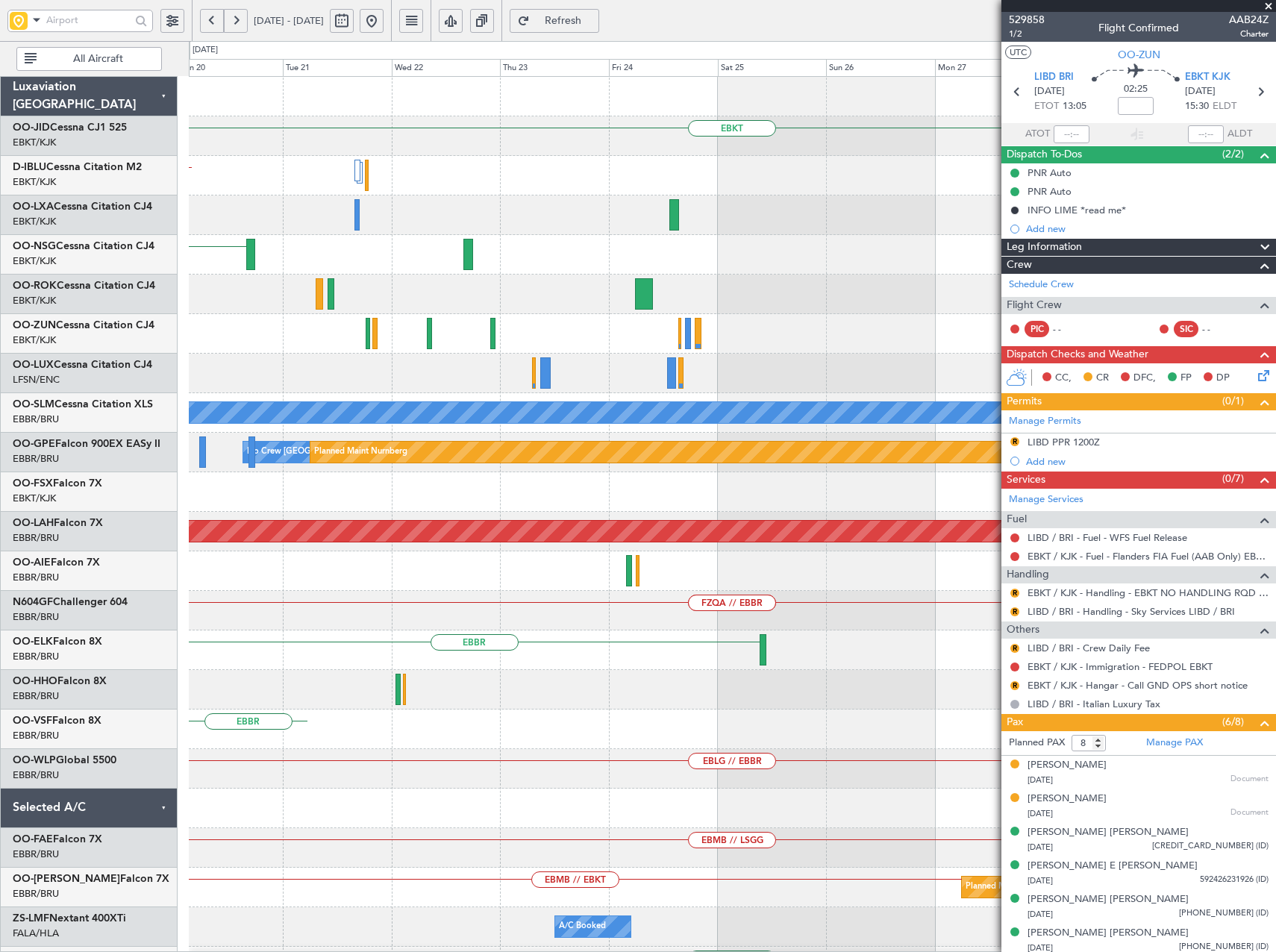
click at [87, 356] on div "EBKT EBKT // EBBR EBKT Planned Maint Paris (Le Bourget) A/C Unavailable Monchen…" at bounding box center [638, 496] width 1276 height 911
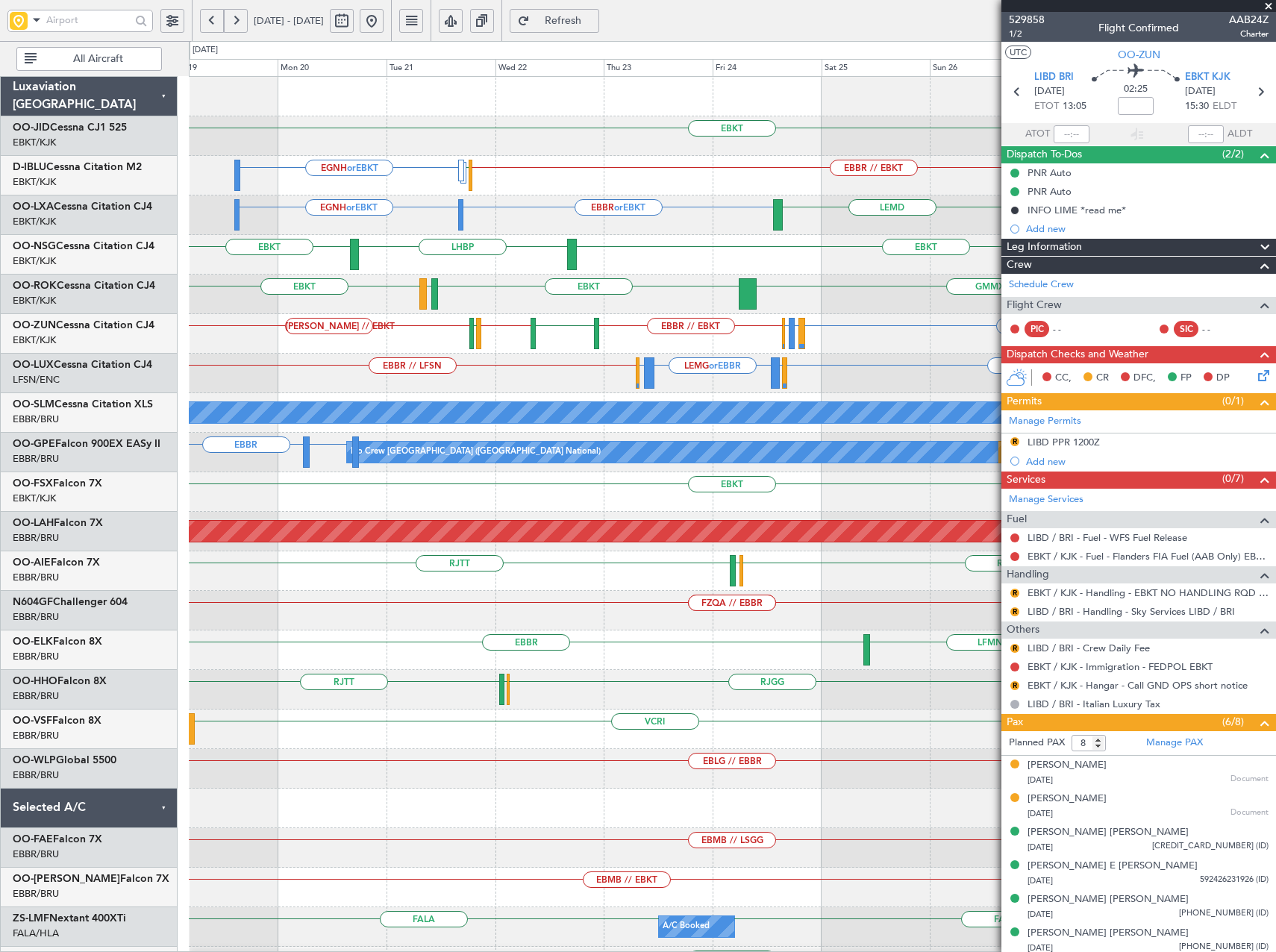
click at [546, 347] on div "EBBR LFMN or EBBR LFPB or EBBR EBBR // EBKT EDMO EBKT // EBBR EGLL LEIB // EBKT" at bounding box center [732, 334] width 1086 height 39
